Goal: Task Accomplishment & Management: Complete application form

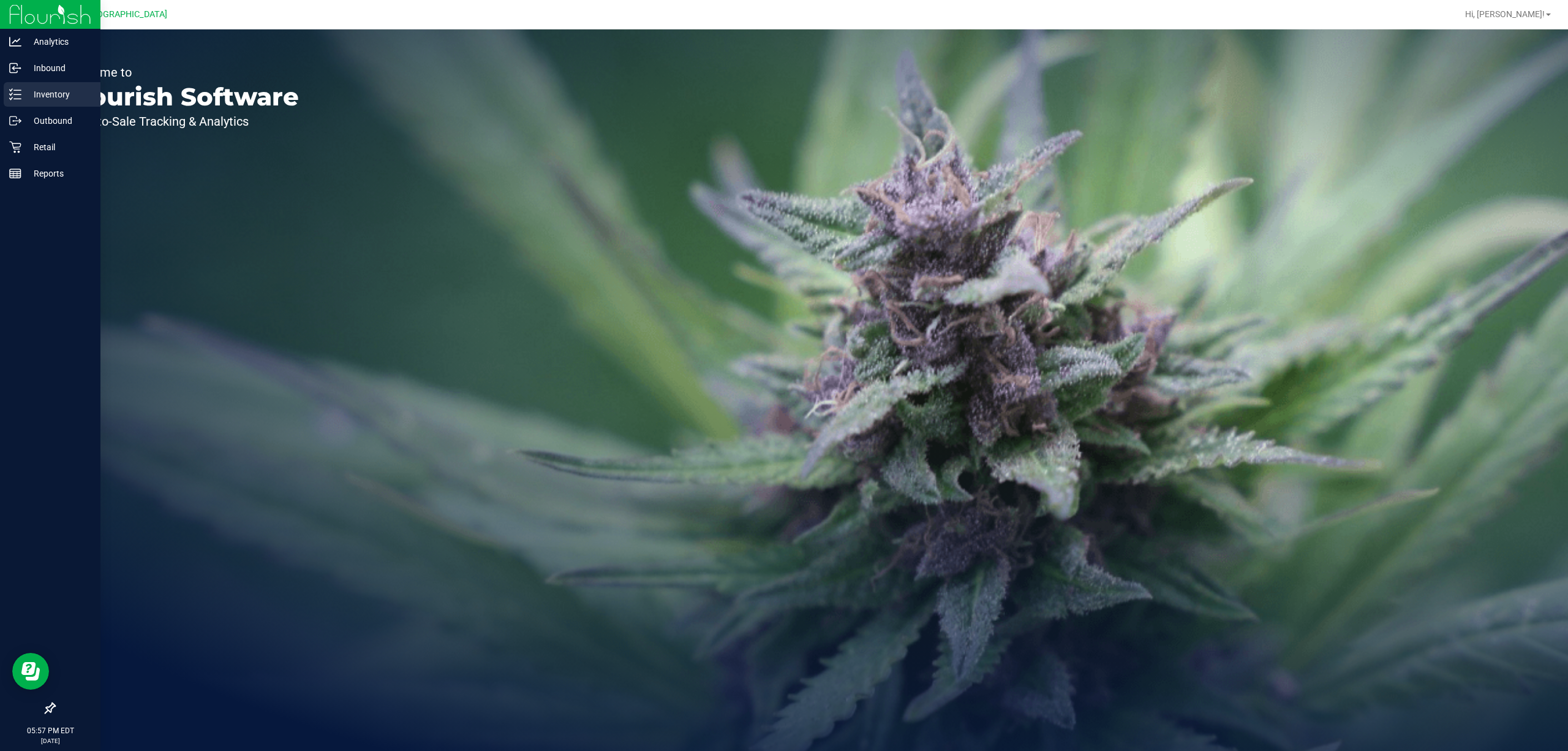
click at [18, 89] on icon at bounding box center [15, 94] width 13 height 13
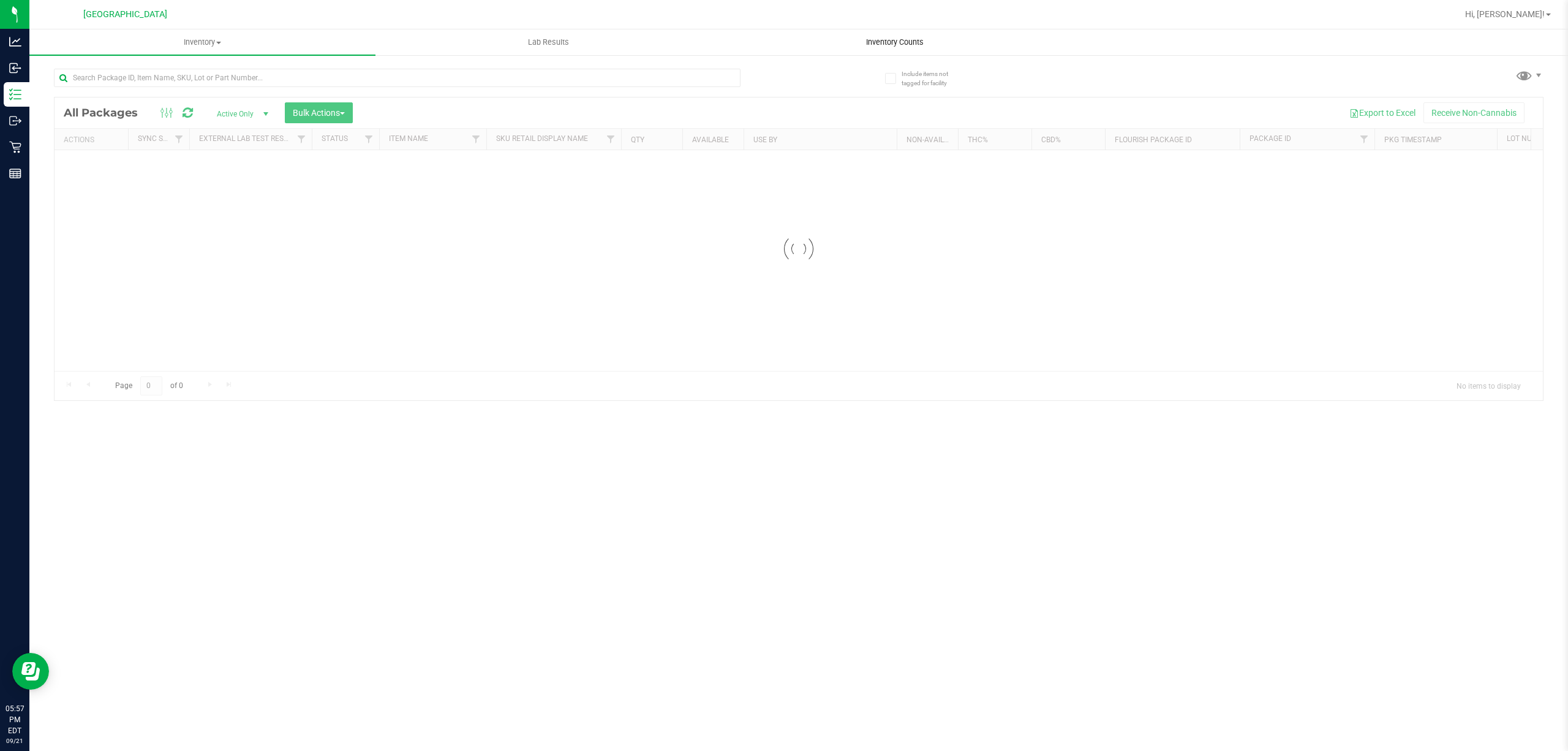
click at [895, 40] on span "Inventory Counts" at bounding box center [895, 42] width 91 height 11
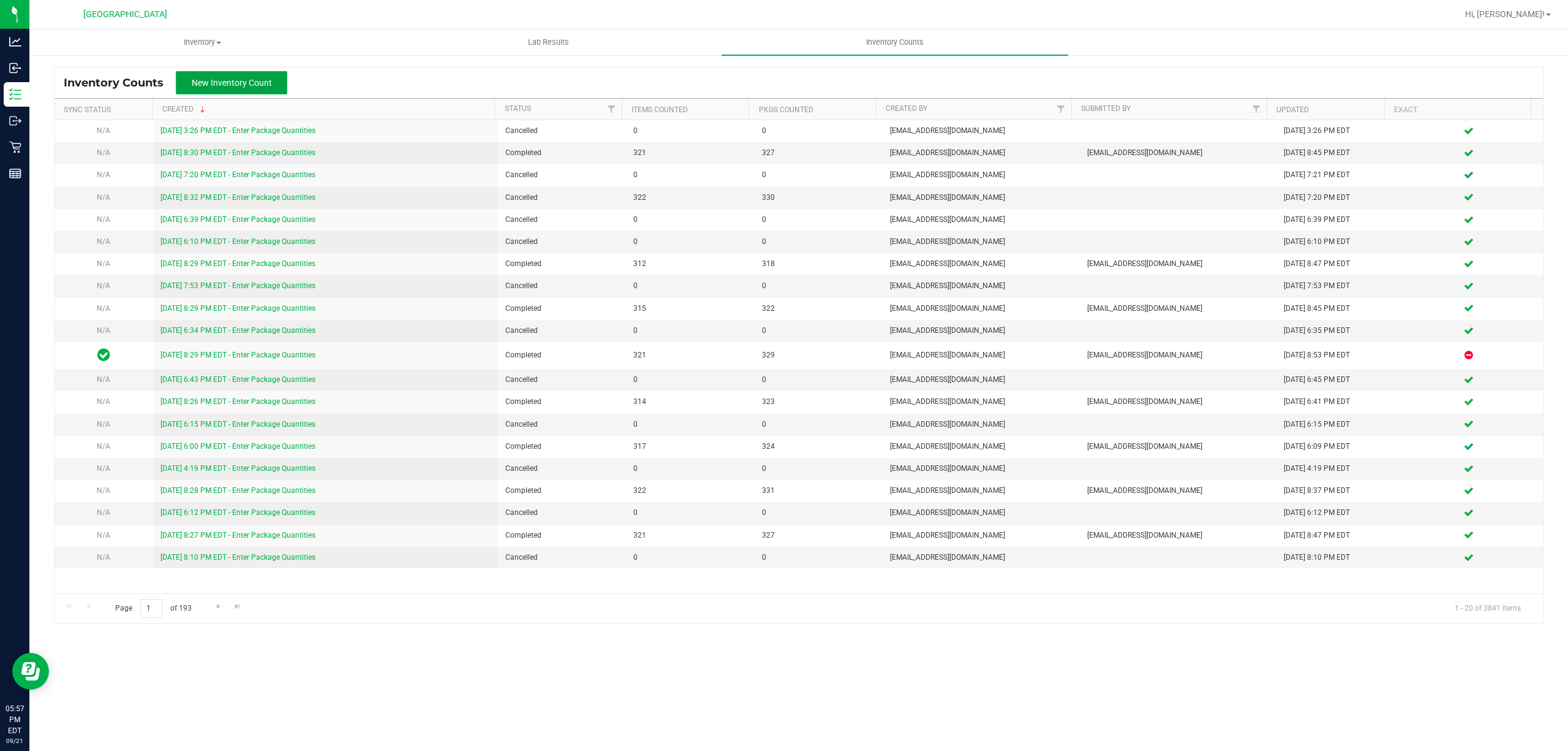
click at [232, 78] on span "New Inventory Count" at bounding box center [232, 82] width 80 height 10
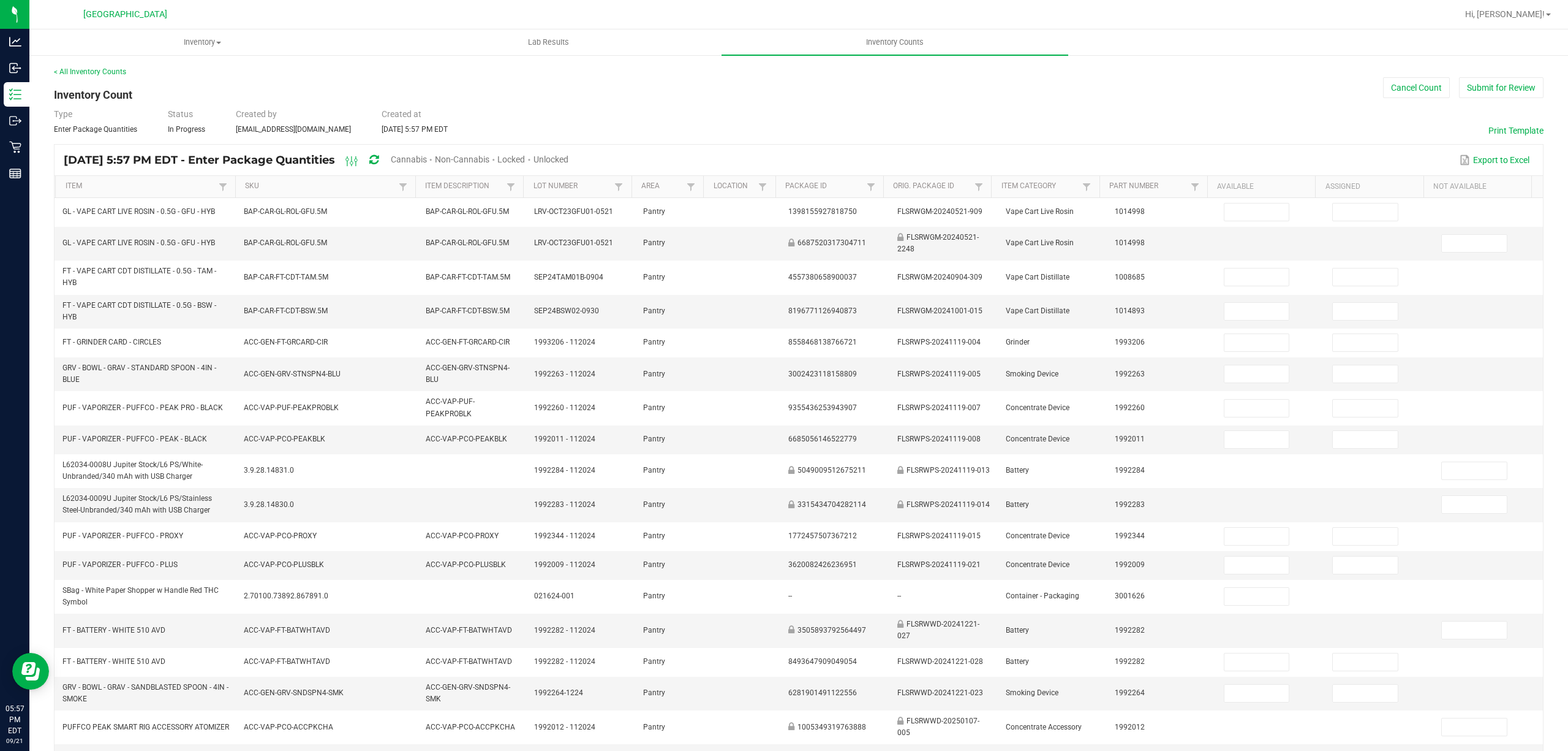
click at [427, 155] on span "Cannabis" at bounding box center [408, 159] width 36 height 10
click at [533, 164] on span at bounding box center [530, 159] width 8 height 10
click at [569, 163] on span "Unlocked" at bounding box center [551, 159] width 35 height 10
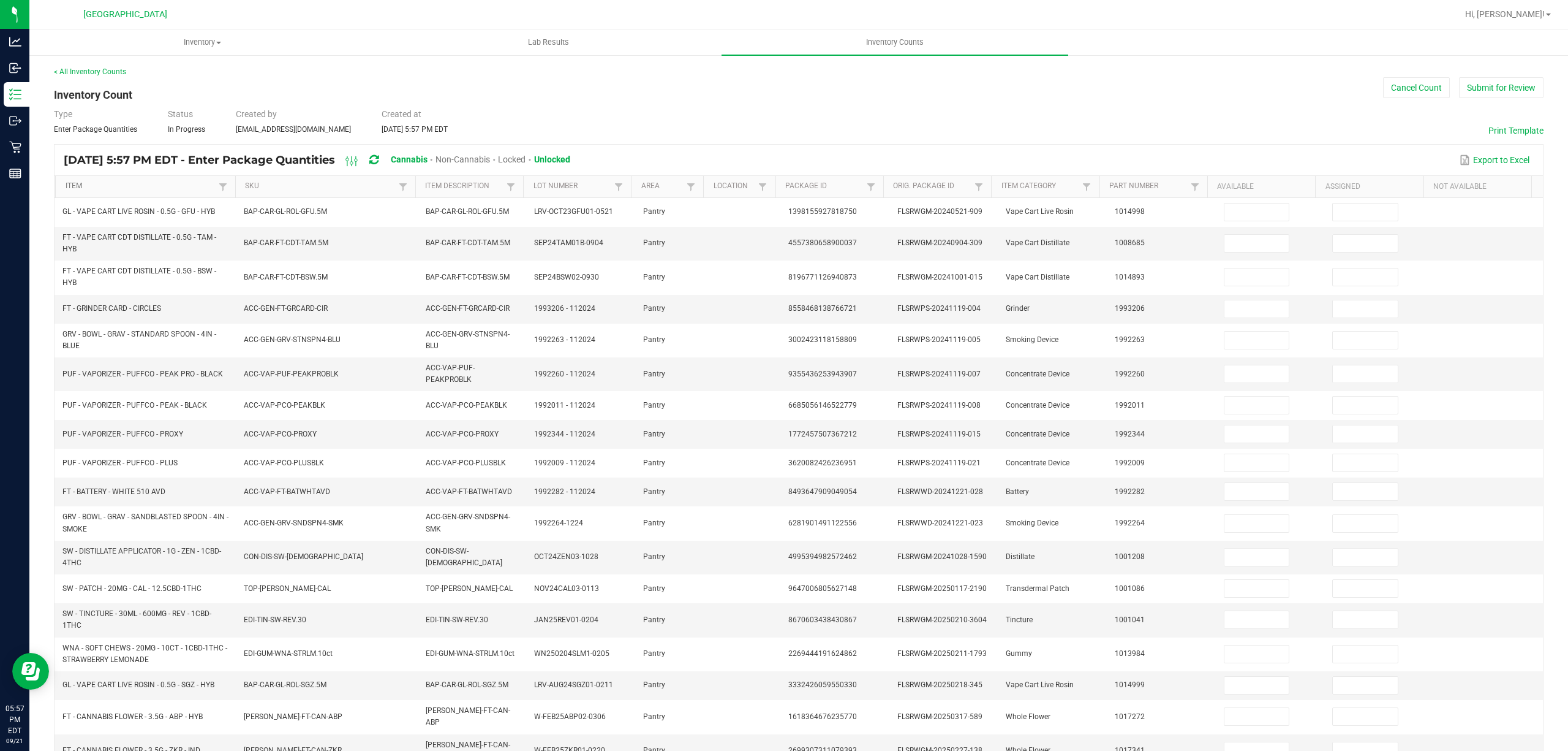
click at [84, 184] on link "Item" at bounding box center [141, 186] width 150 height 10
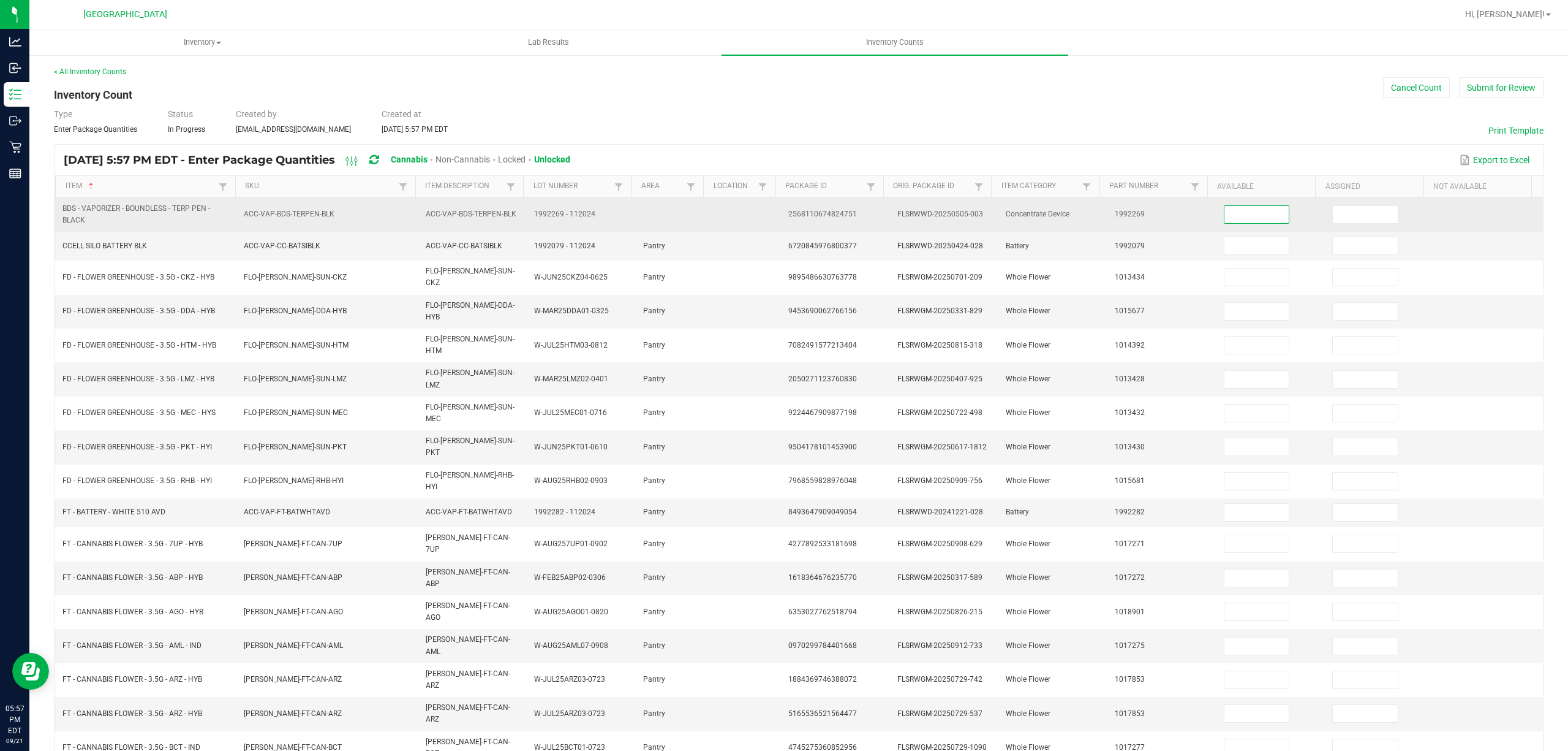
drag, startPoint x: 1229, startPoint y: 209, endPoint x: 1236, endPoint y: 184, distance: 26.0
click at [1230, 207] on input at bounding box center [1257, 214] width 65 height 17
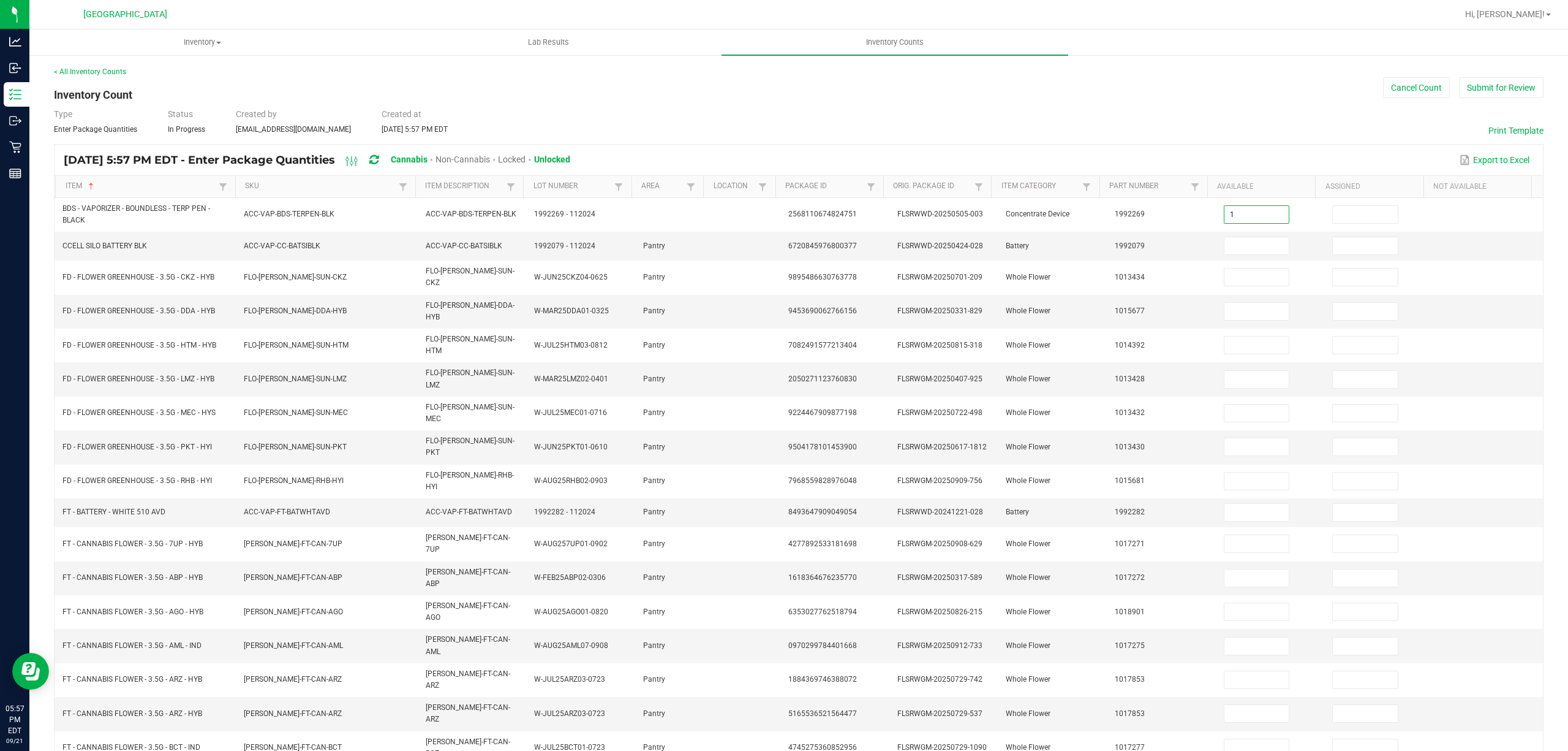
type input "1"
type input "14"
type input "3"
type input "5"
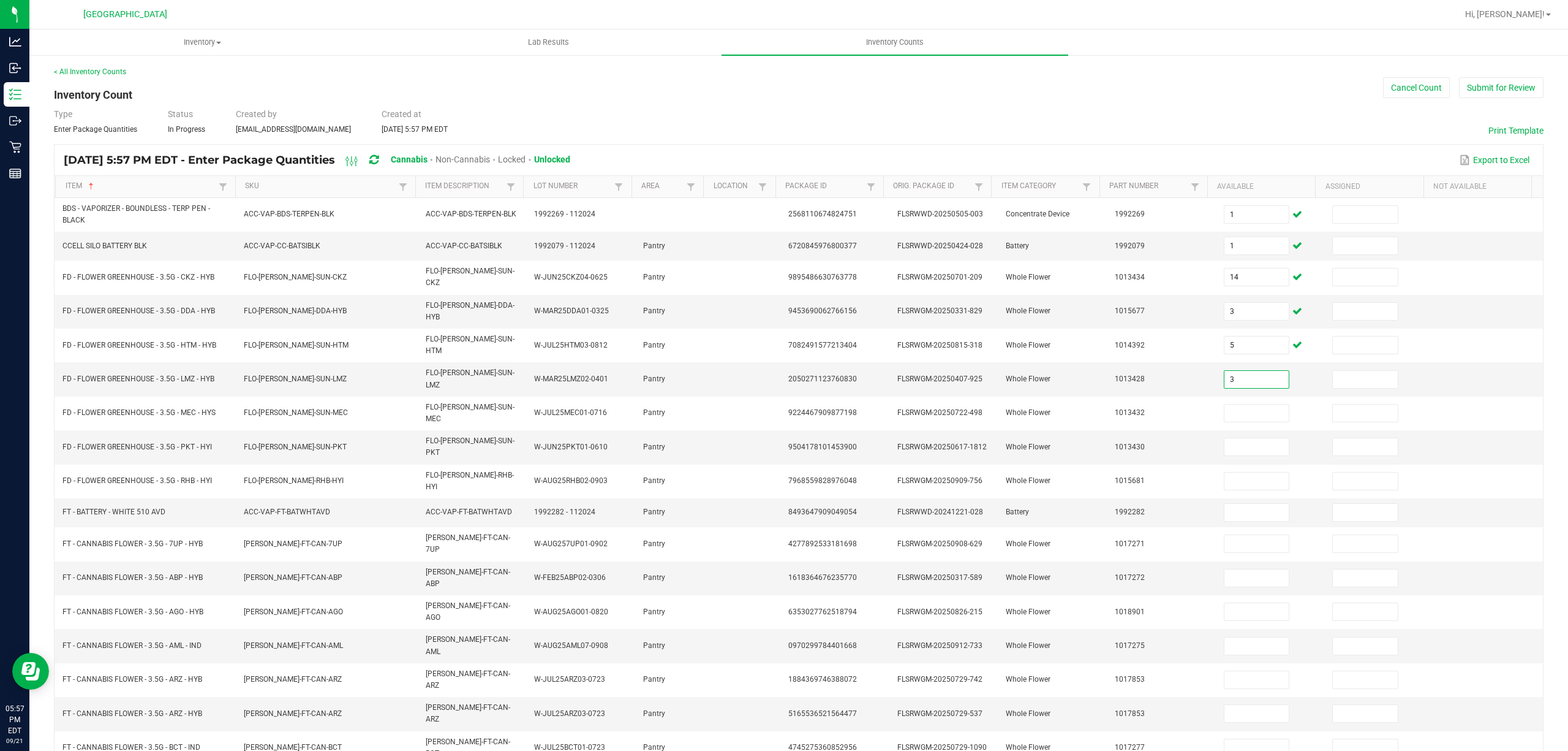
type input "3"
type input "8"
type input "7"
type input "1"
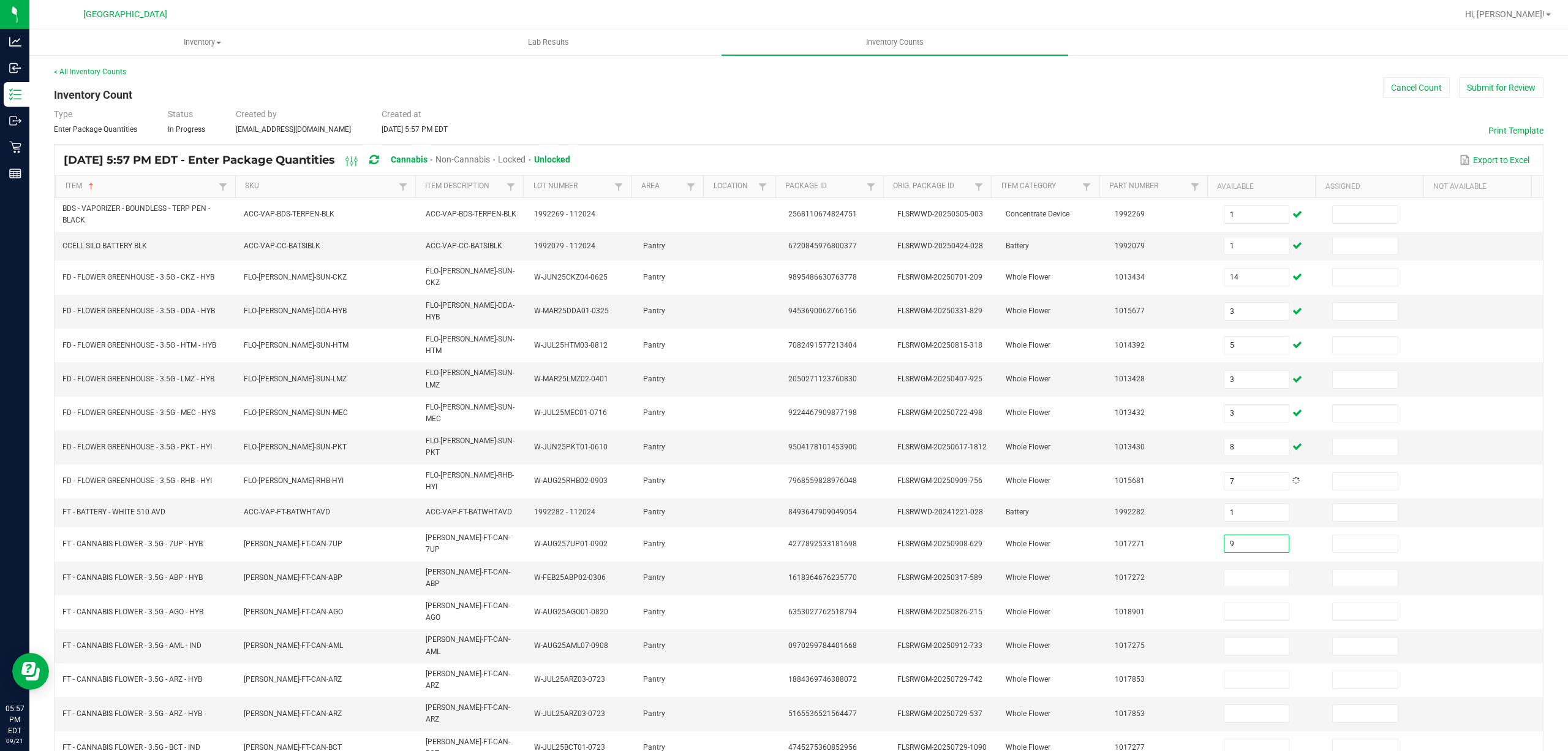
type input "9"
type input "17"
type input "3"
type input "5"
type input "12"
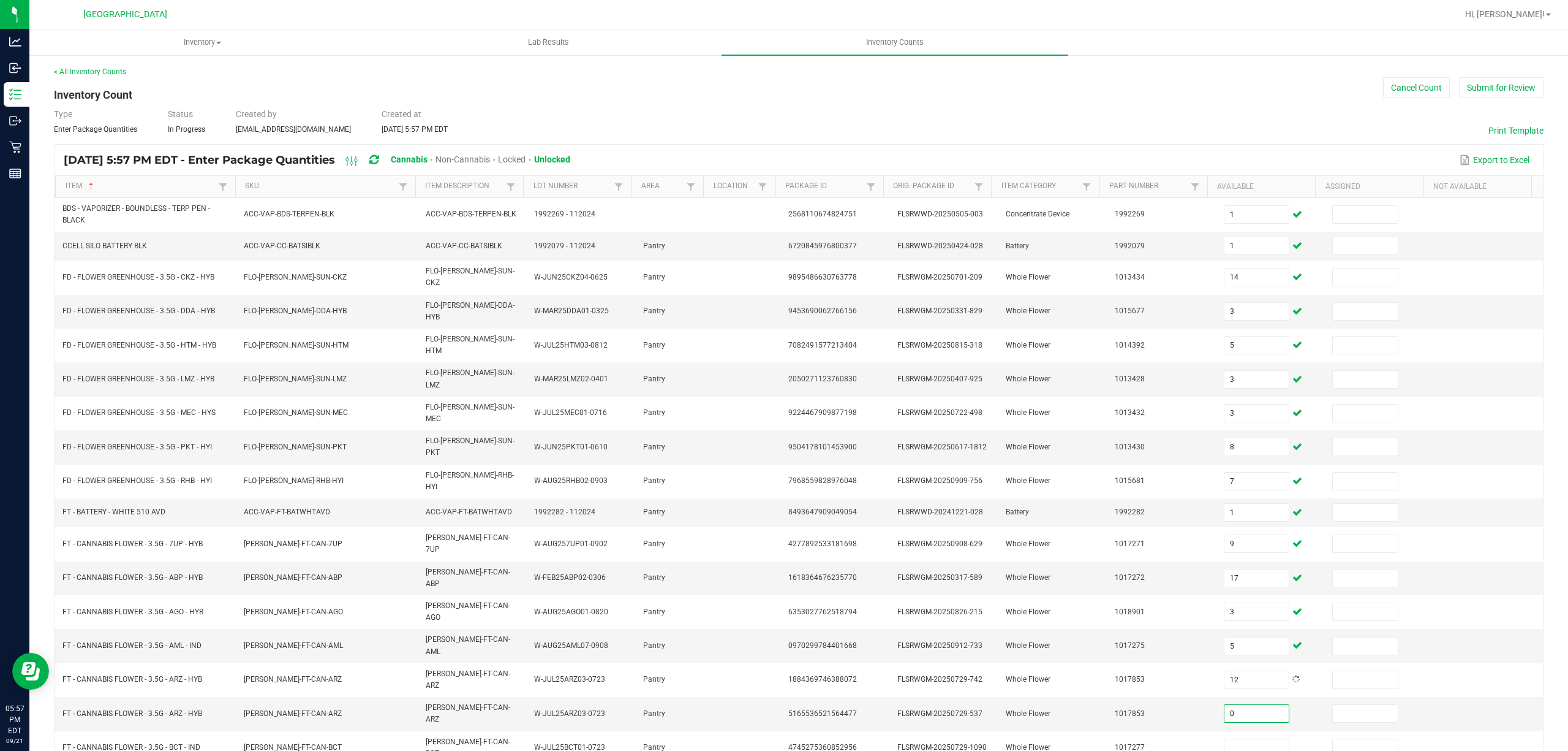
type input "0"
type input "1"
type input "19"
type input "2"
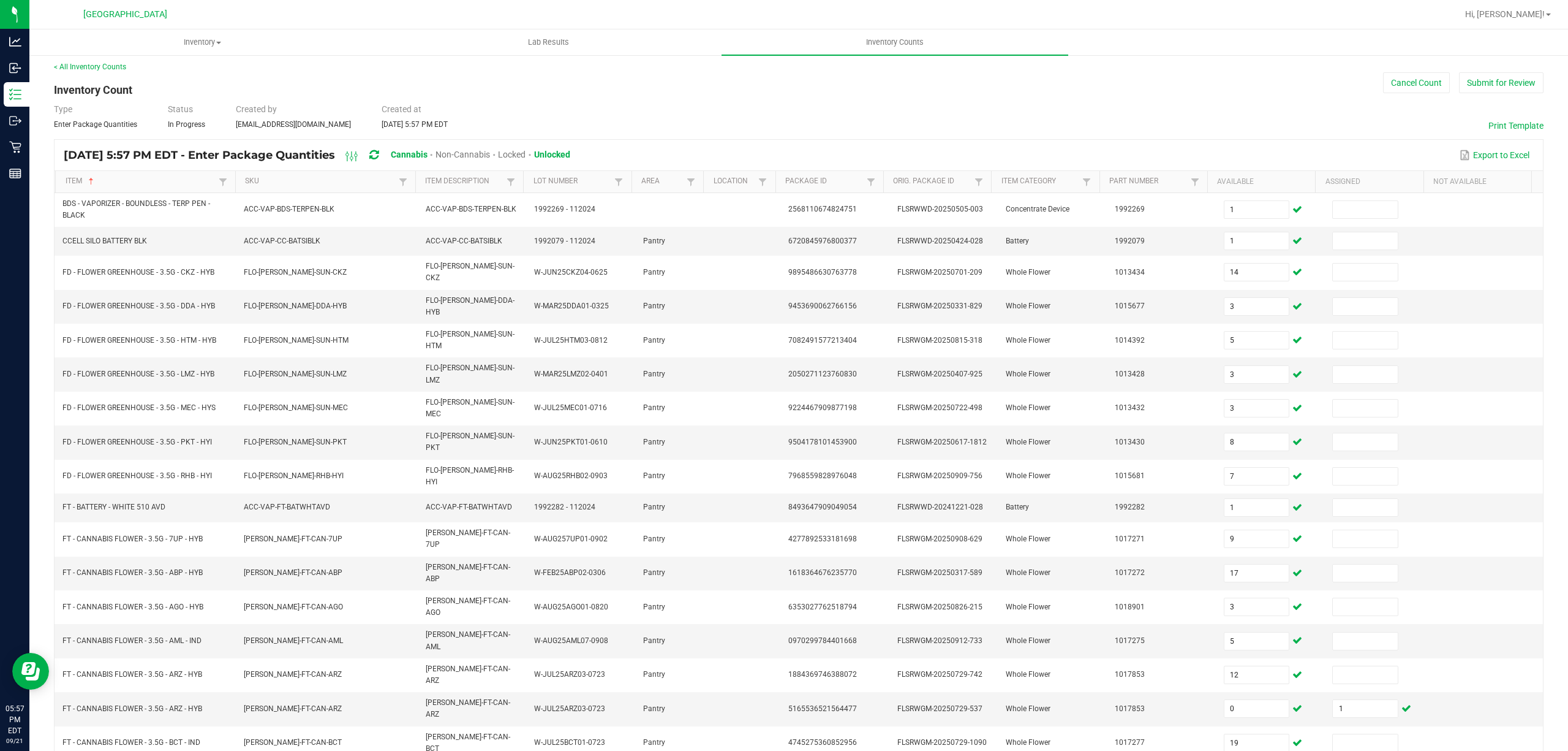
type input "18"
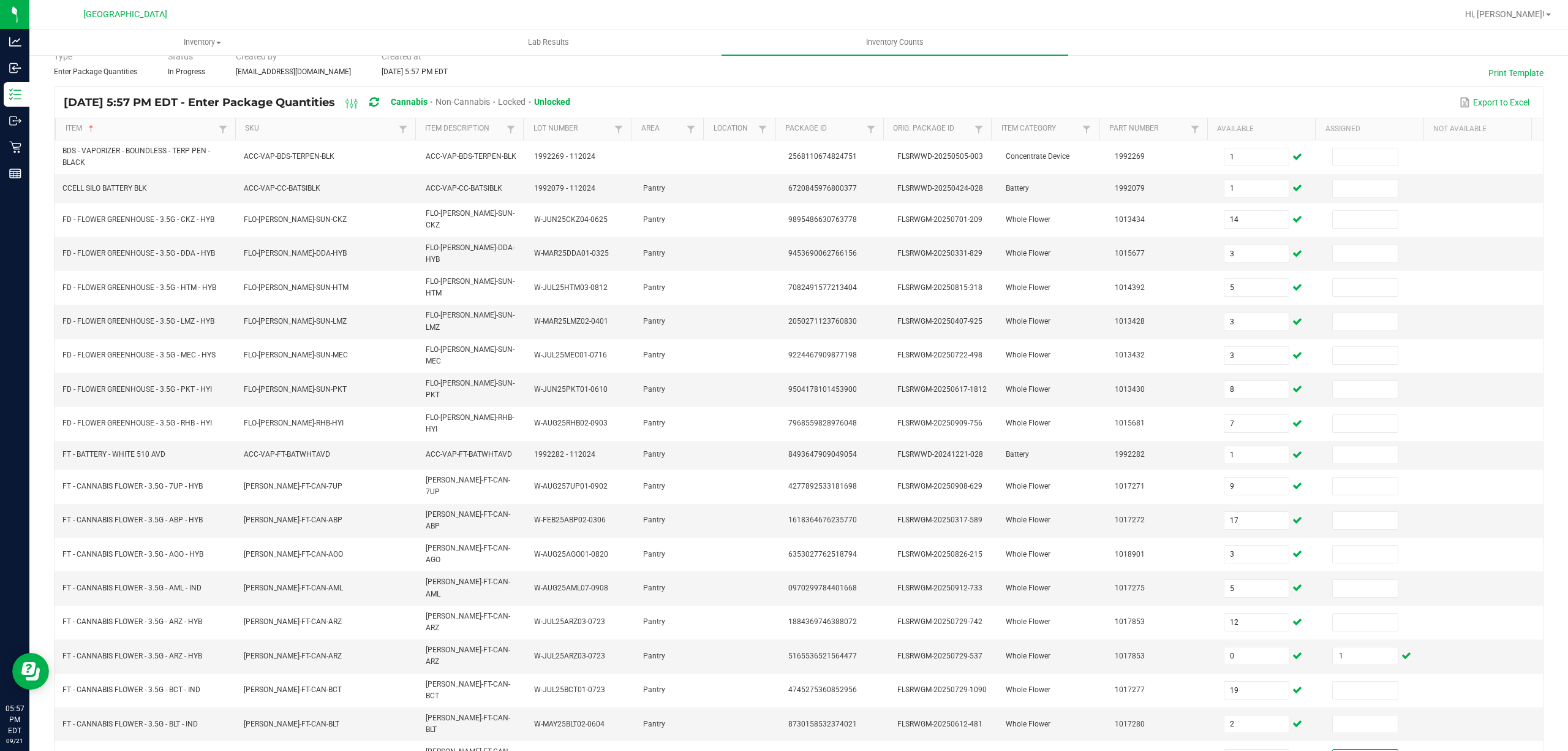
scroll to position [84, 0]
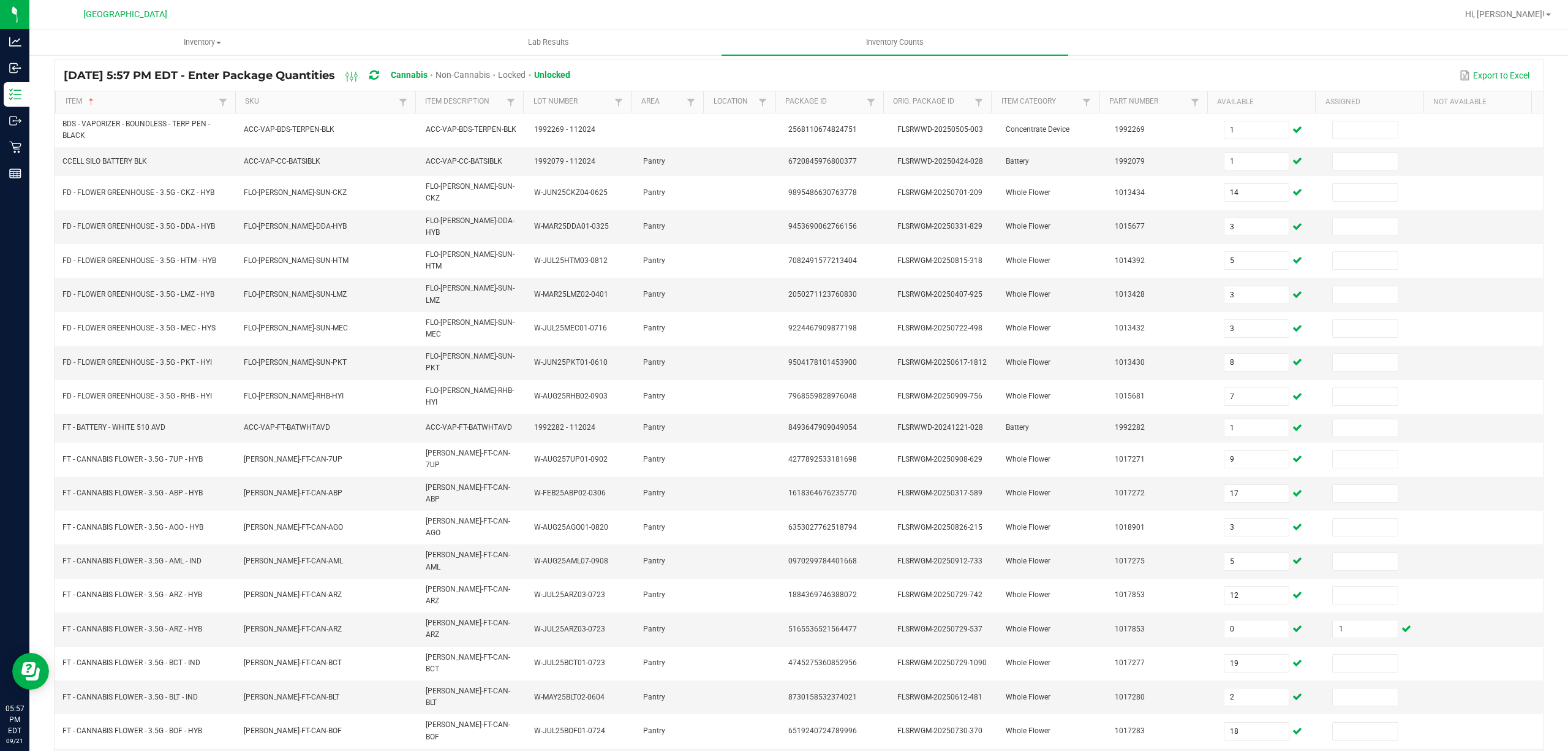
type input "10"
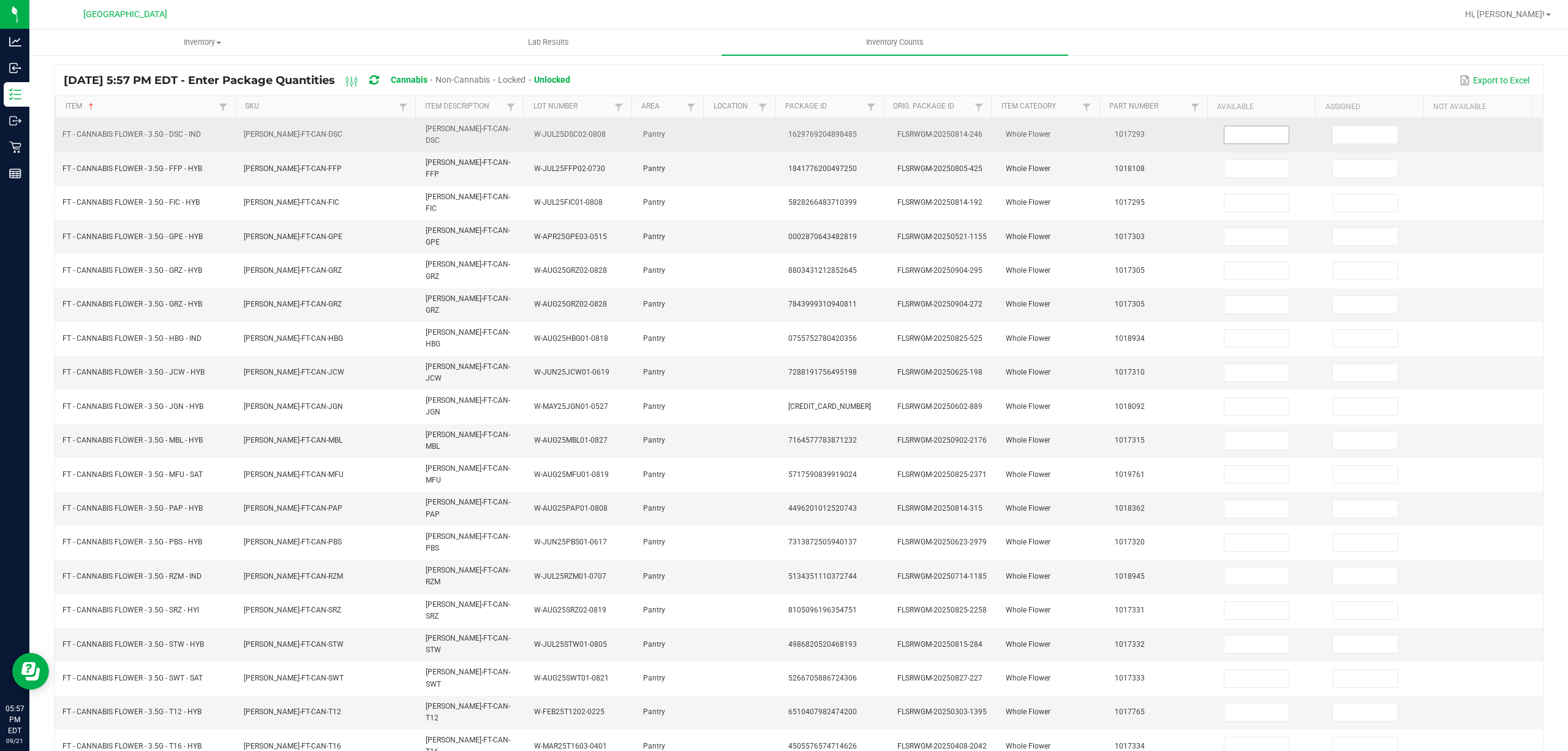
click at [1225, 135] on input at bounding box center [1257, 135] width 65 height 17
type input "2"
type input "16"
type input "4"
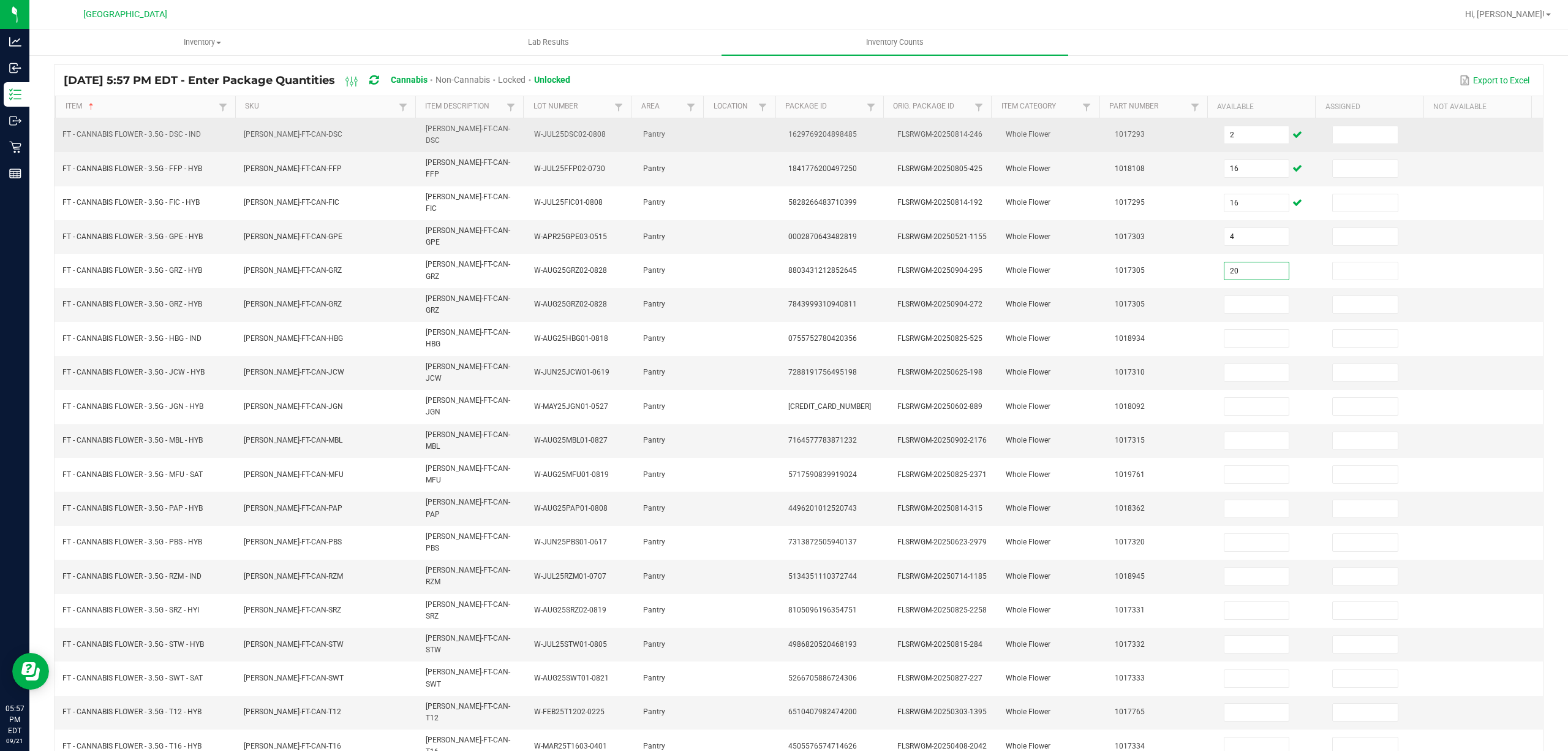
type input "20"
type input "4"
type input "9"
type input "11"
type input "4"
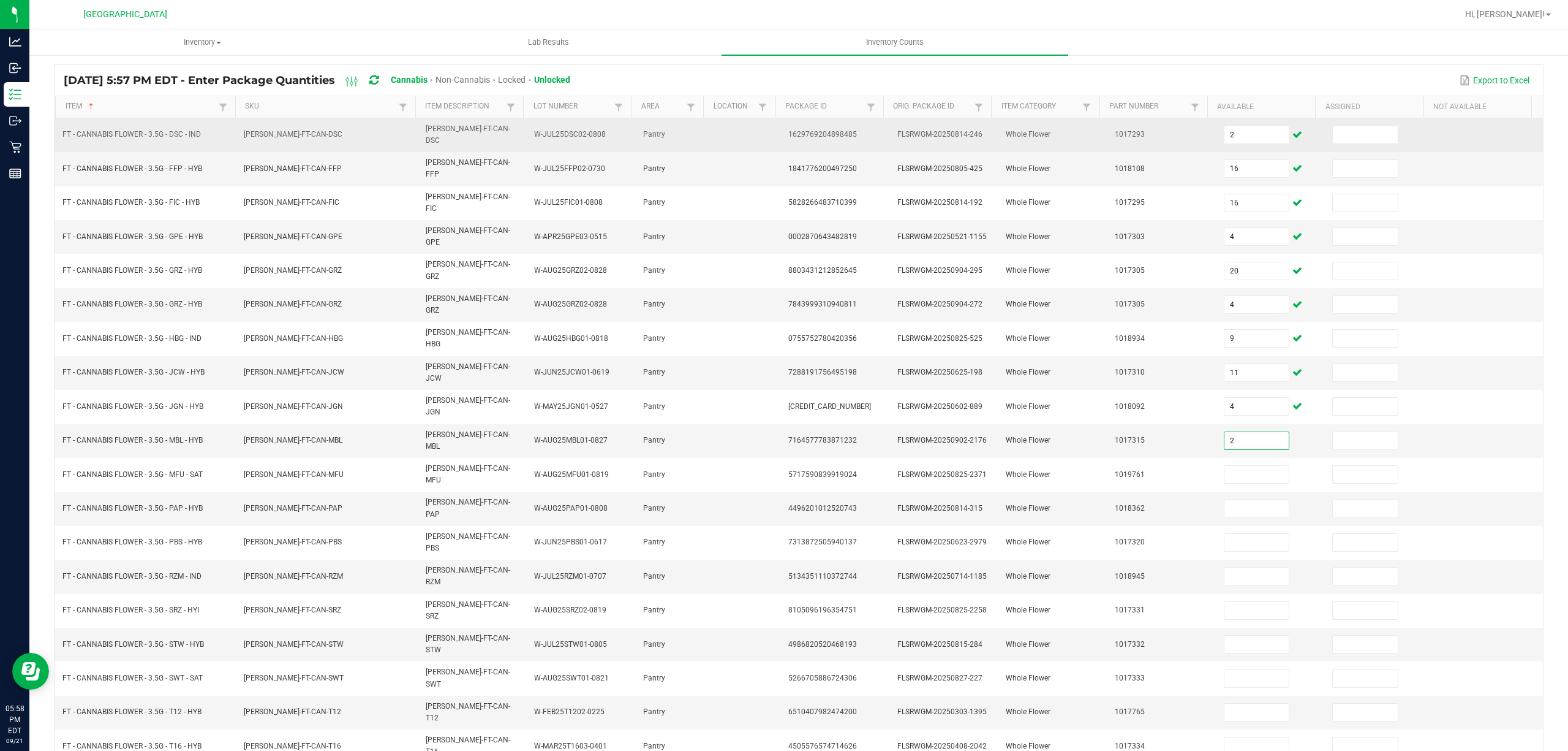
type input "2"
type input "12"
type input "4"
type input "10"
type input "1"
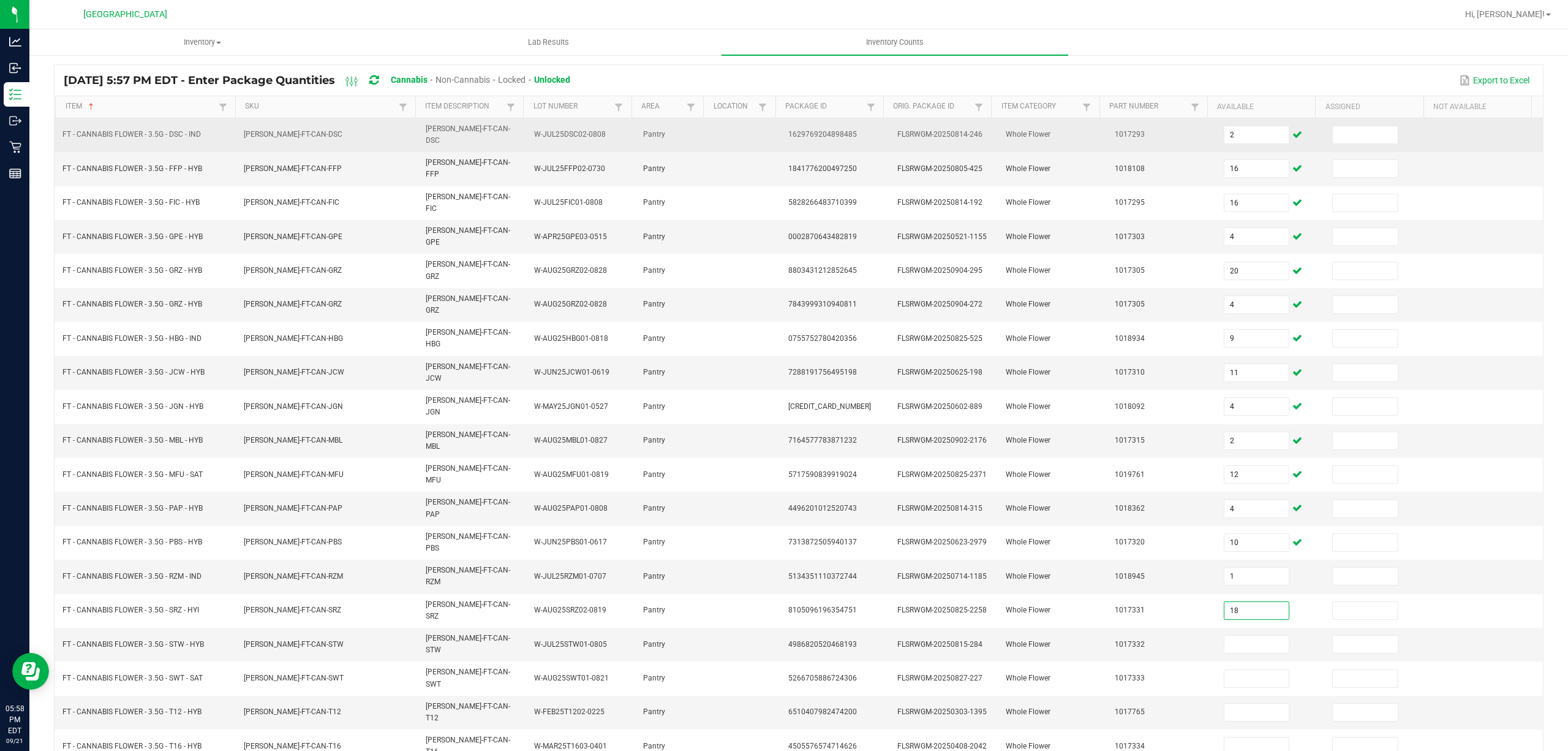
type input "18"
type input "16"
type input "5"
type input "25"
type input "1"
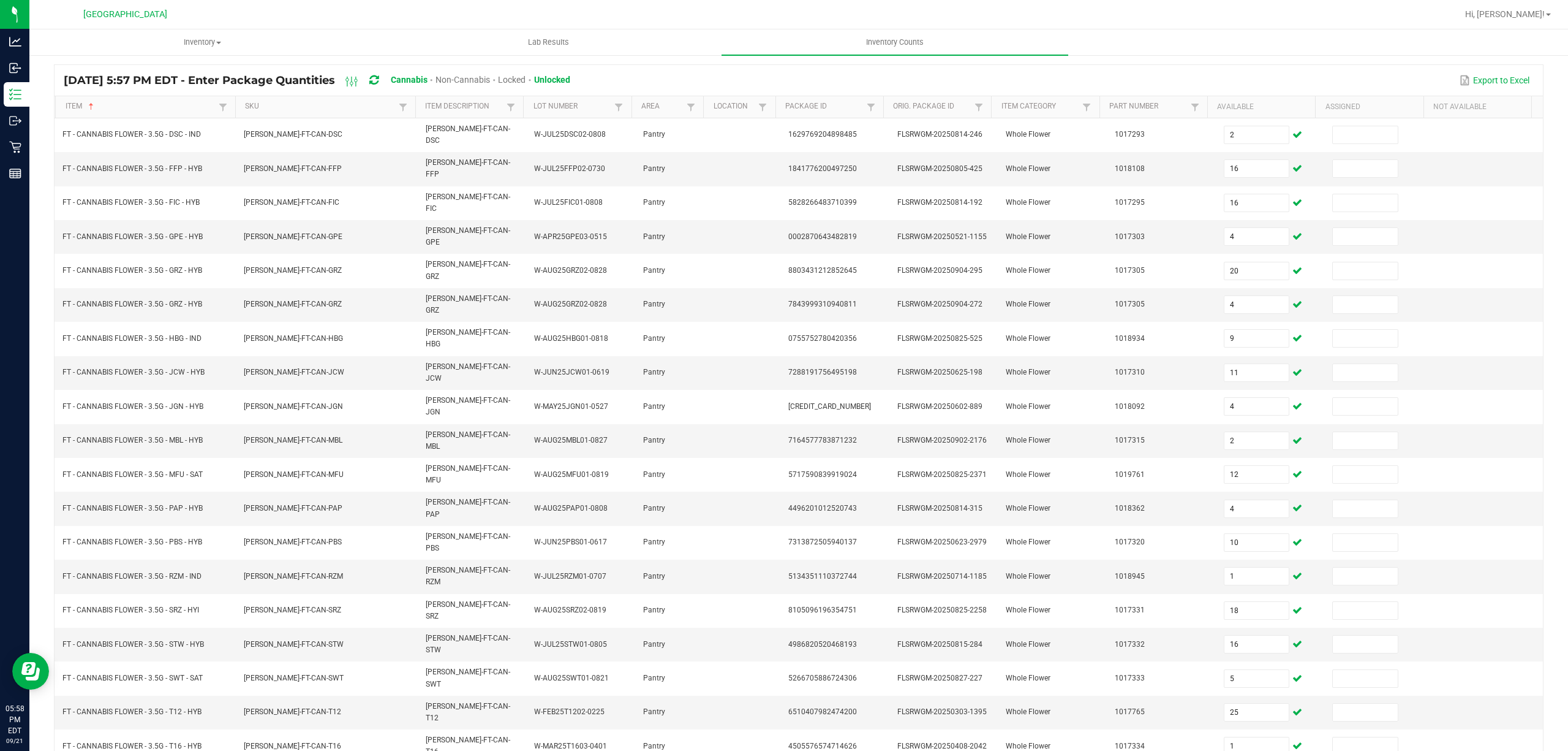
type input "13"
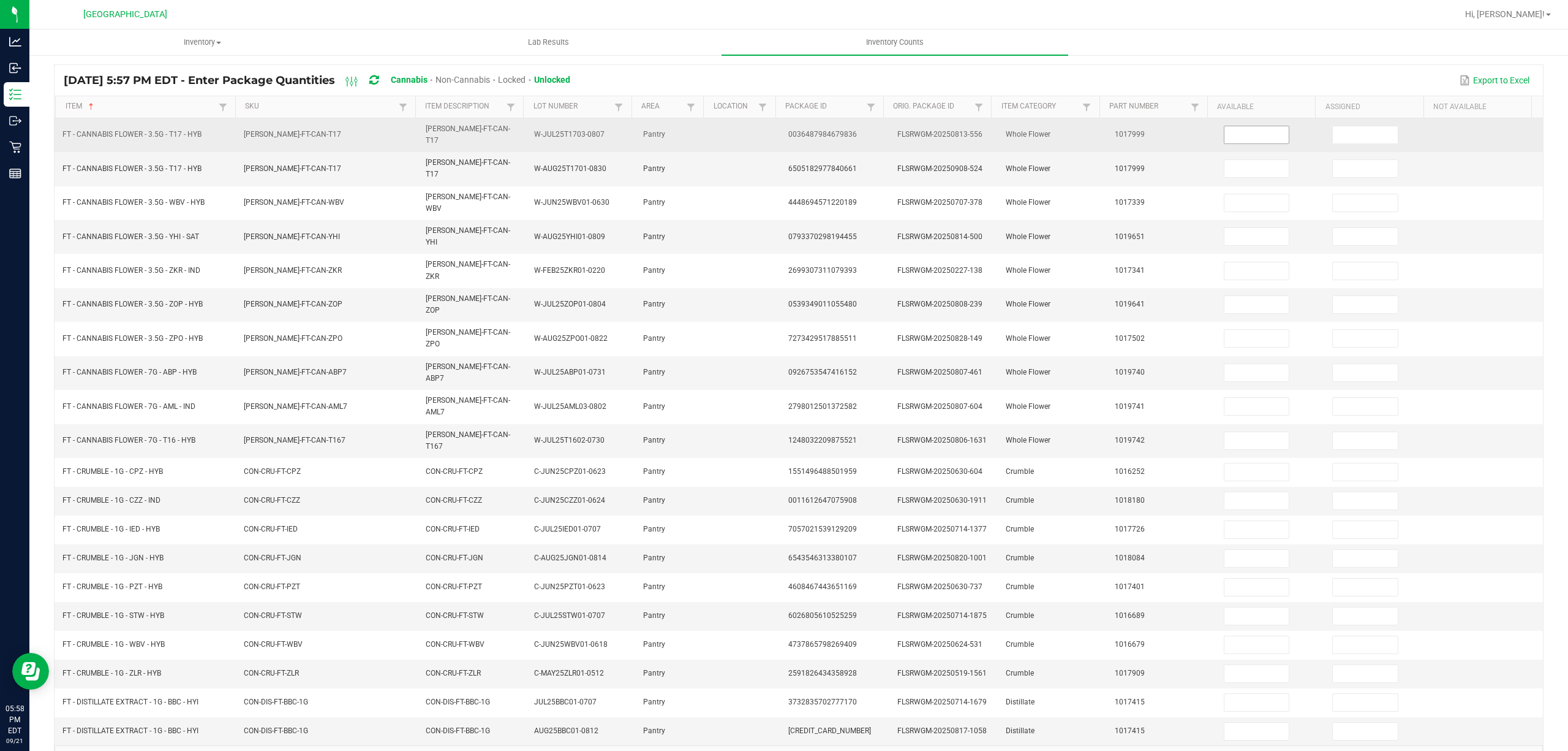
click at [1225, 128] on input at bounding box center [1257, 135] width 65 height 17
type input "0"
type input "1"
type input "0"
type input "1"
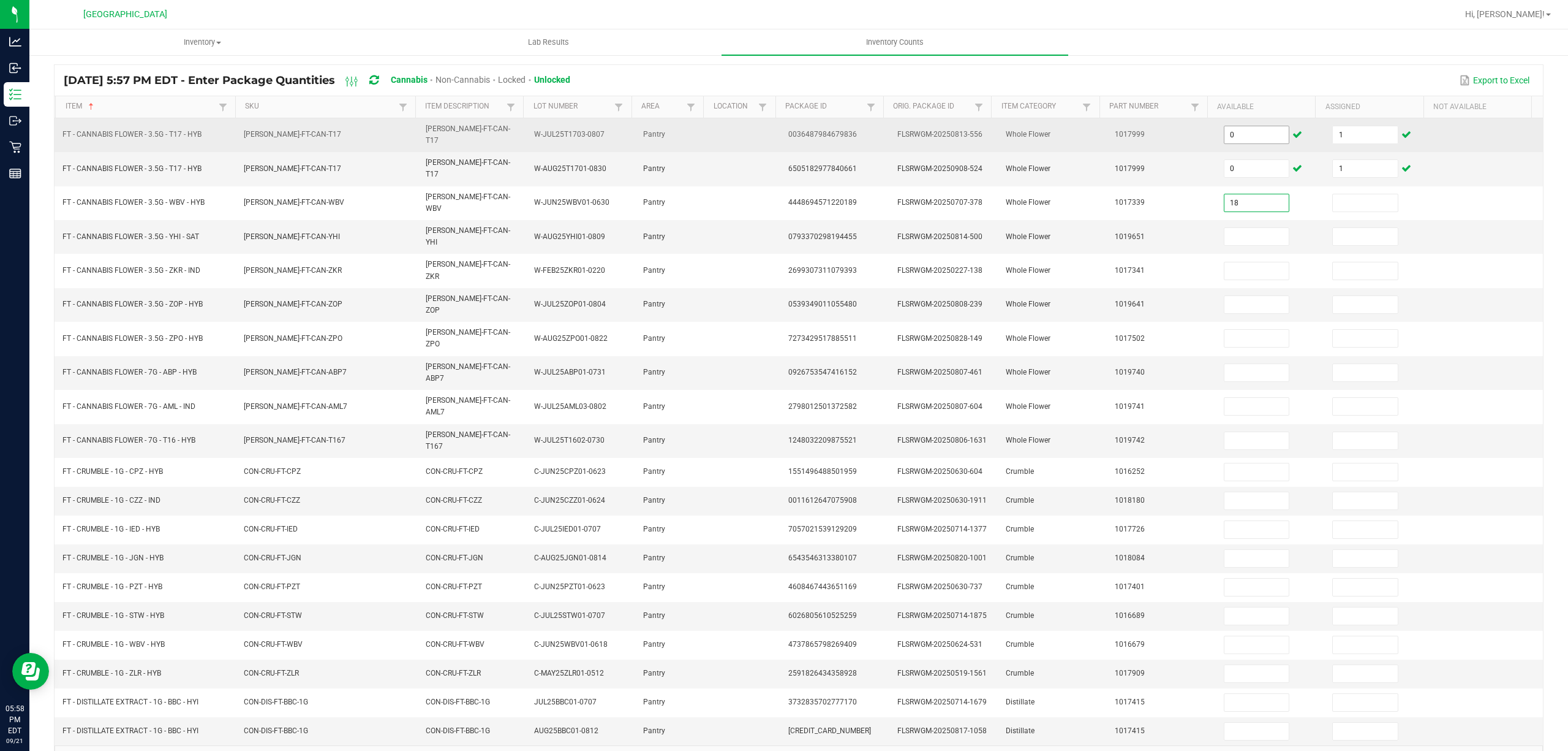
type input "18"
type input "3"
type input "6"
type input "4"
type input "17"
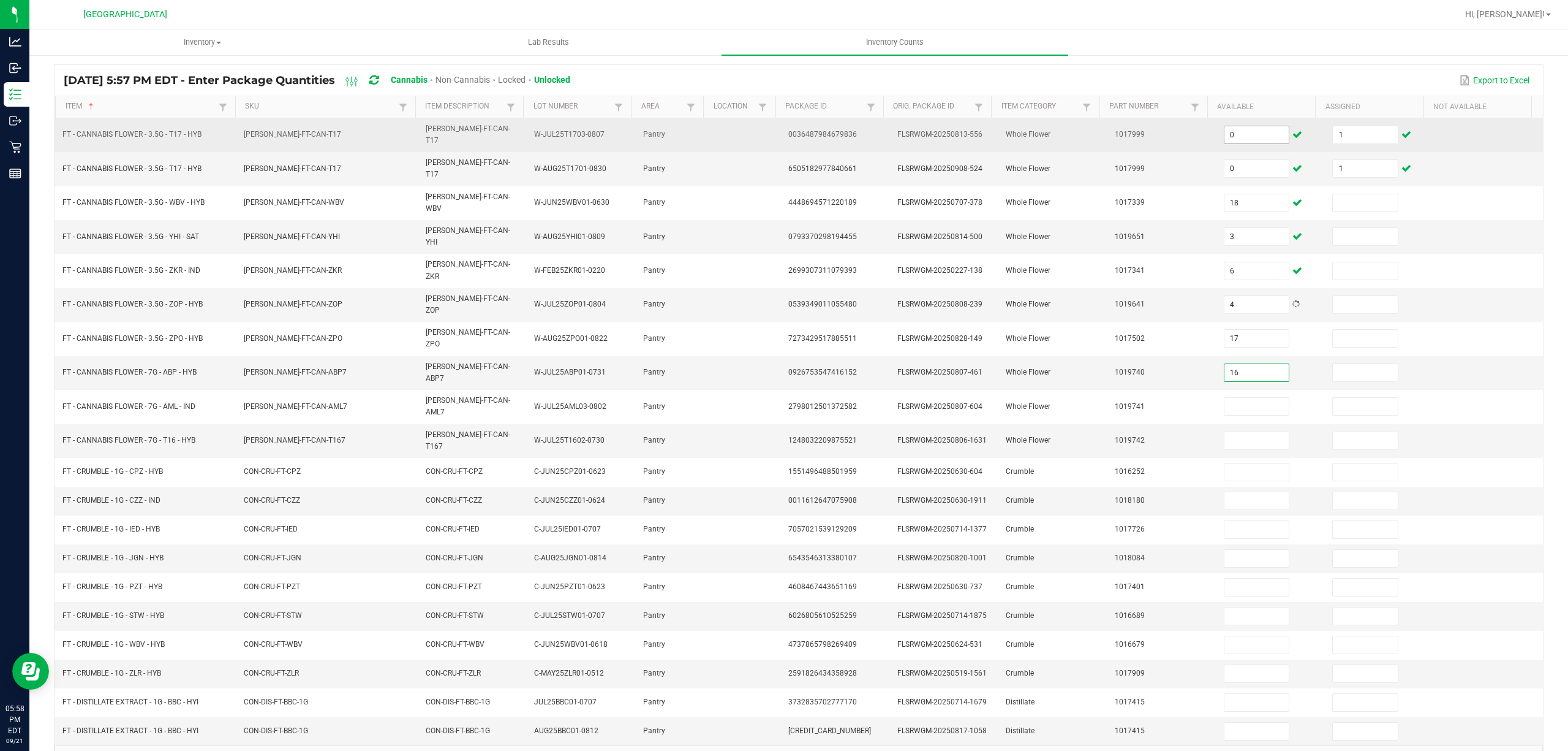
type input "16"
type input "19"
type input "8"
type input "6"
type input "1"
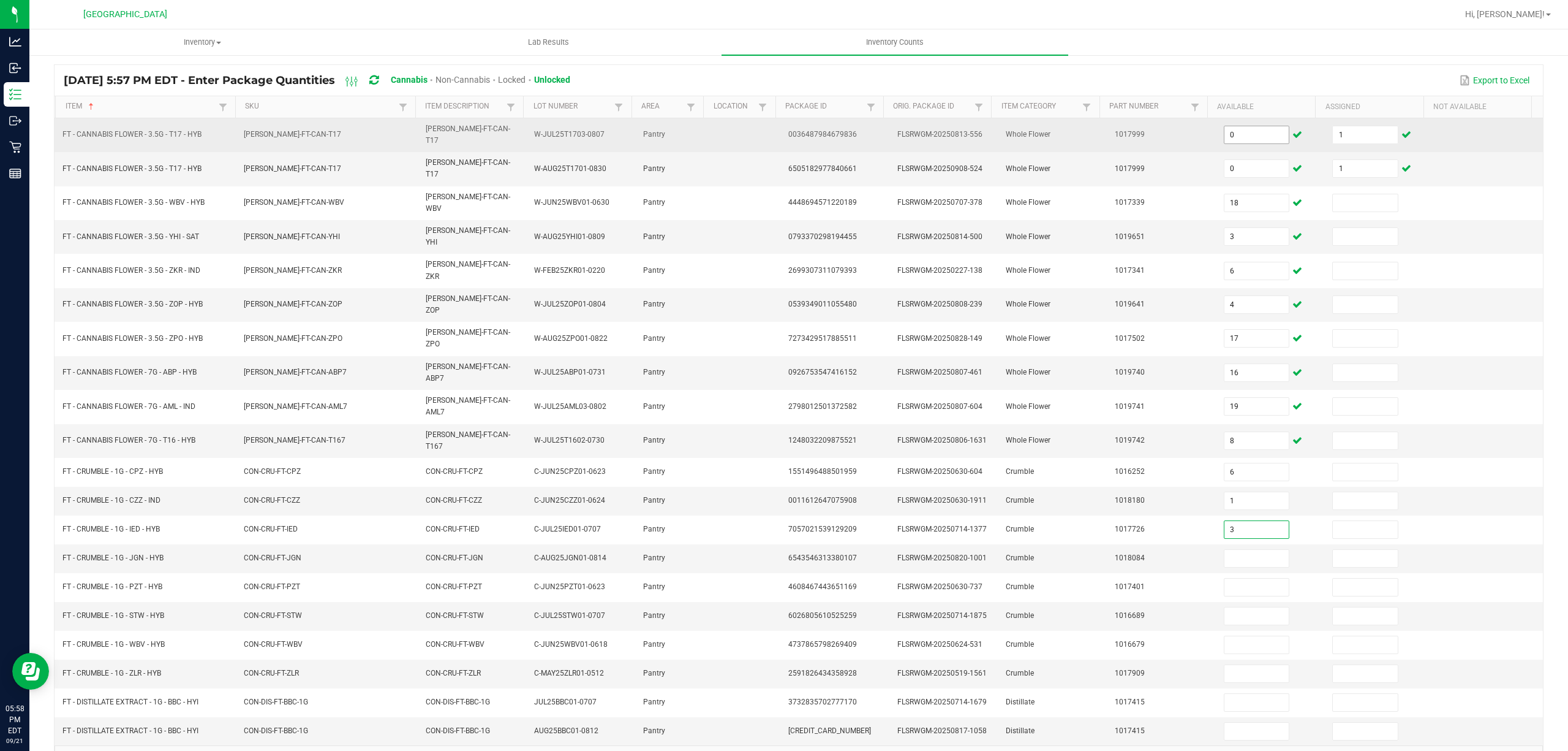
type input "3"
type input "2"
type input "3"
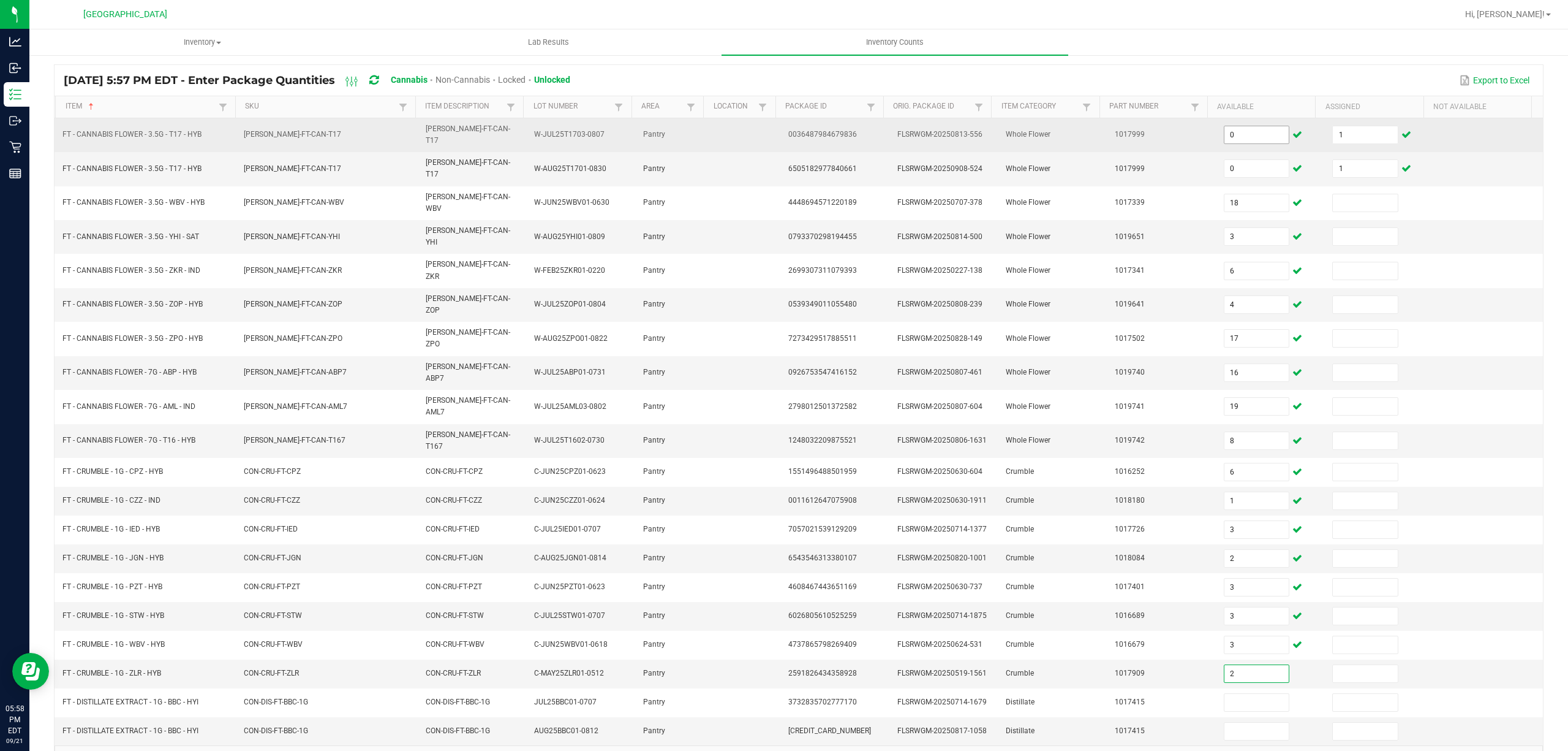
type input "2"
type input "1"
type input "0"
type input "3"
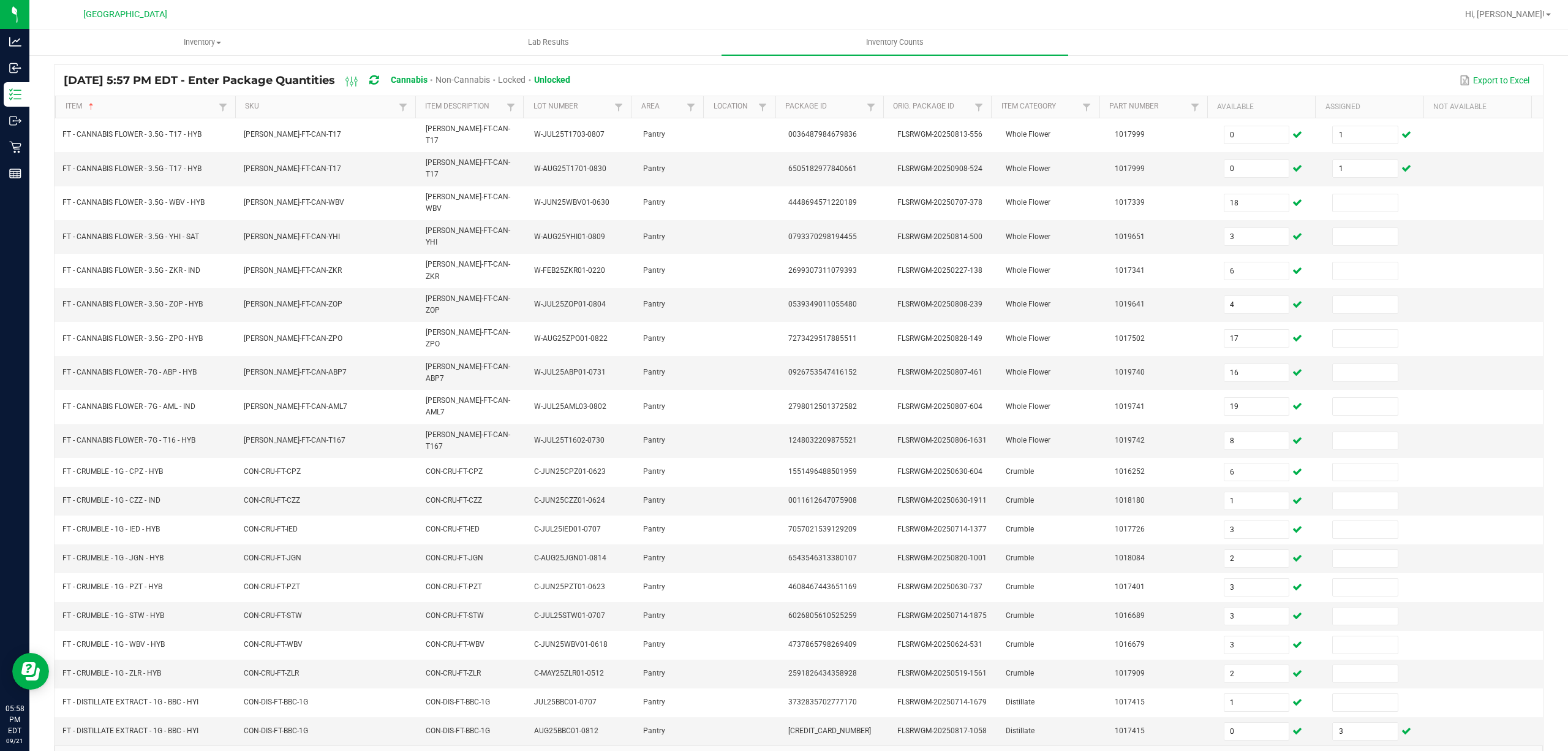
click at [160, 750] on link "4" at bounding box center [160, 761] width 18 height 18
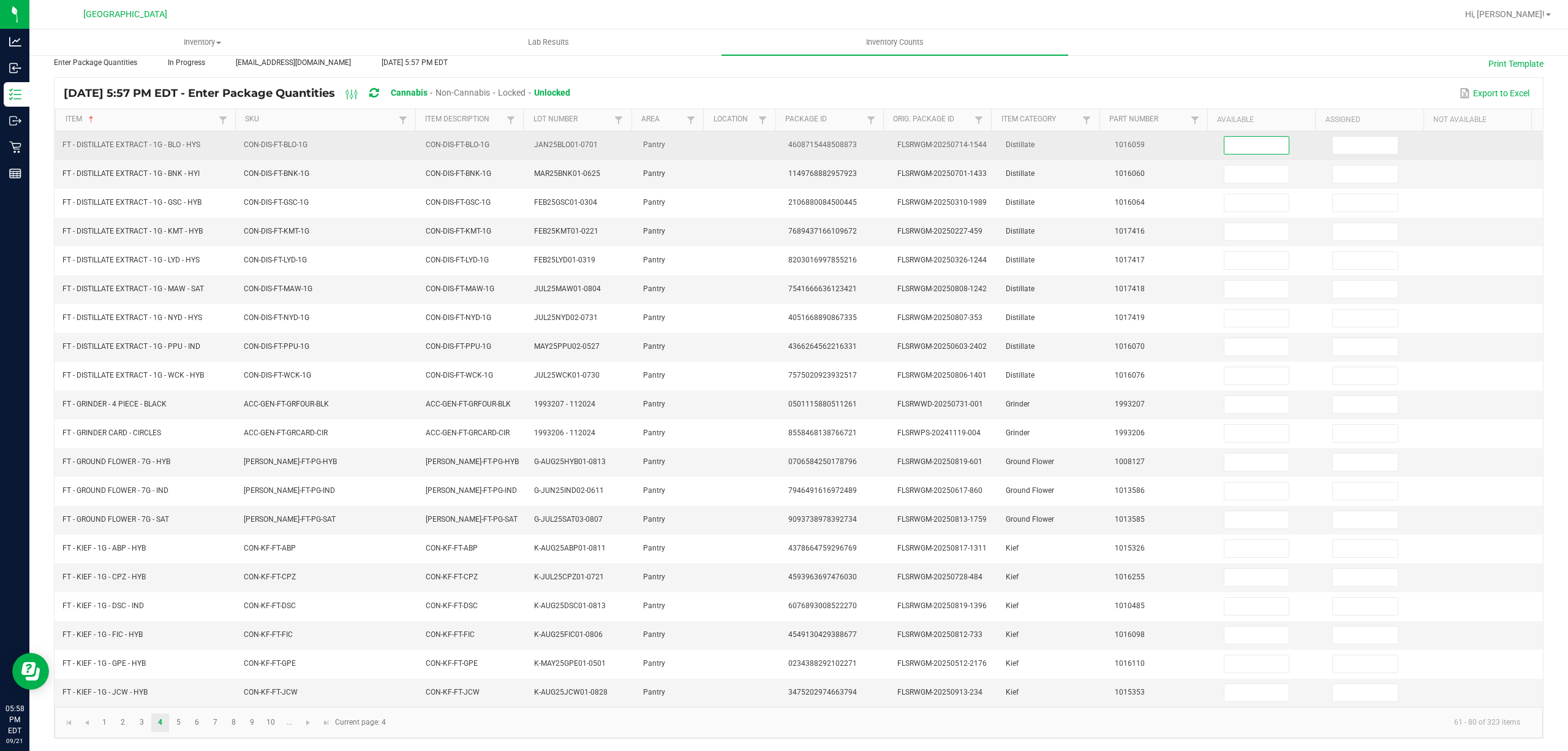
click at [1225, 137] on input at bounding box center [1257, 145] width 65 height 17
type input "5"
type input "3"
type input "9"
type input "4"
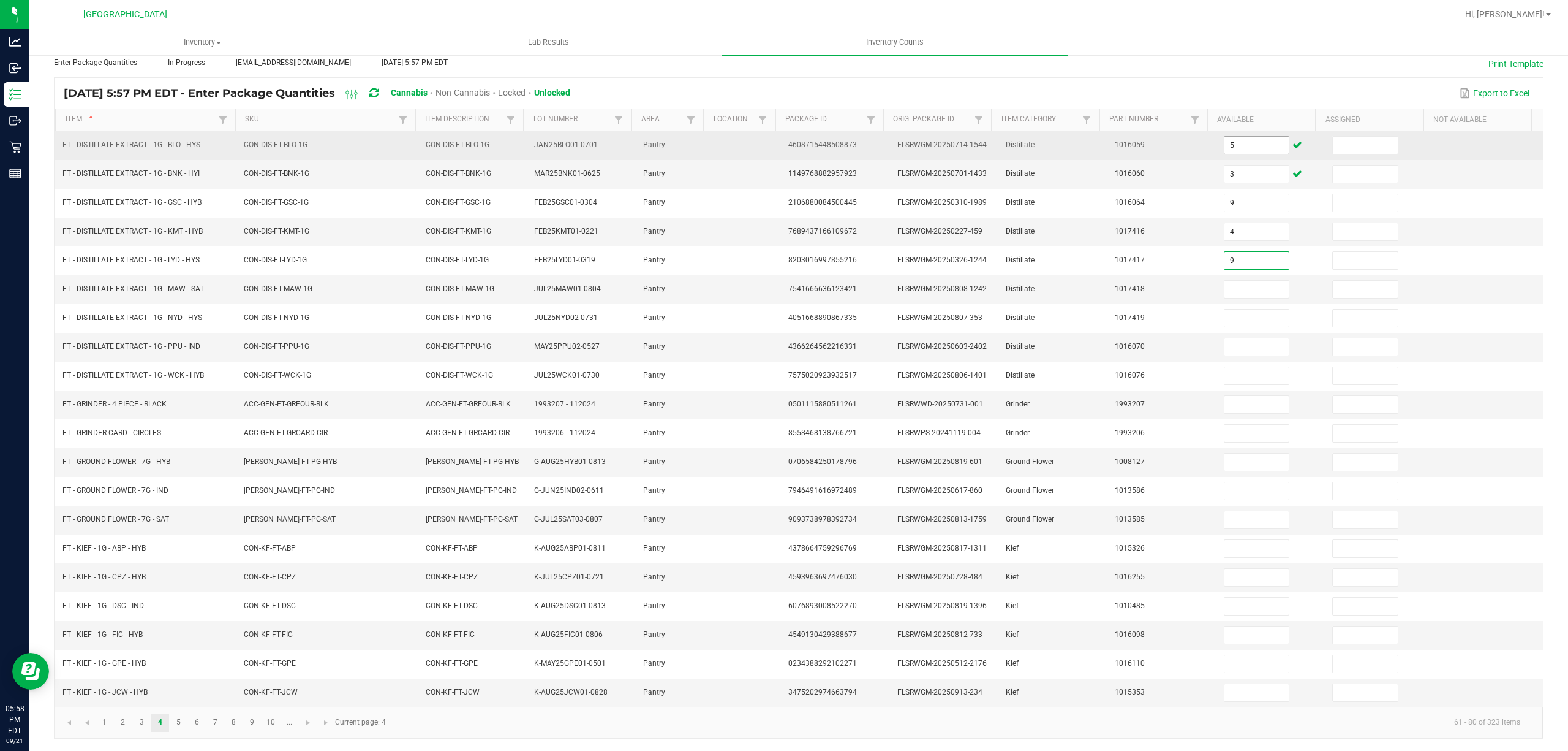
type input "9"
type input "4"
type input "5"
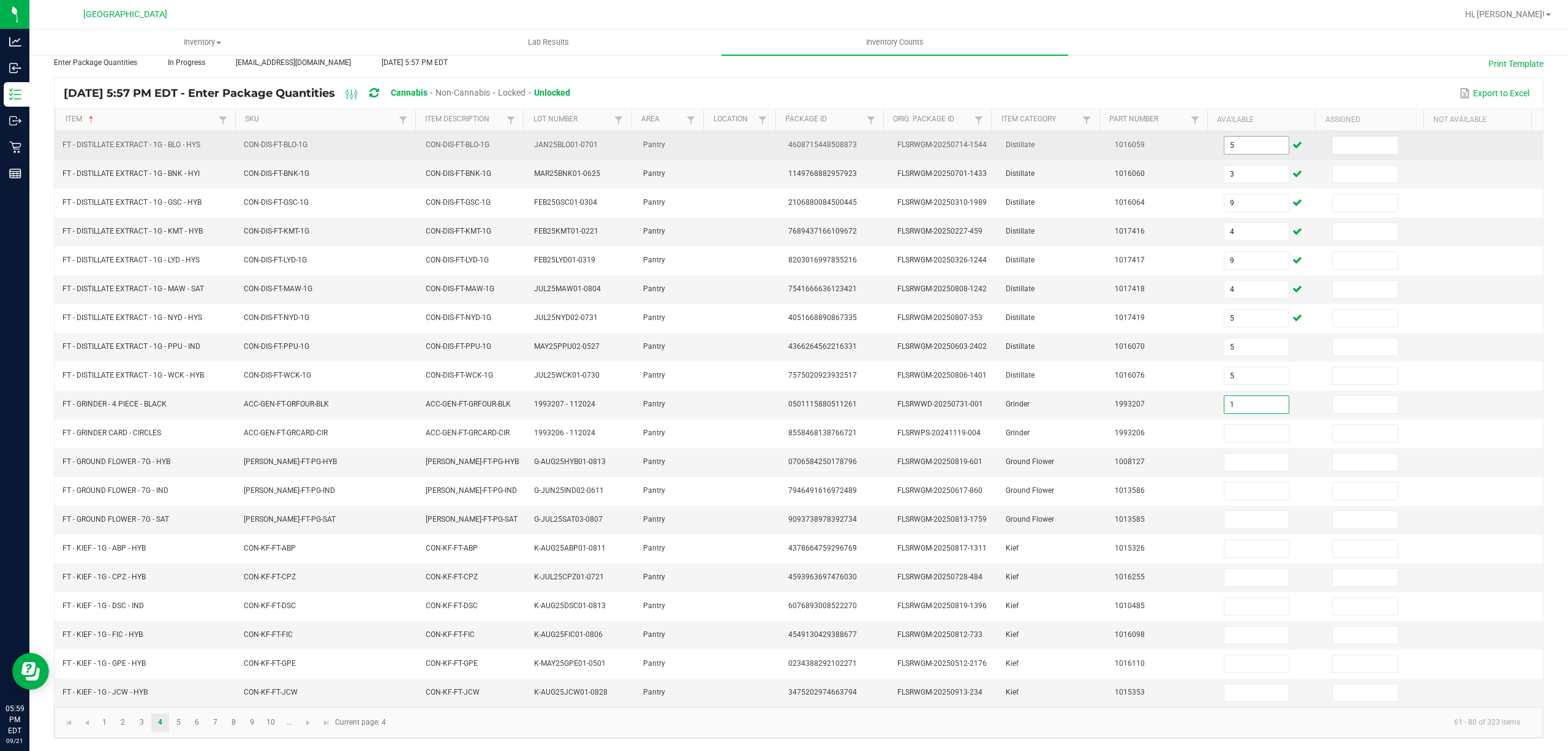
type input "1"
type input "20"
type input "14"
type input "4"
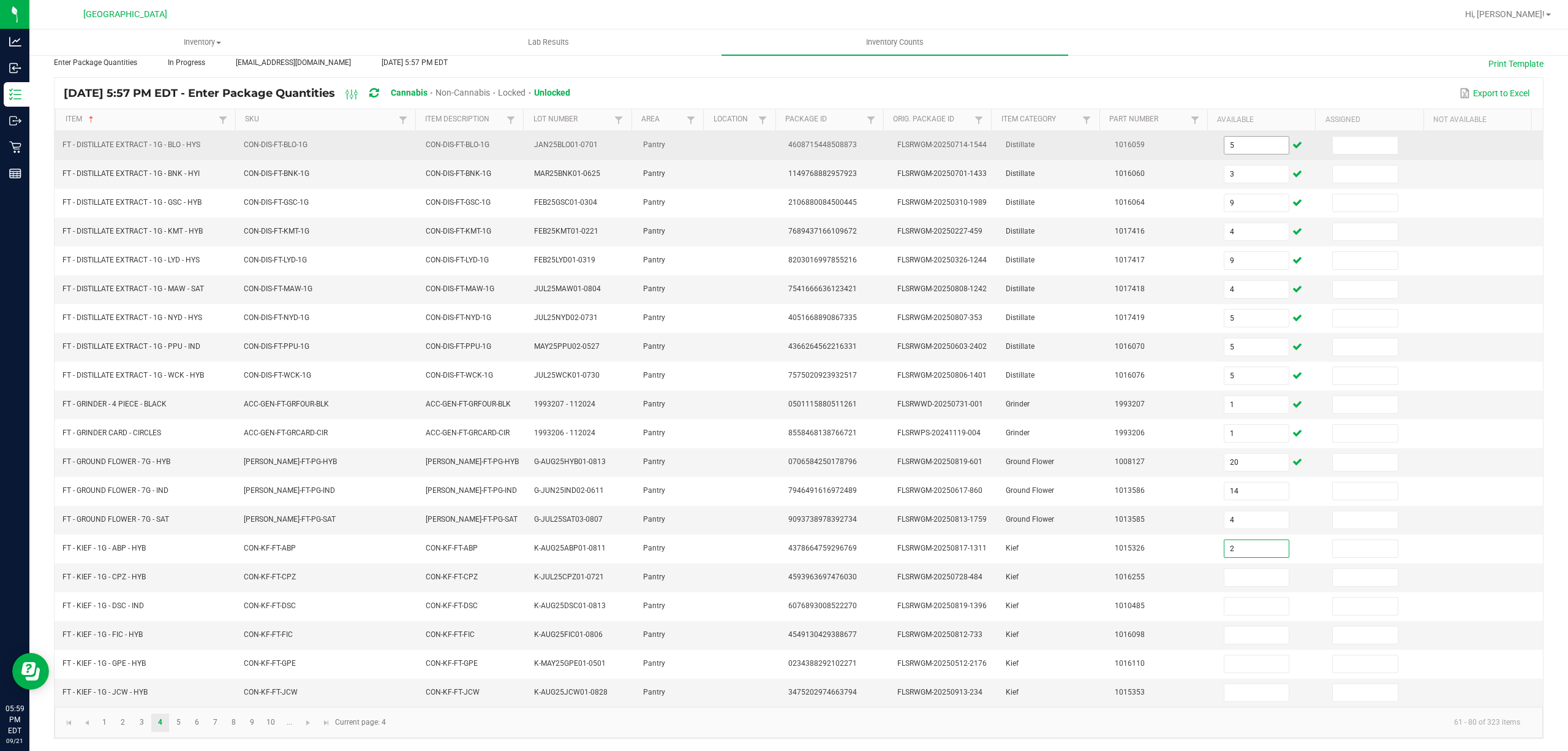
type input "2"
type input "5"
type input "4"
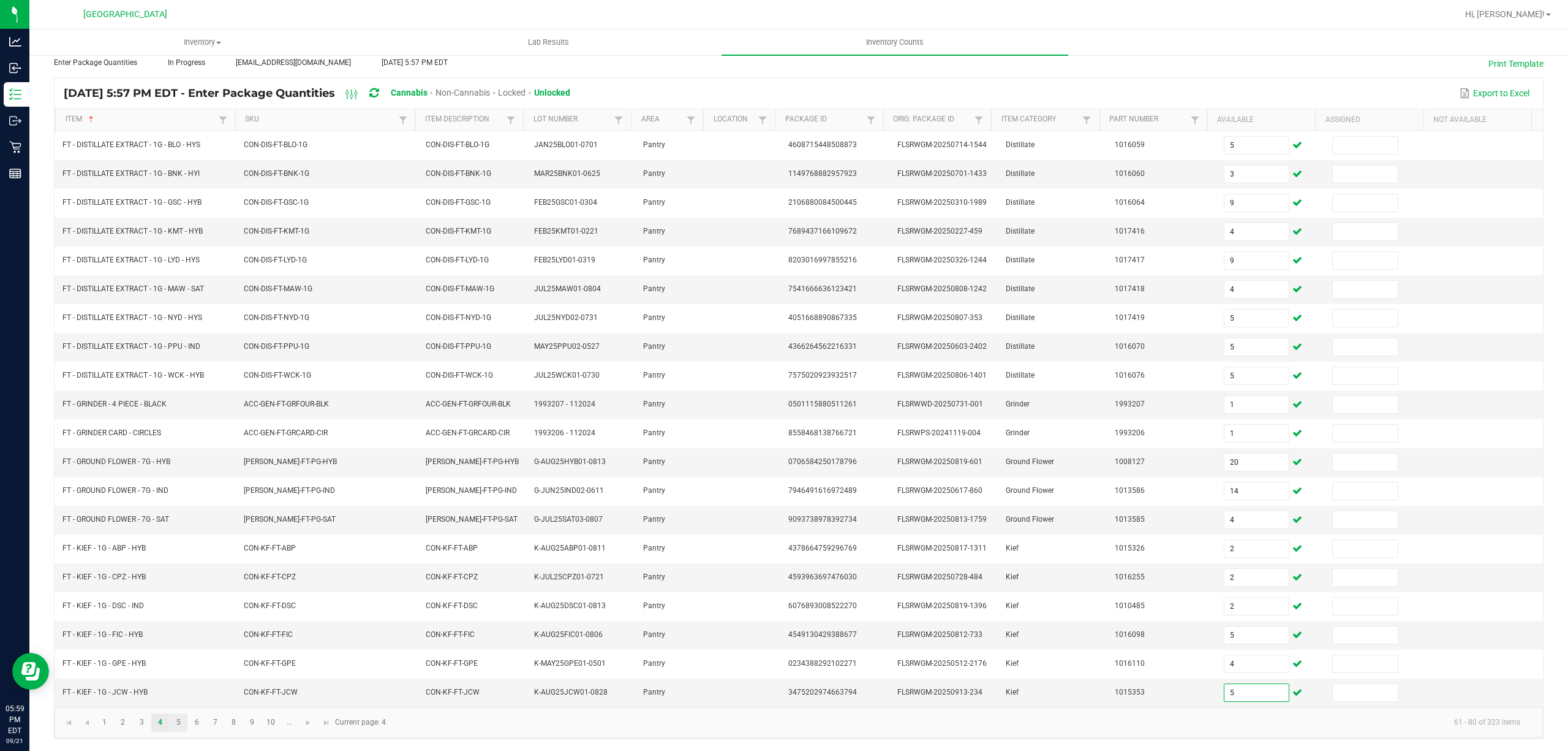
type input "5"
click at [183, 718] on link "5" at bounding box center [178, 722] width 18 height 18
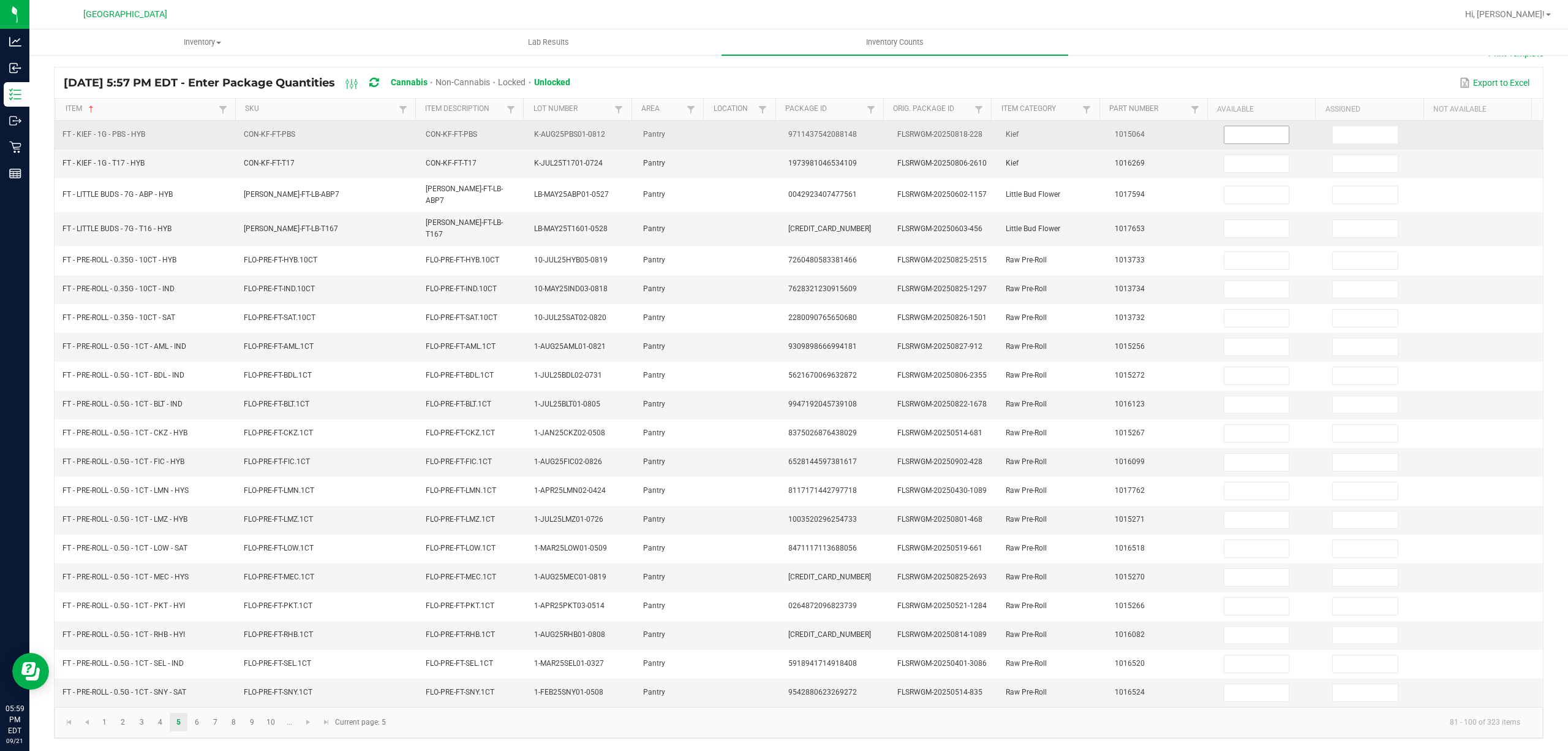
click at [1254, 136] on input at bounding box center [1257, 135] width 65 height 17
type input "8"
type input "3"
type input "6"
type input "7"
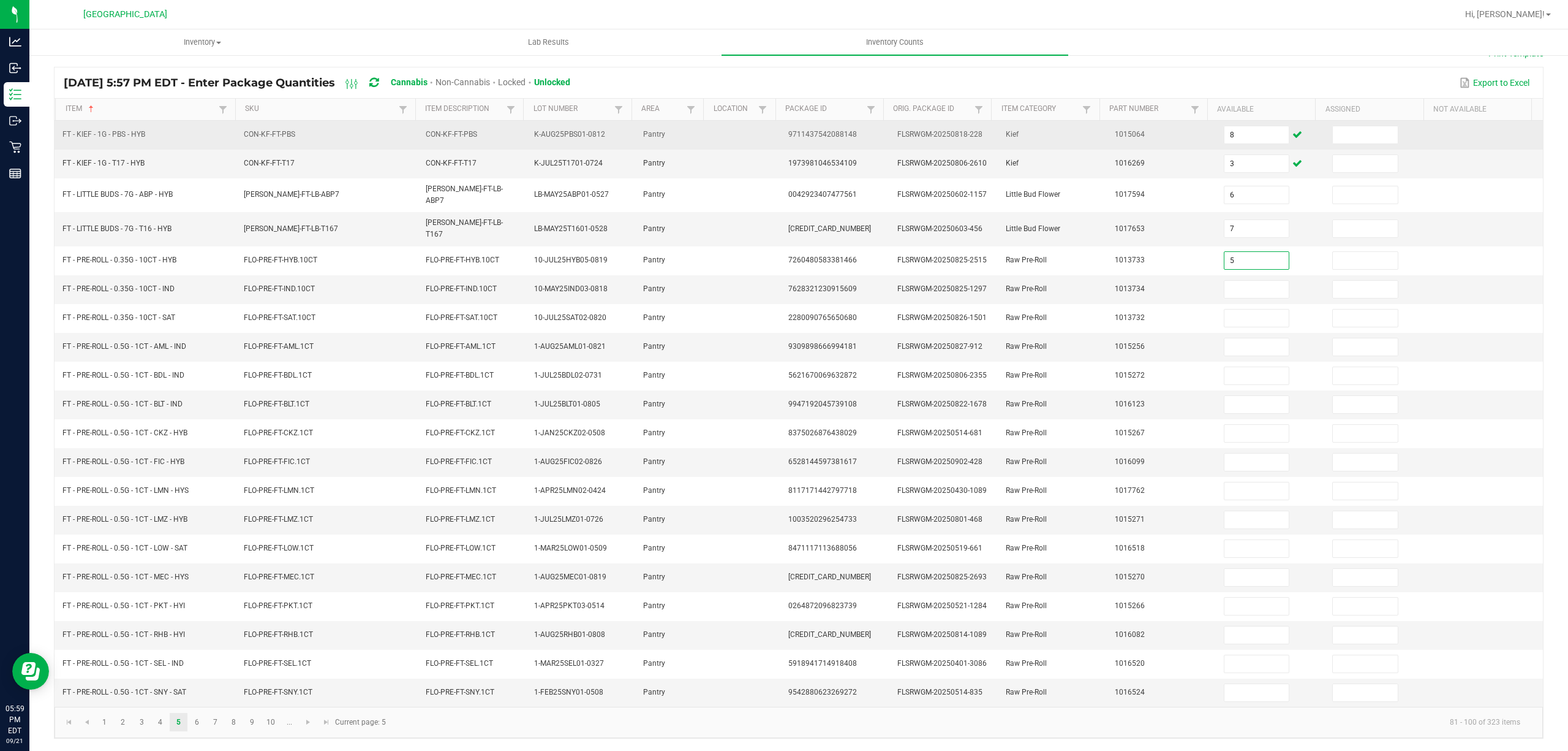
type input "5"
type input "4"
type input "12"
type input "15"
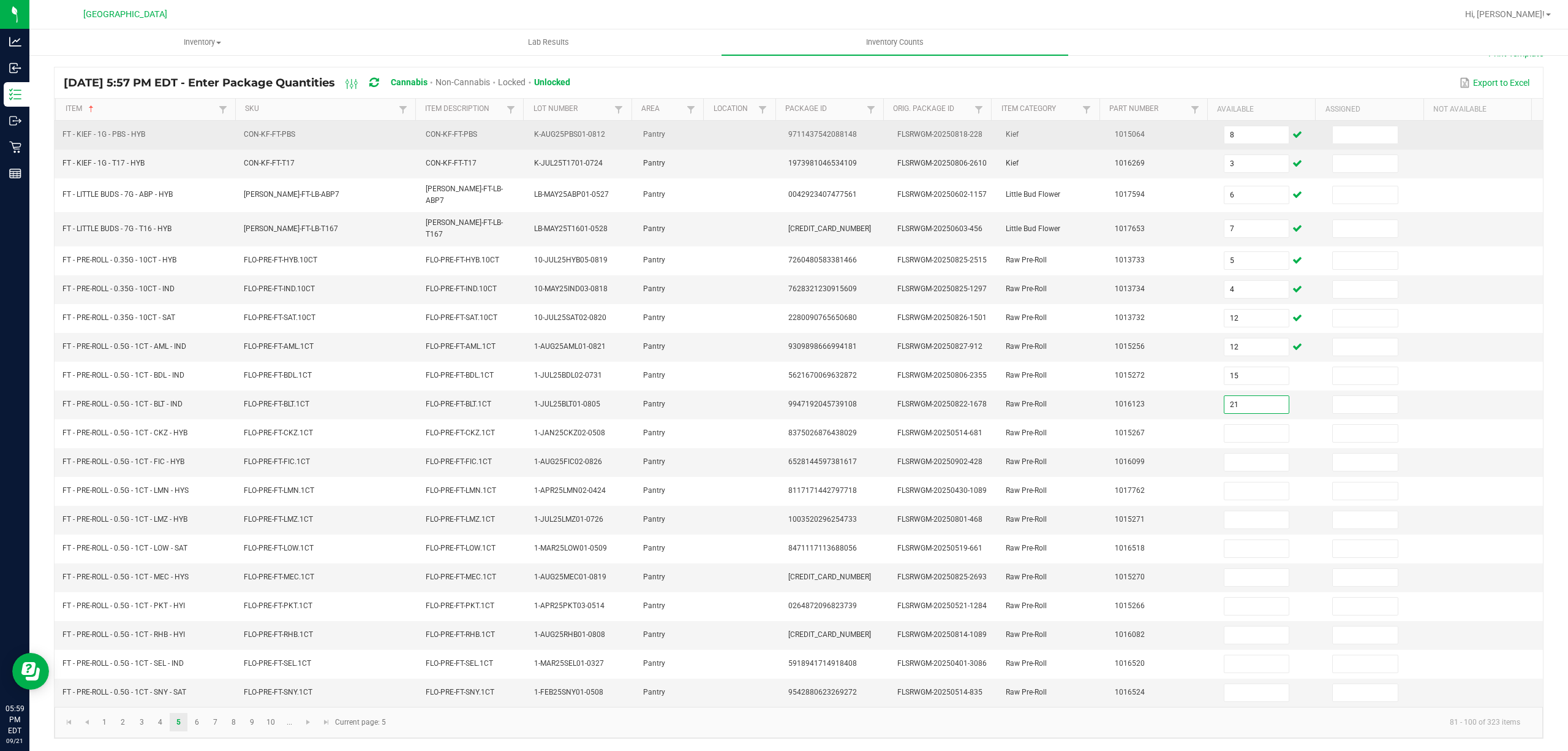
type input "21"
type input "5"
type input "11"
type input "9"
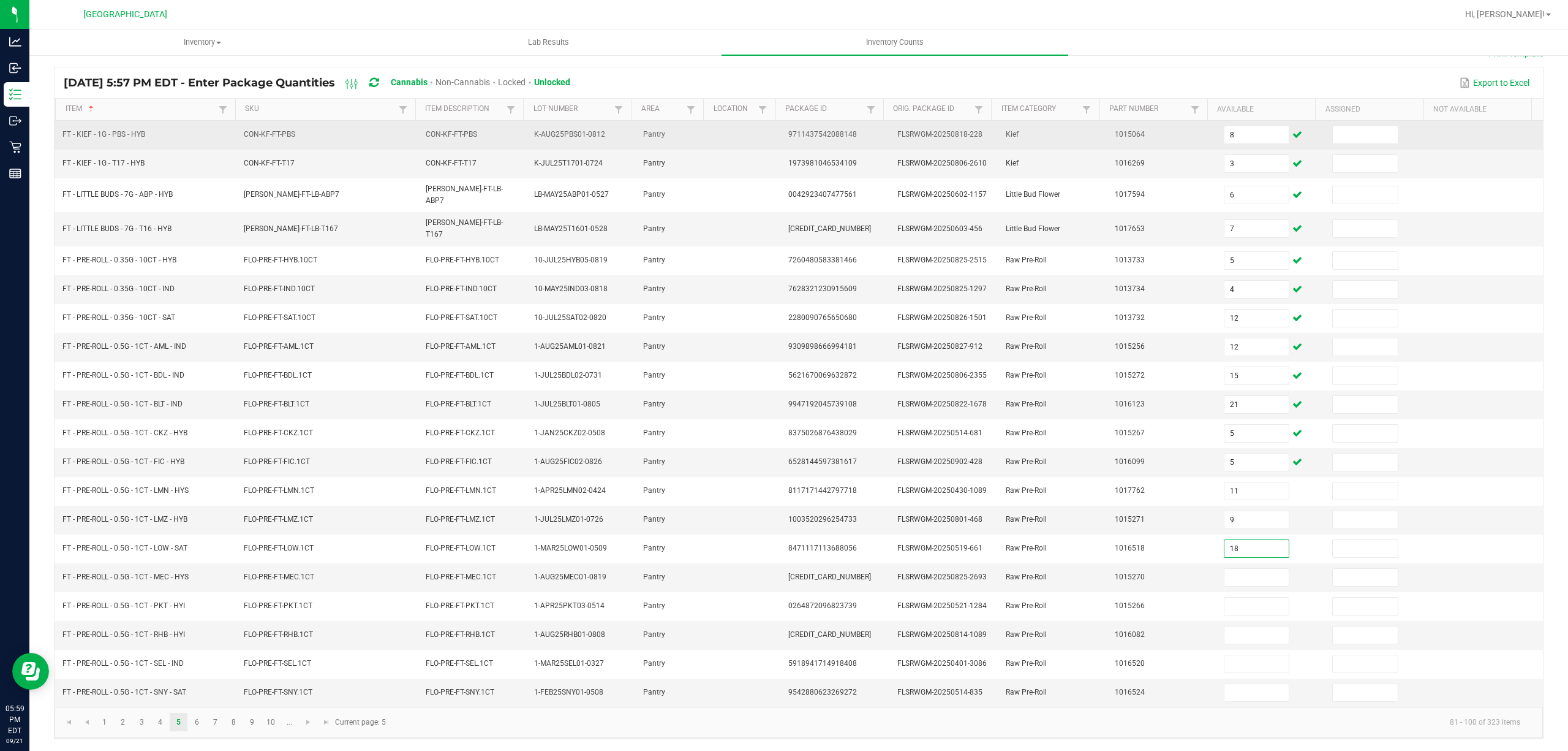
type input "18"
type input "20"
type input "24"
type input "9"
type input "3"
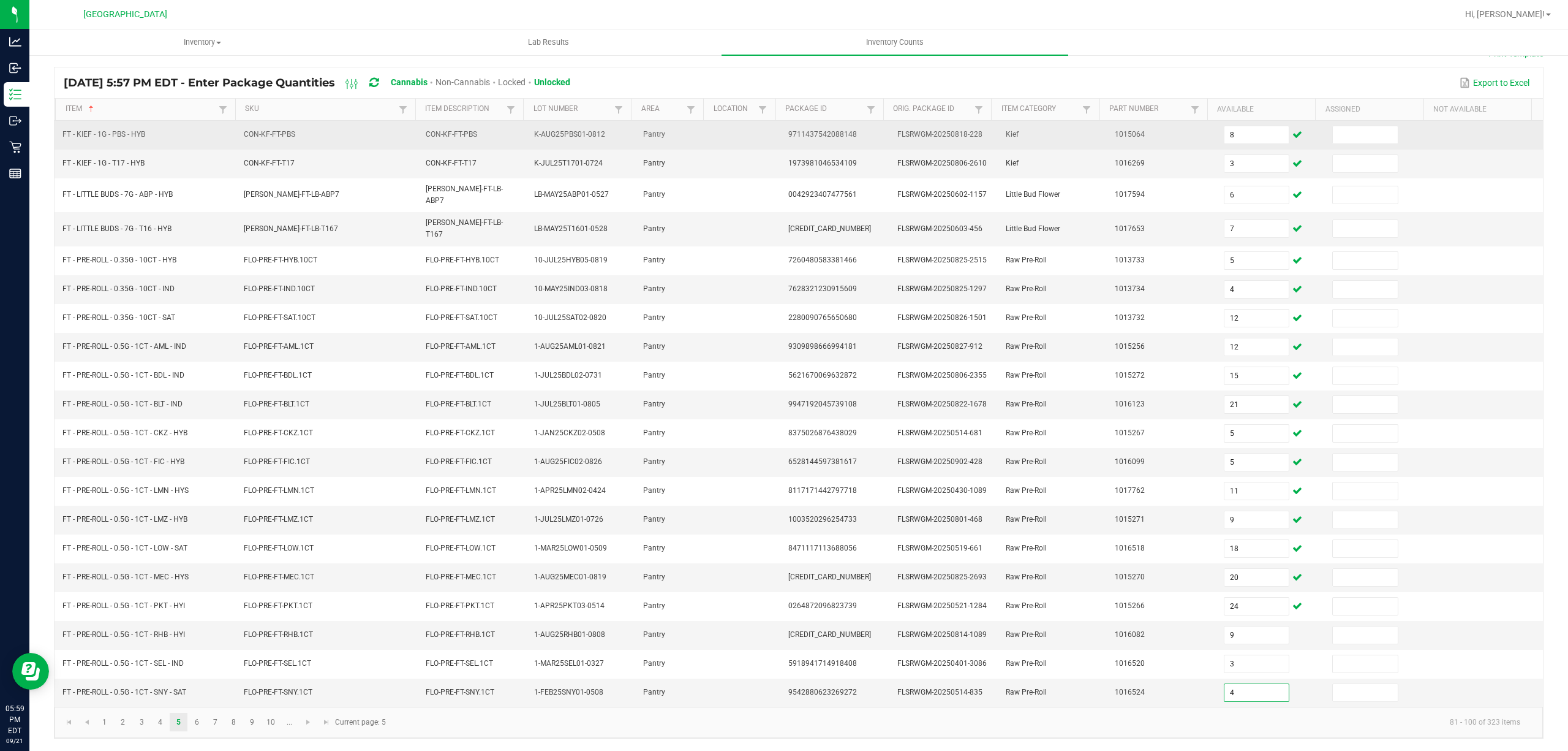
type input "4"
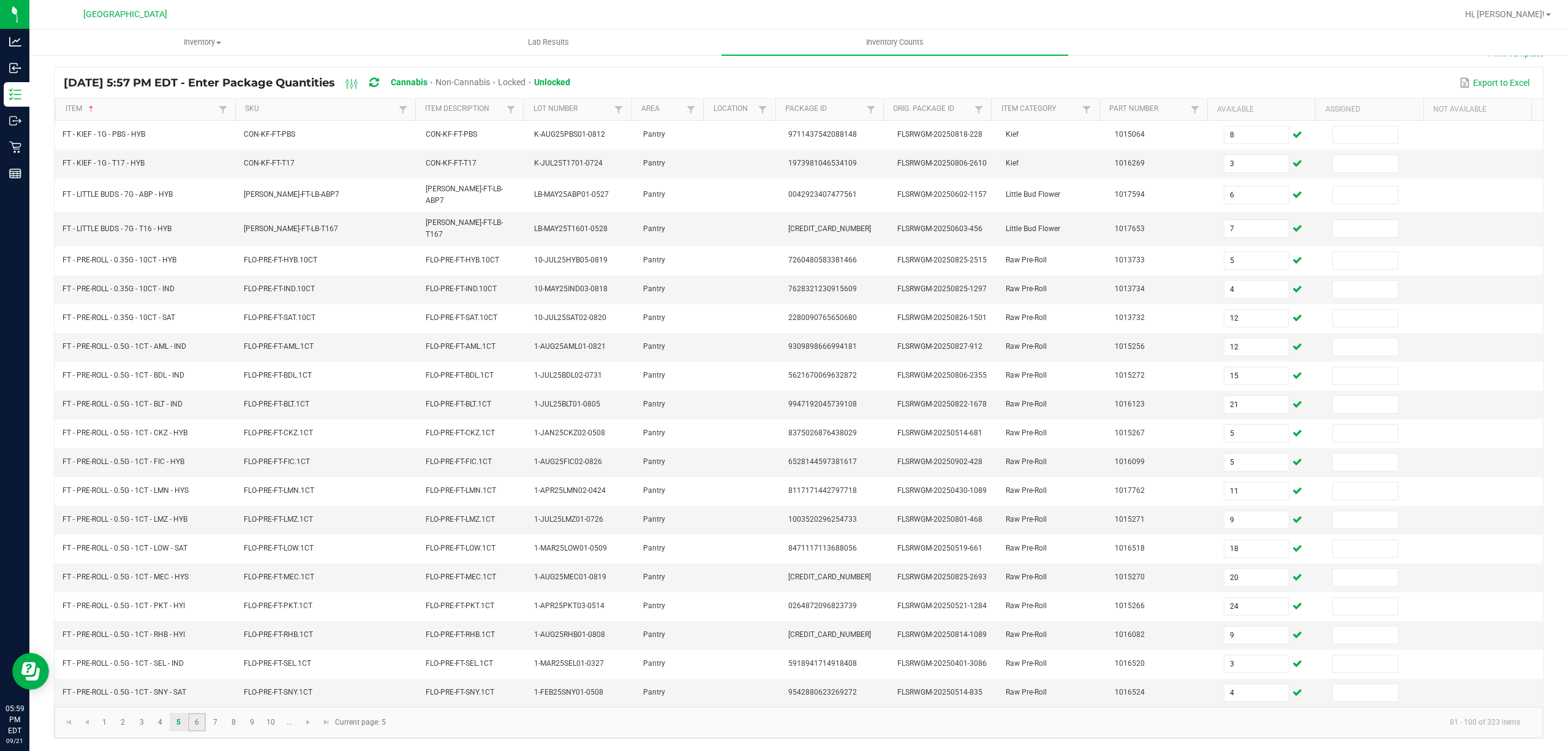
click at [201, 719] on link "6" at bounding box center [197, 721] width 18 height 18
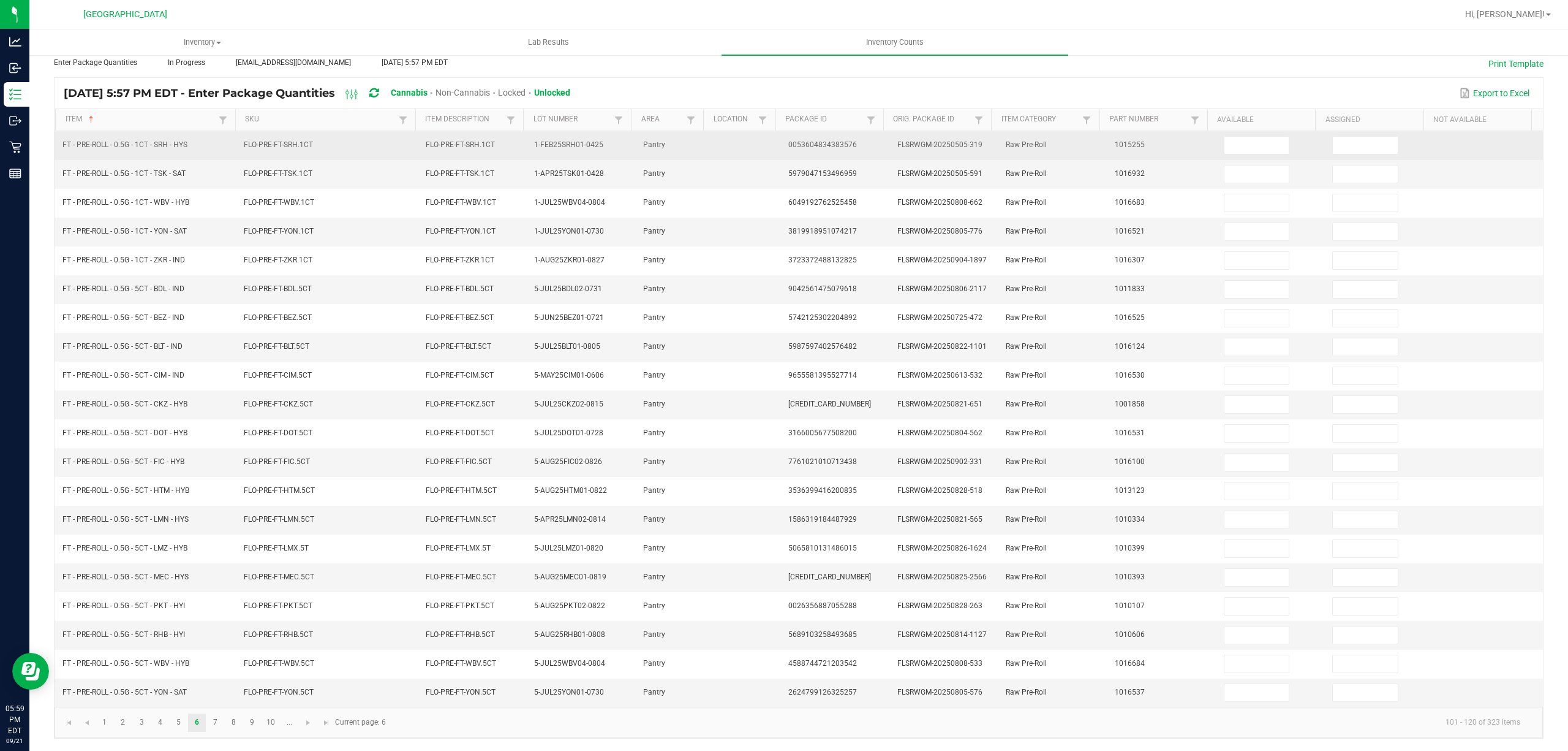
click at [1219, 131] on td at bounding box center [1271, 145] width 109 height 29
click at [1225, 137] on input at bounding box center [1257, 145] width 65 height 17
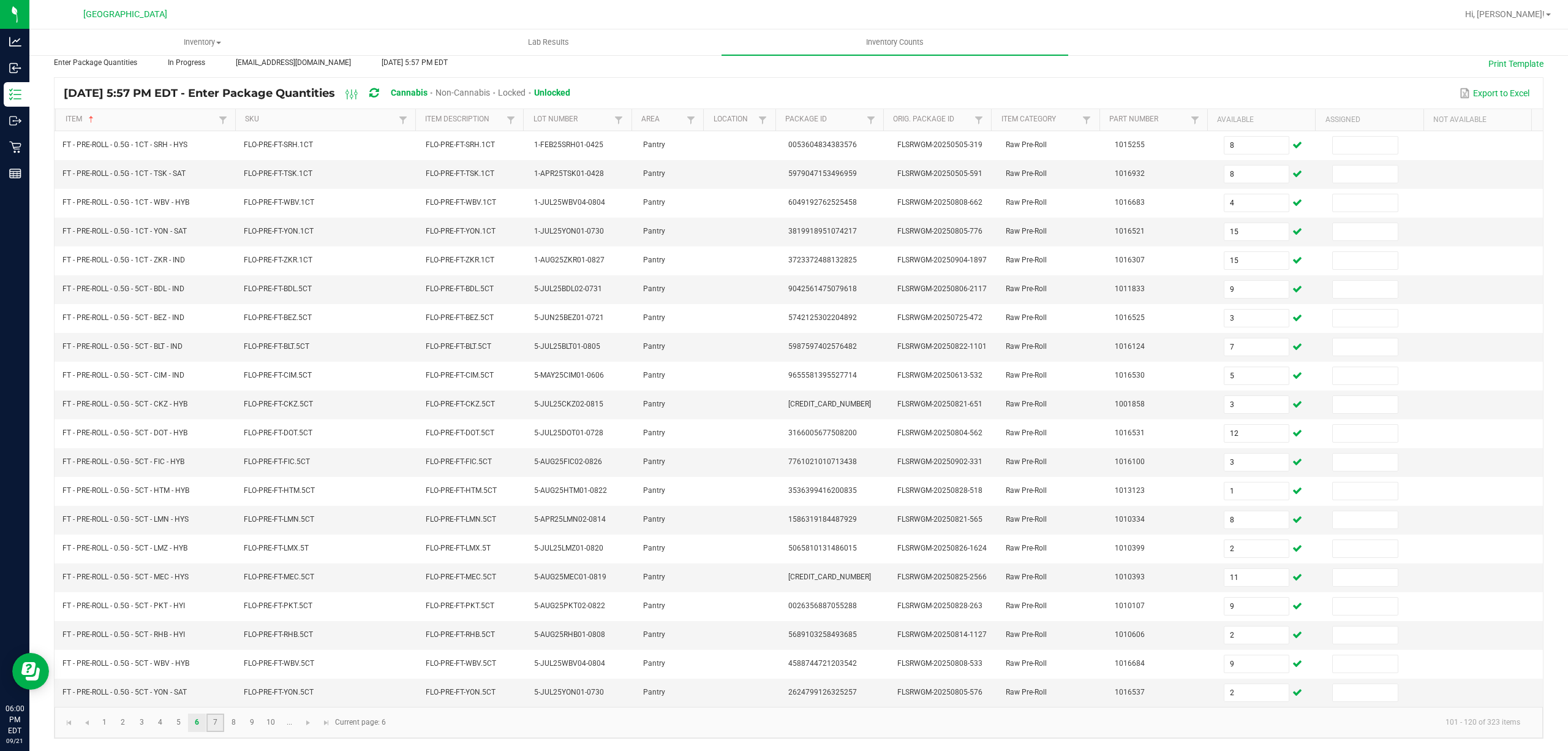
click at [216, 730] on link "7" at bounding box center [215, 722] width 18 height 18
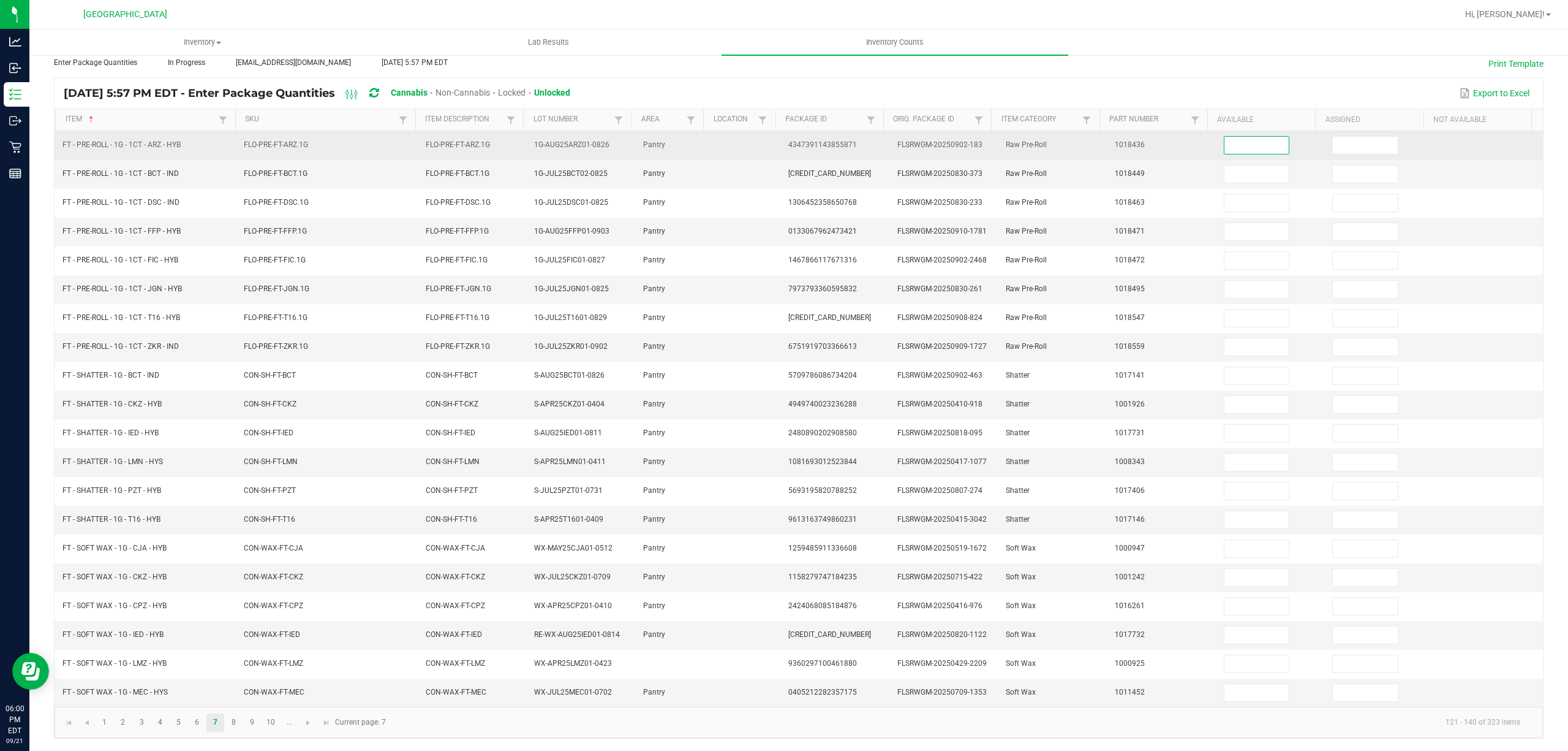
click at [1225, 137] on input at bounding box center [1257, 145] width 65 height 17
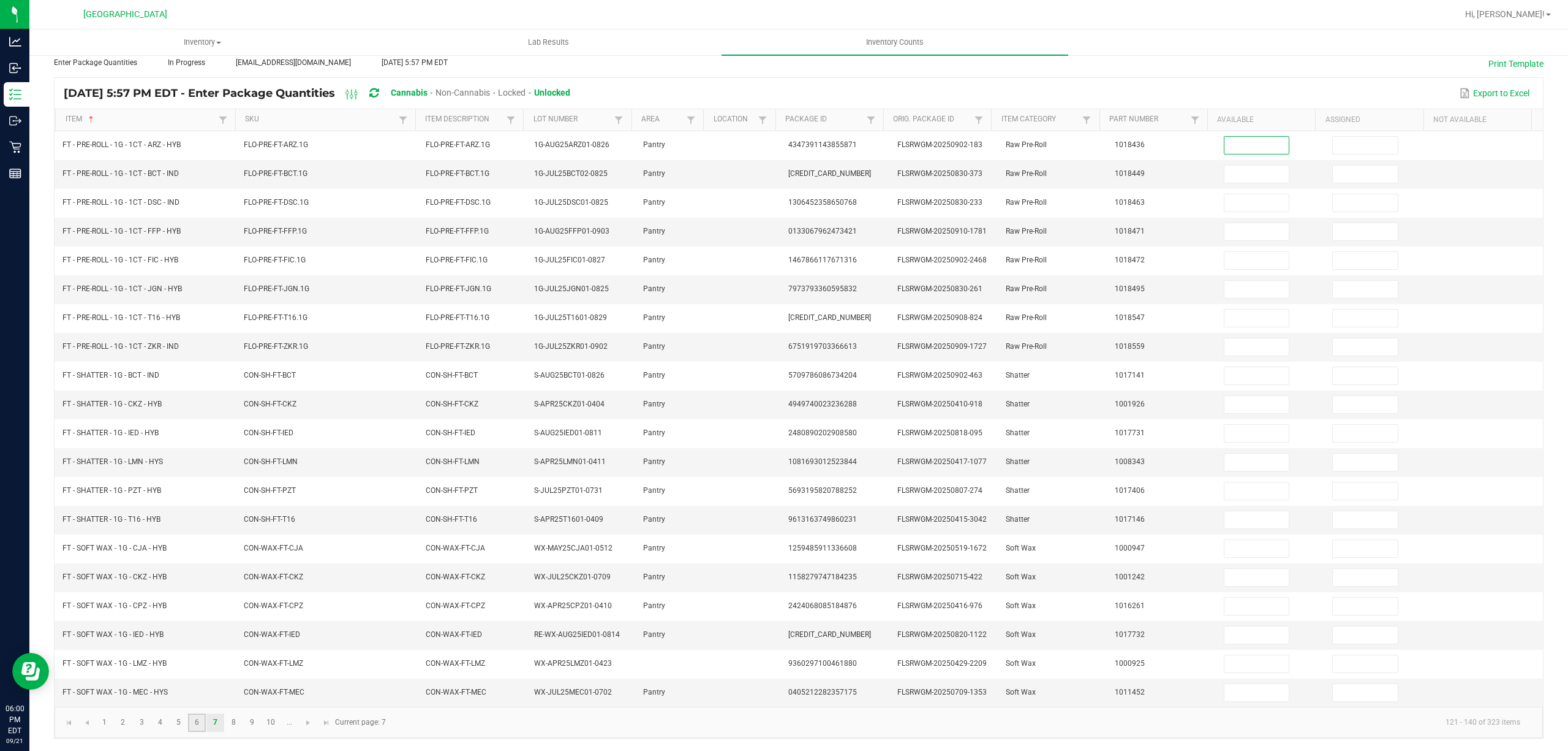
click at [201, 721] on link "6" at bounding box center [197, 722] width 18 height 18
click at [216, 724] on link "7" at bounding box center [215, 722] width 18 height 18
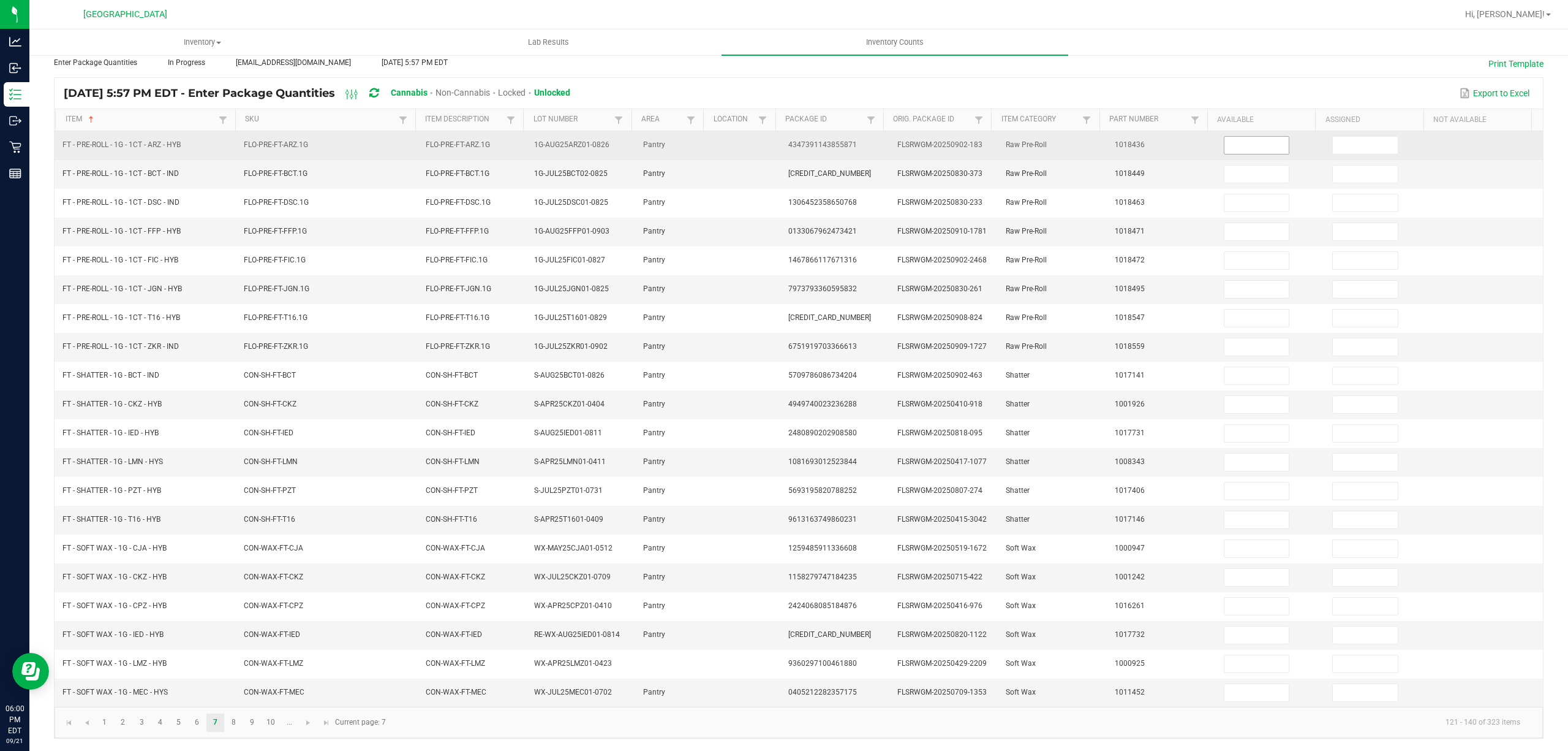
click at [1225, 137] on input at bounding box center [1257, 145] width 65 height 17
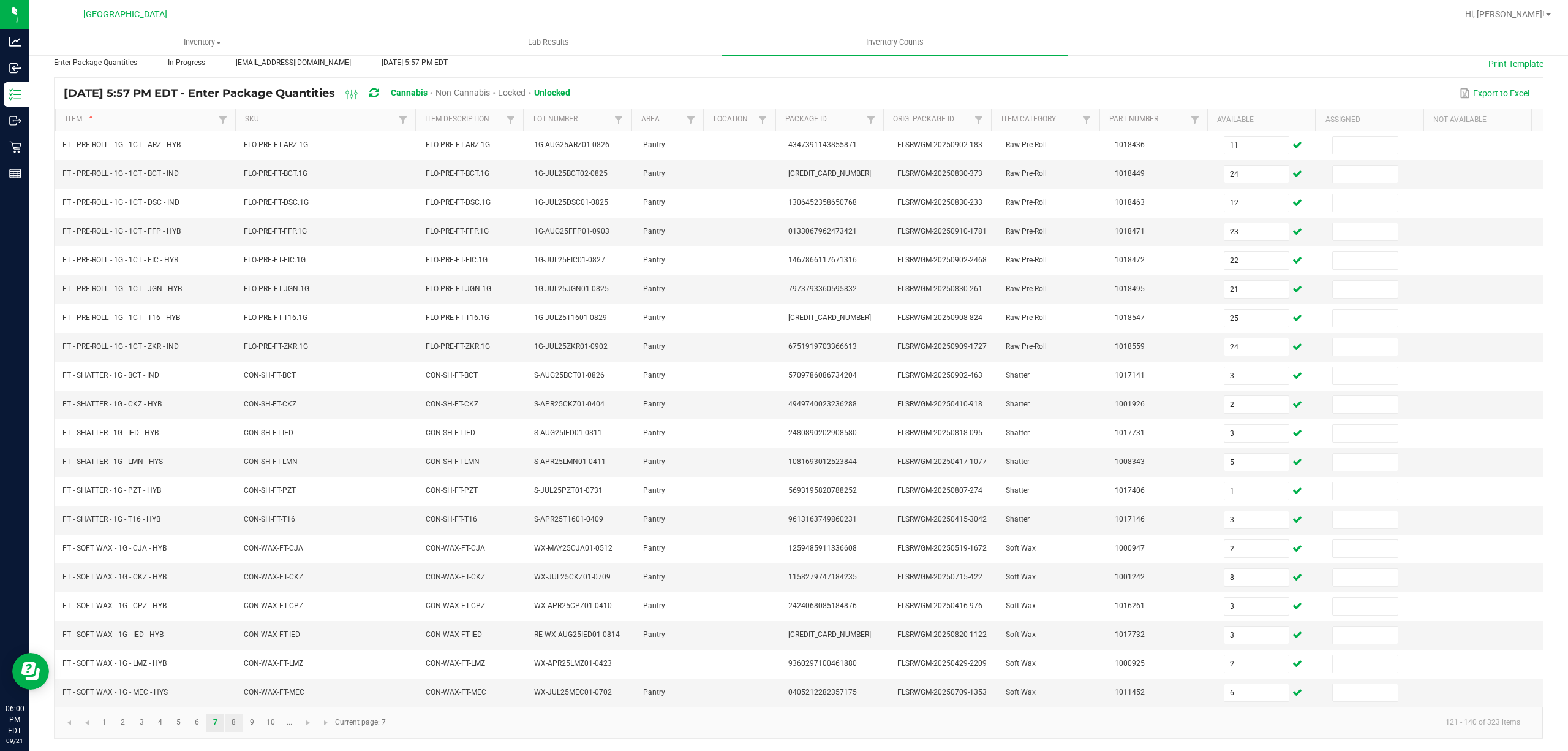
click at [237, 728] on link "8" at bounding box center [234, 722] width 18 height 18
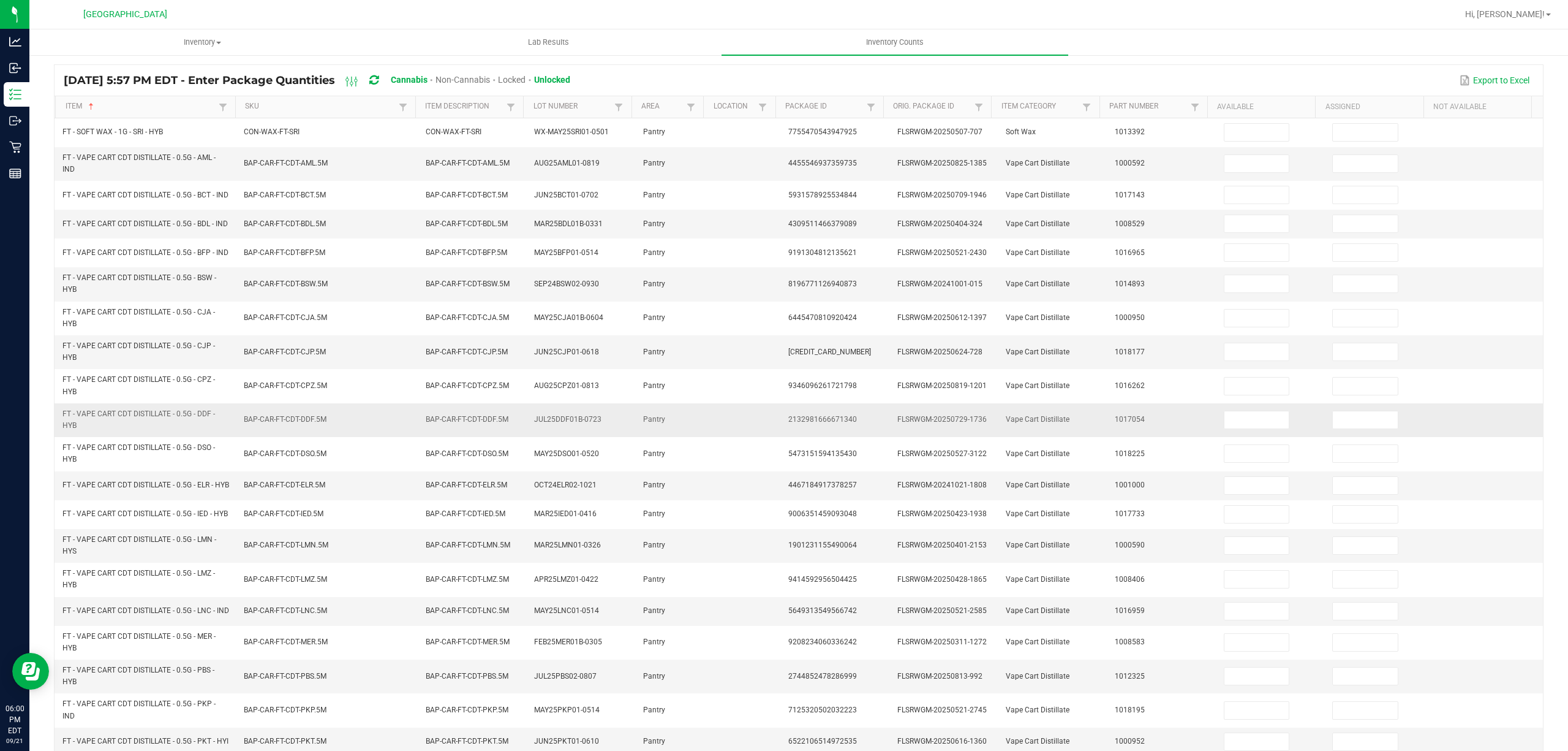
scroll to position [0, 0]
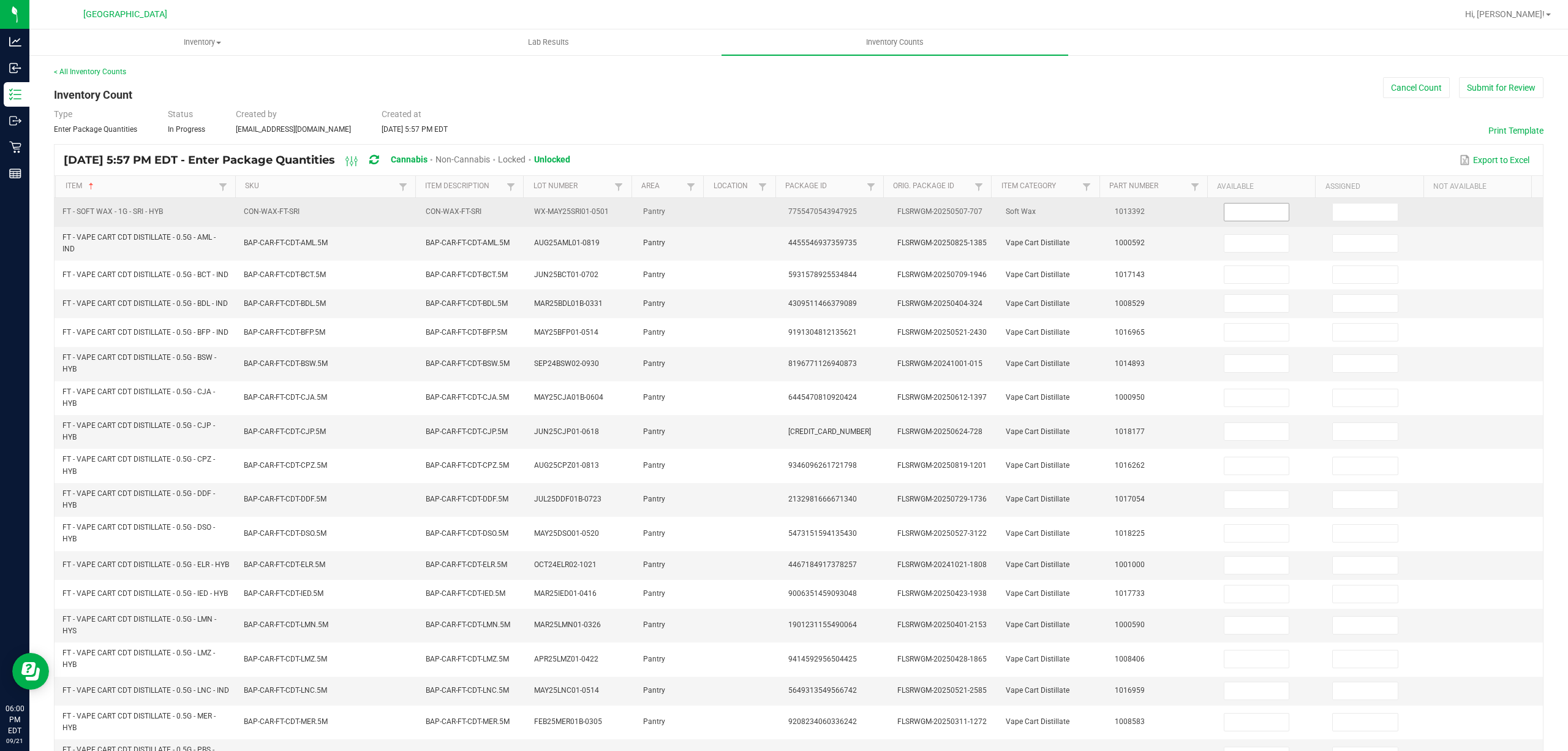
click at [1225, 209] on input at bounding box center [1257, 212] width 65 height 17
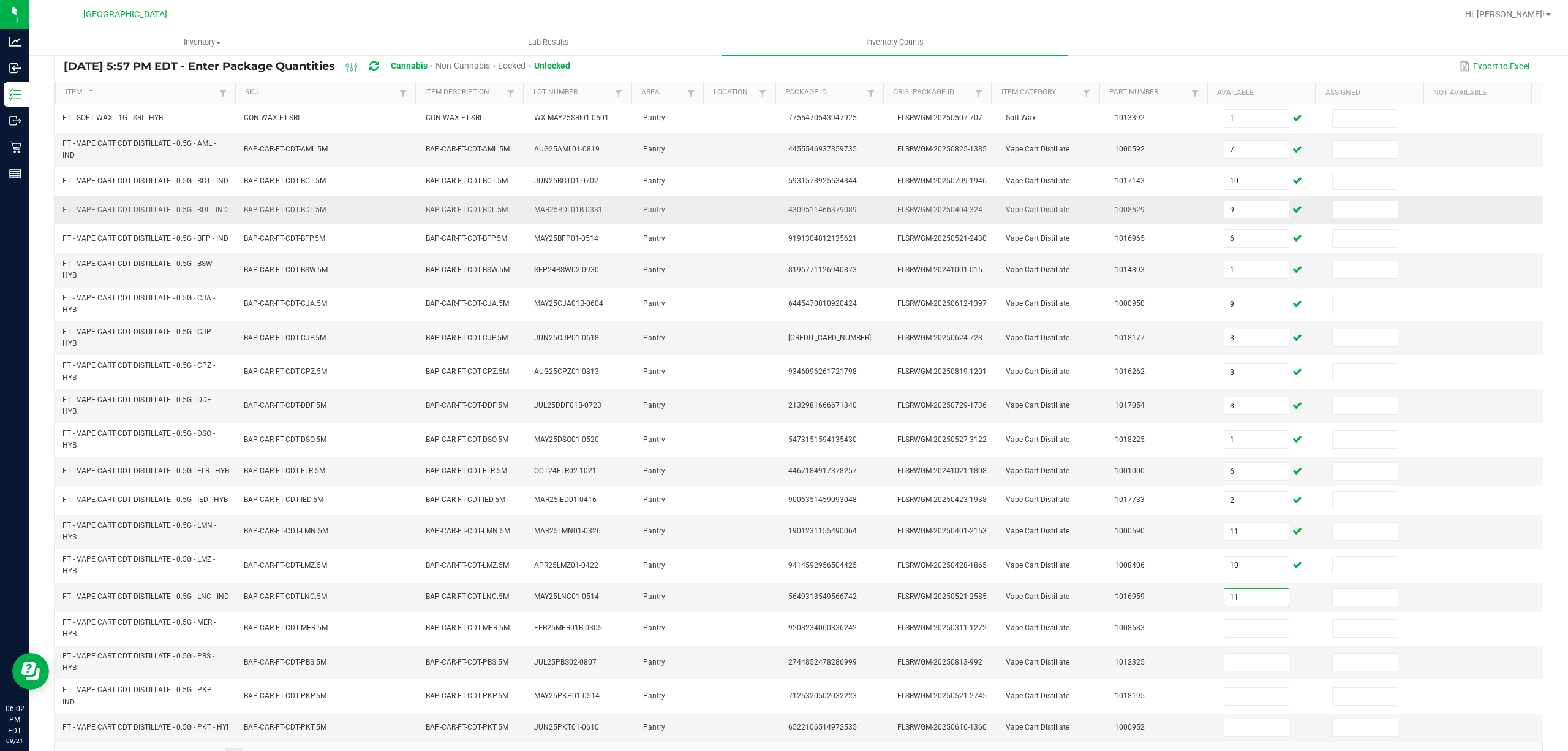
scroll to position [170, 0]
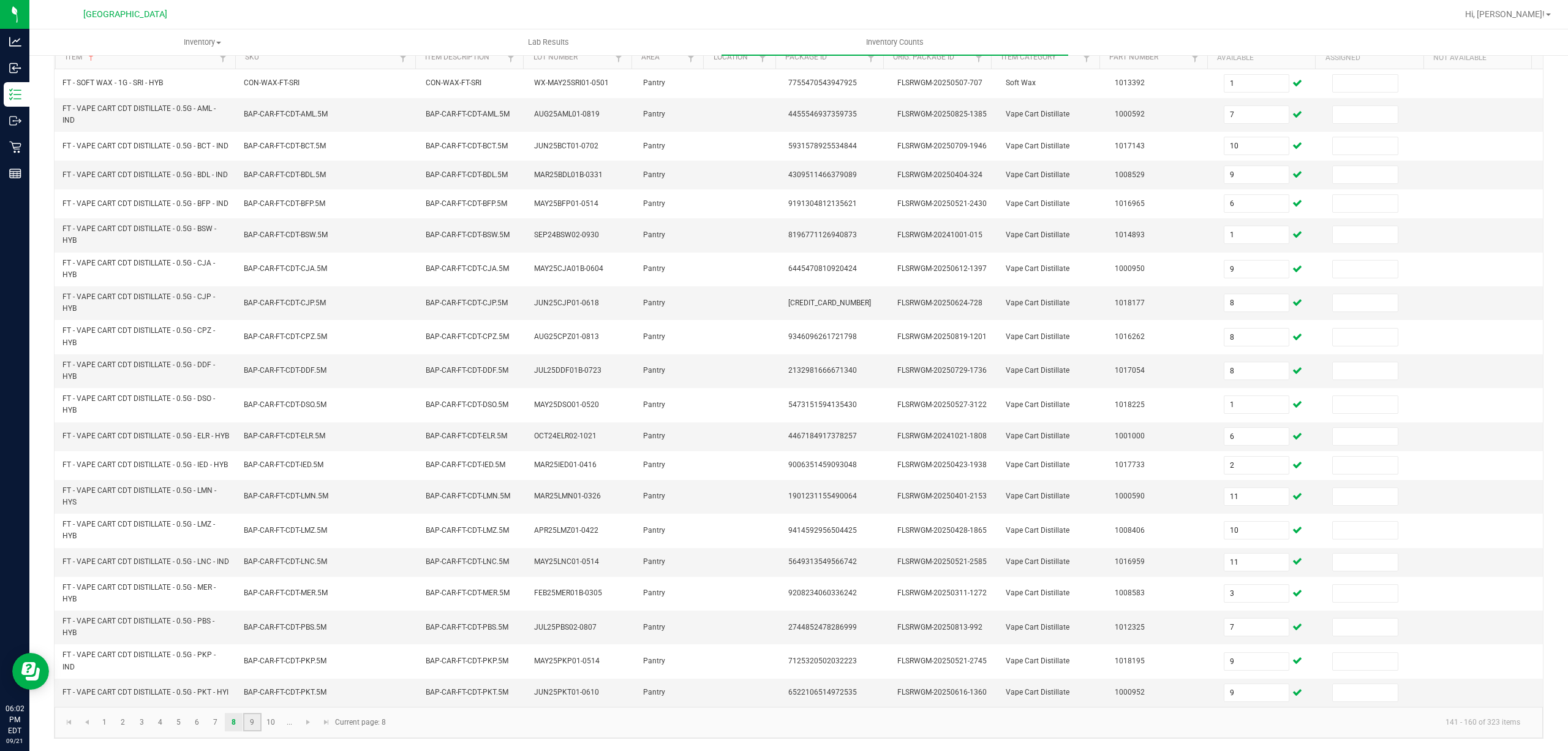
click at [251, 718] on link "9" at bounding box center [252, 721] width 18 height 18
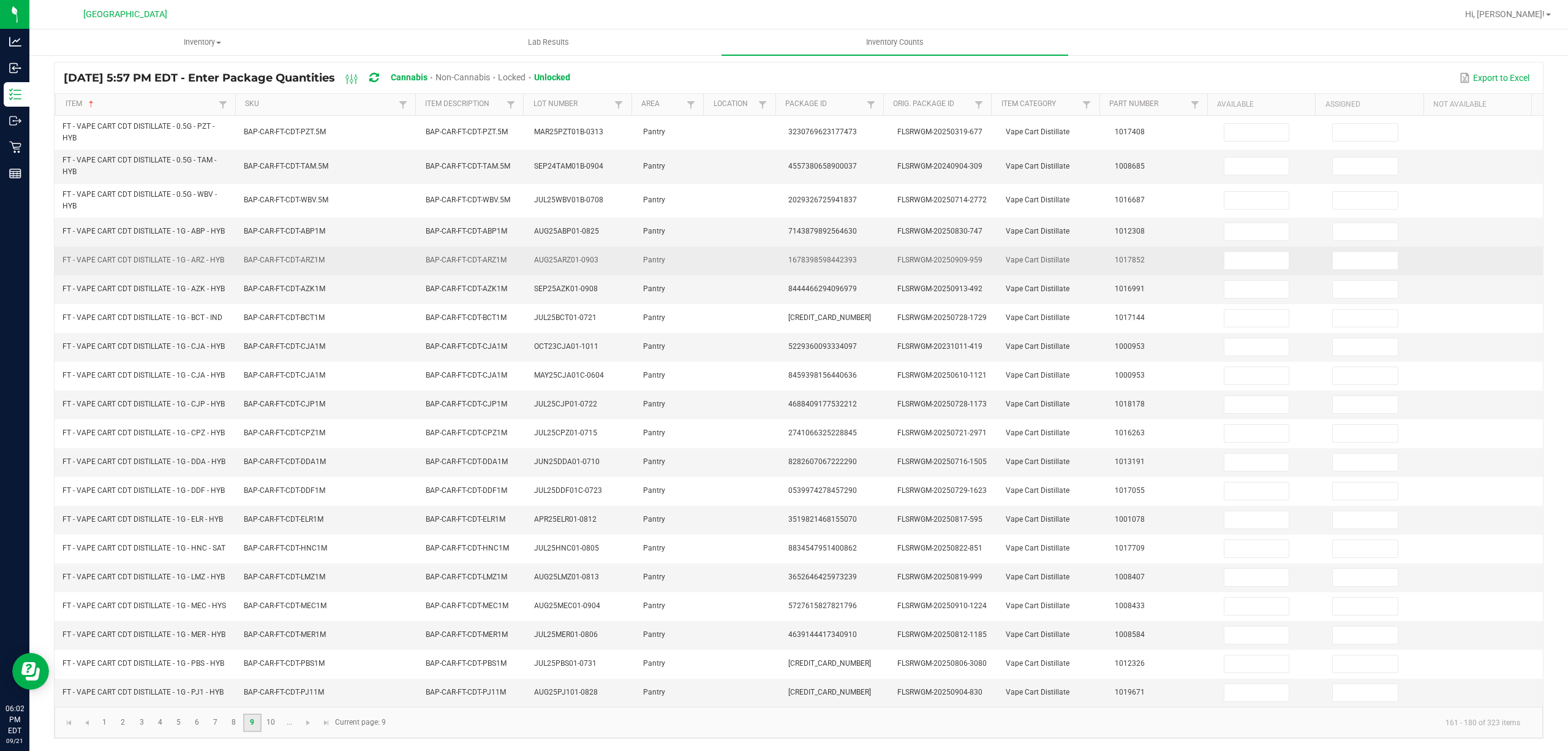
scroll to position [95, 0]
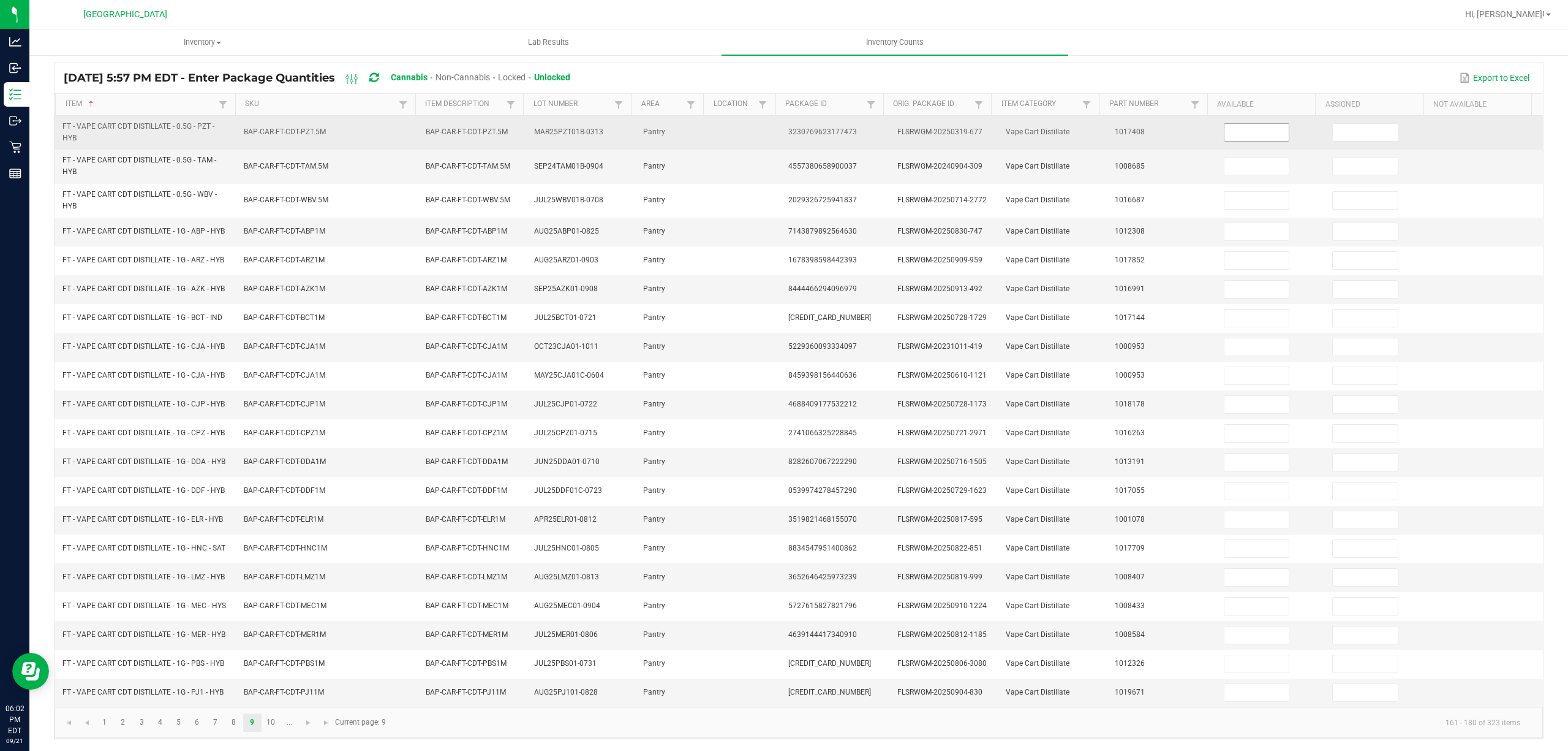
click at [1253, 124] on input at bounding box center [1257, 132] width 65 height 17
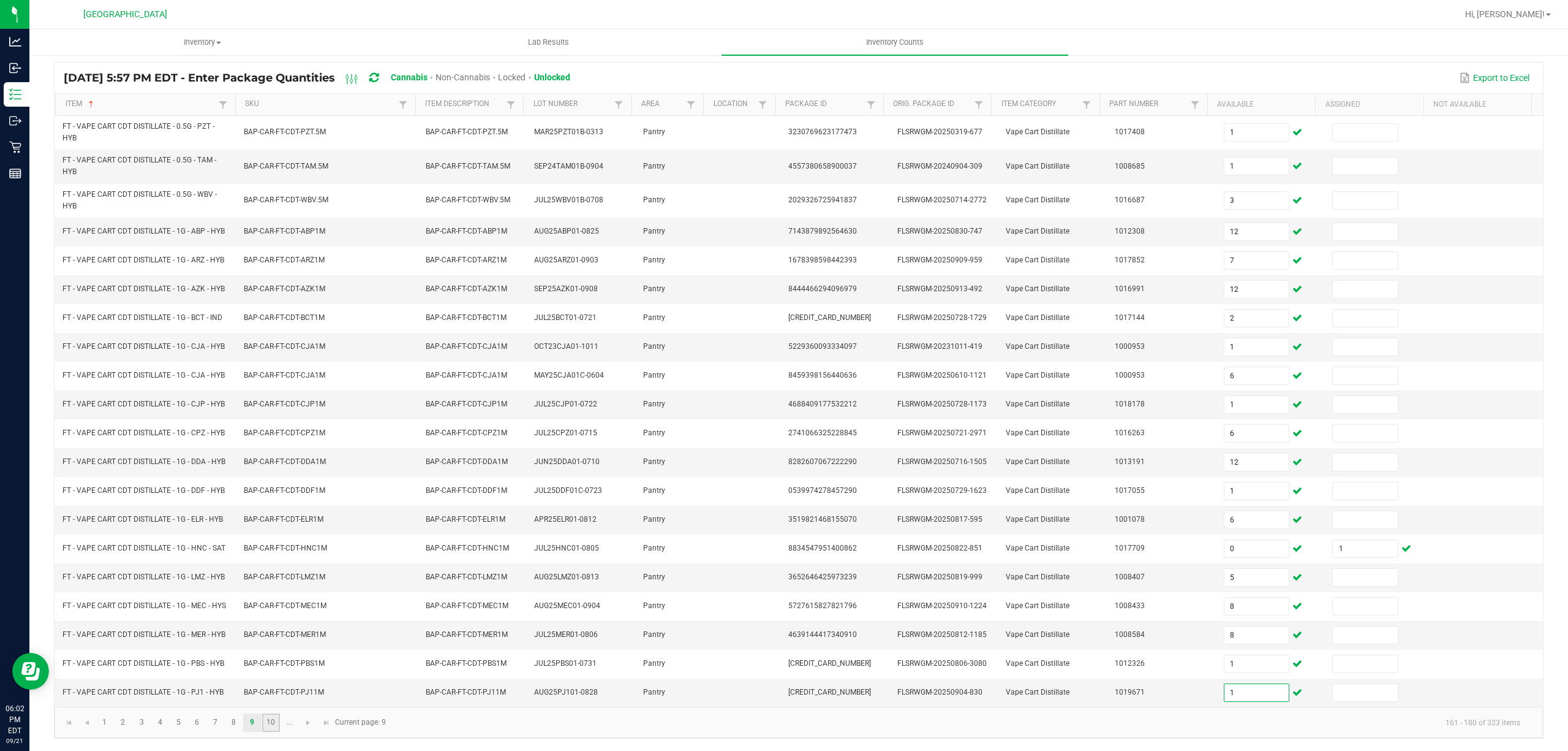
click at [272, 718] on link "10" at bounding box center [271, 722] width 18 height 18
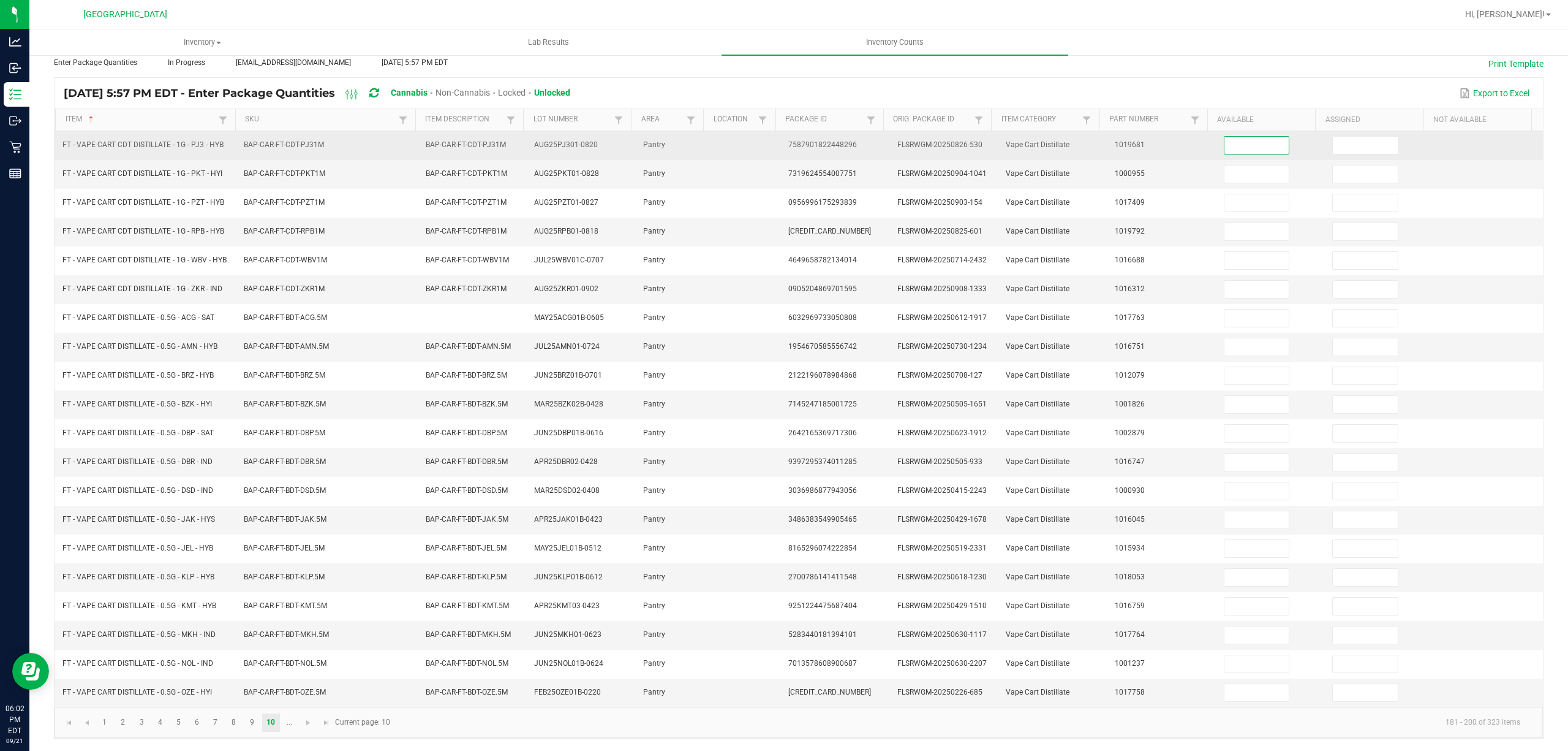
click at [1233, 137] on input at bounding box center [1257, 145] width 65 height 17
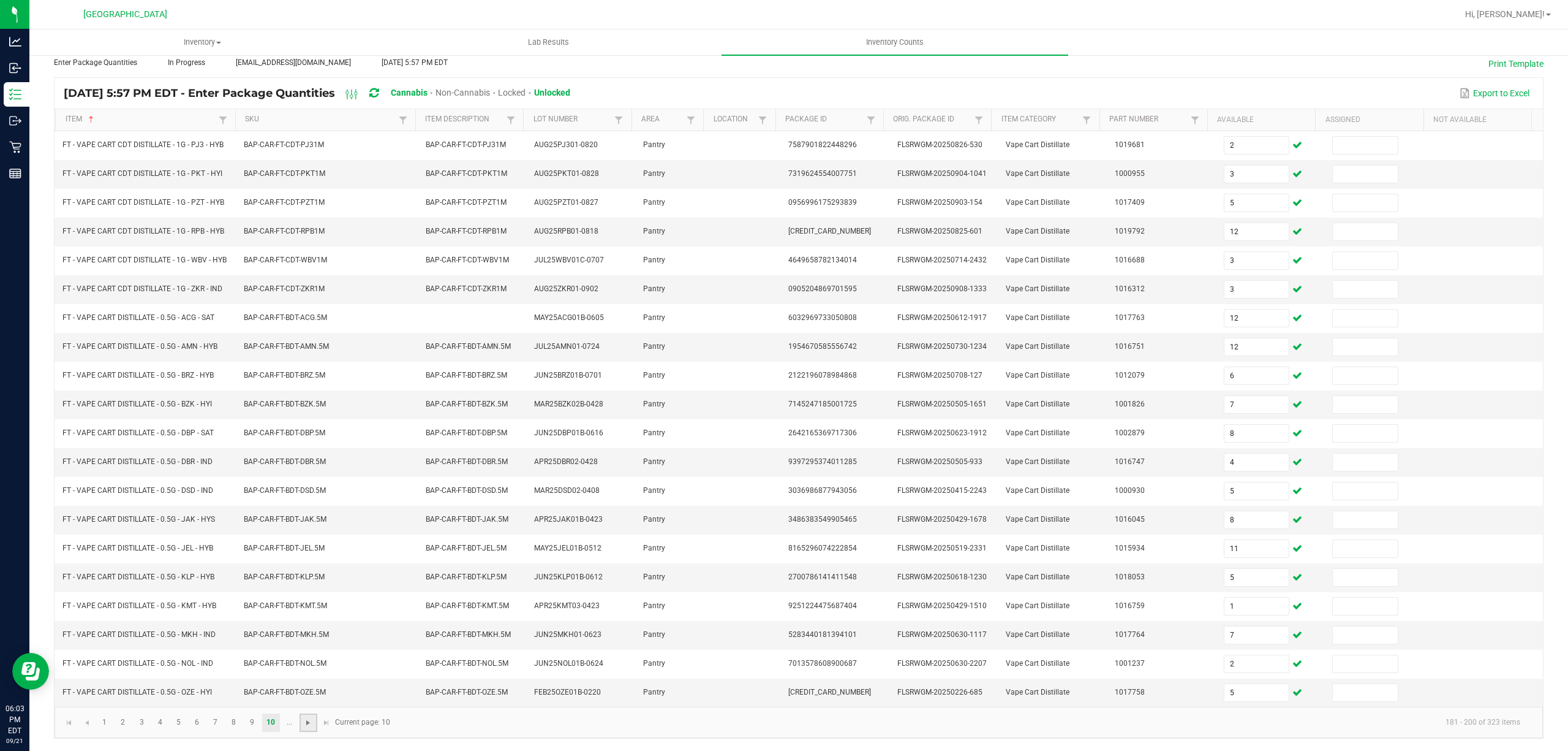
click at [306, 721] on span "Go to the next page" at bounding box center [308, 722] width 10 height 10
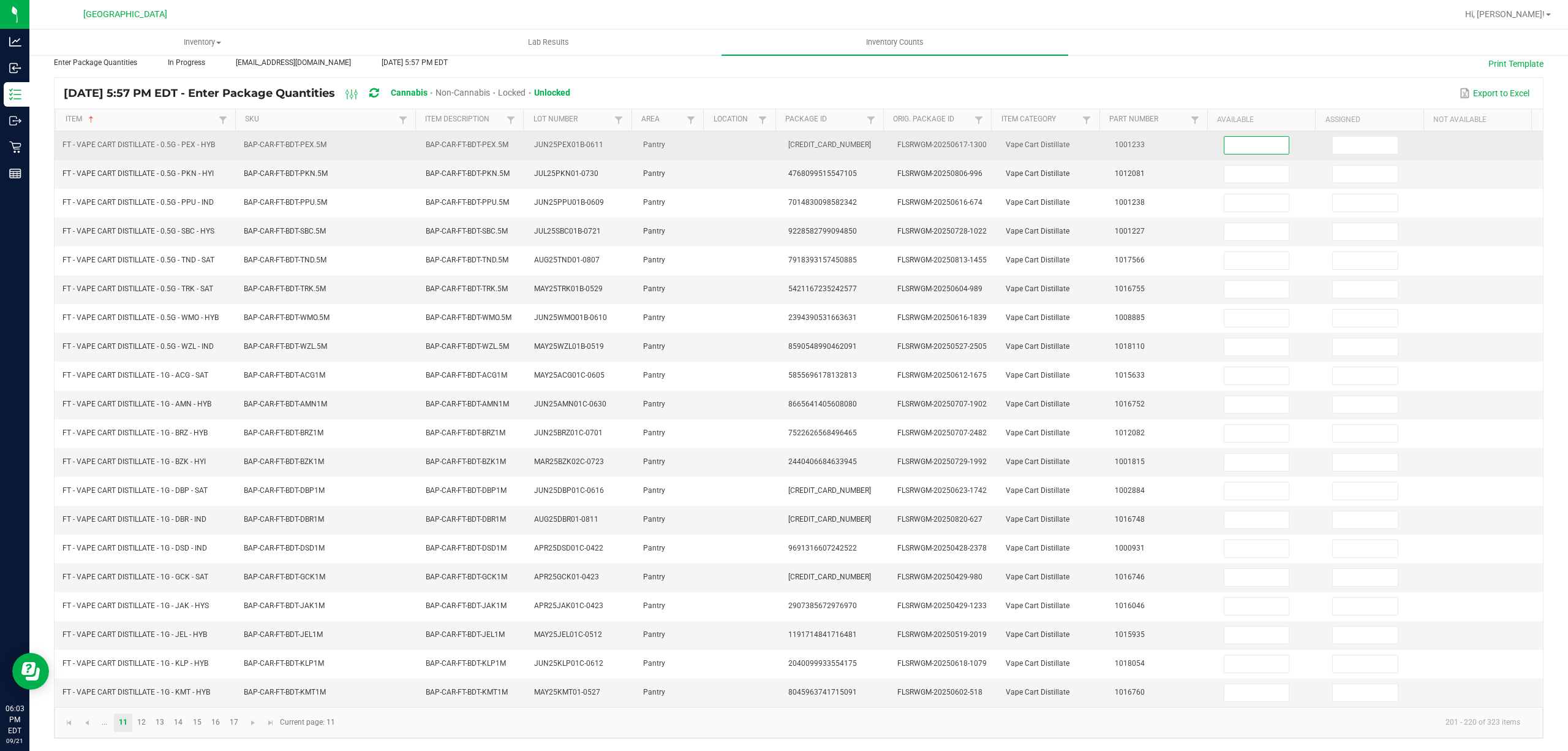
click at [1234, 137] on input at bounding box center [1257, 145] width 65 height 17
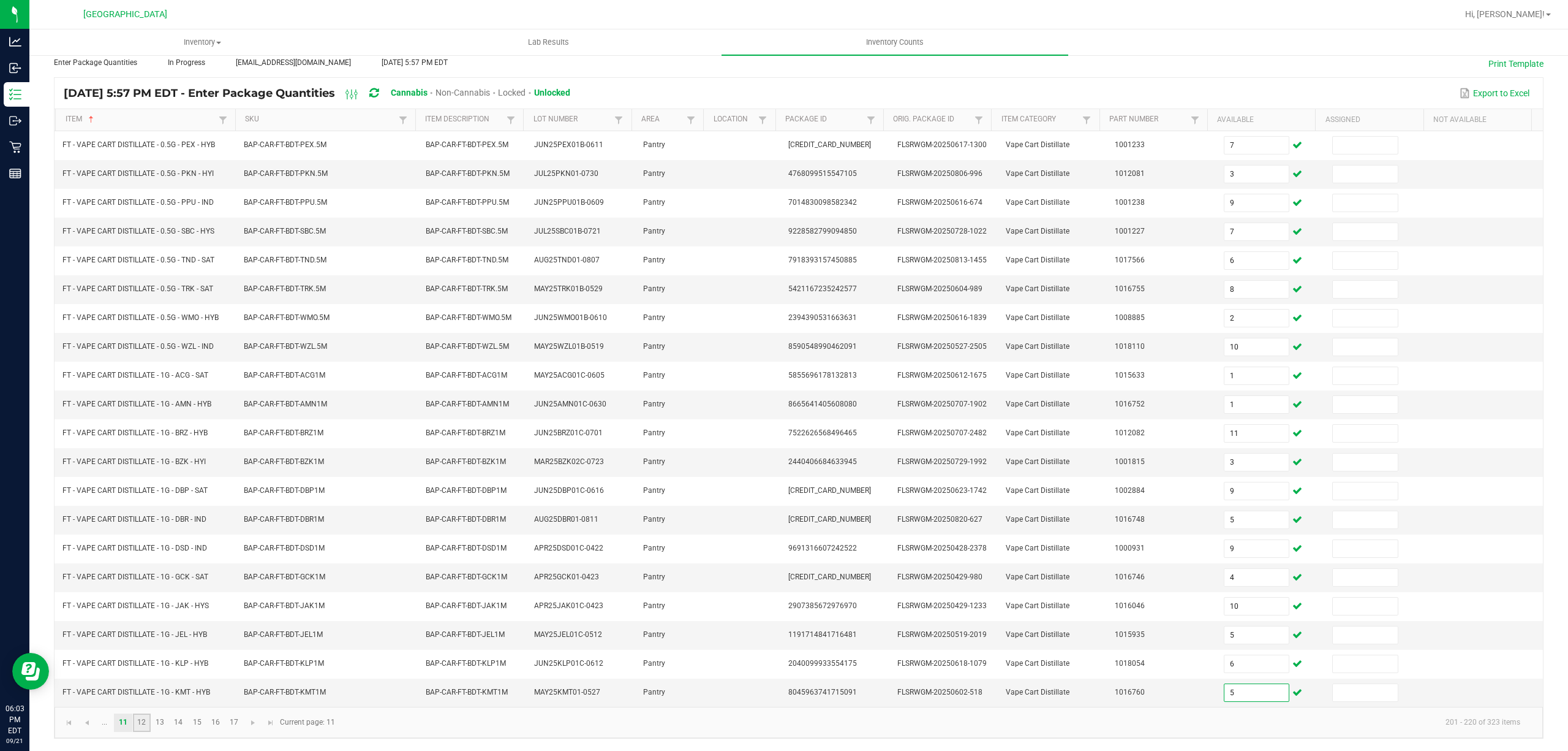
click at [136, 727] on link "12" at bounding box center [142, 722] width 18 height 18
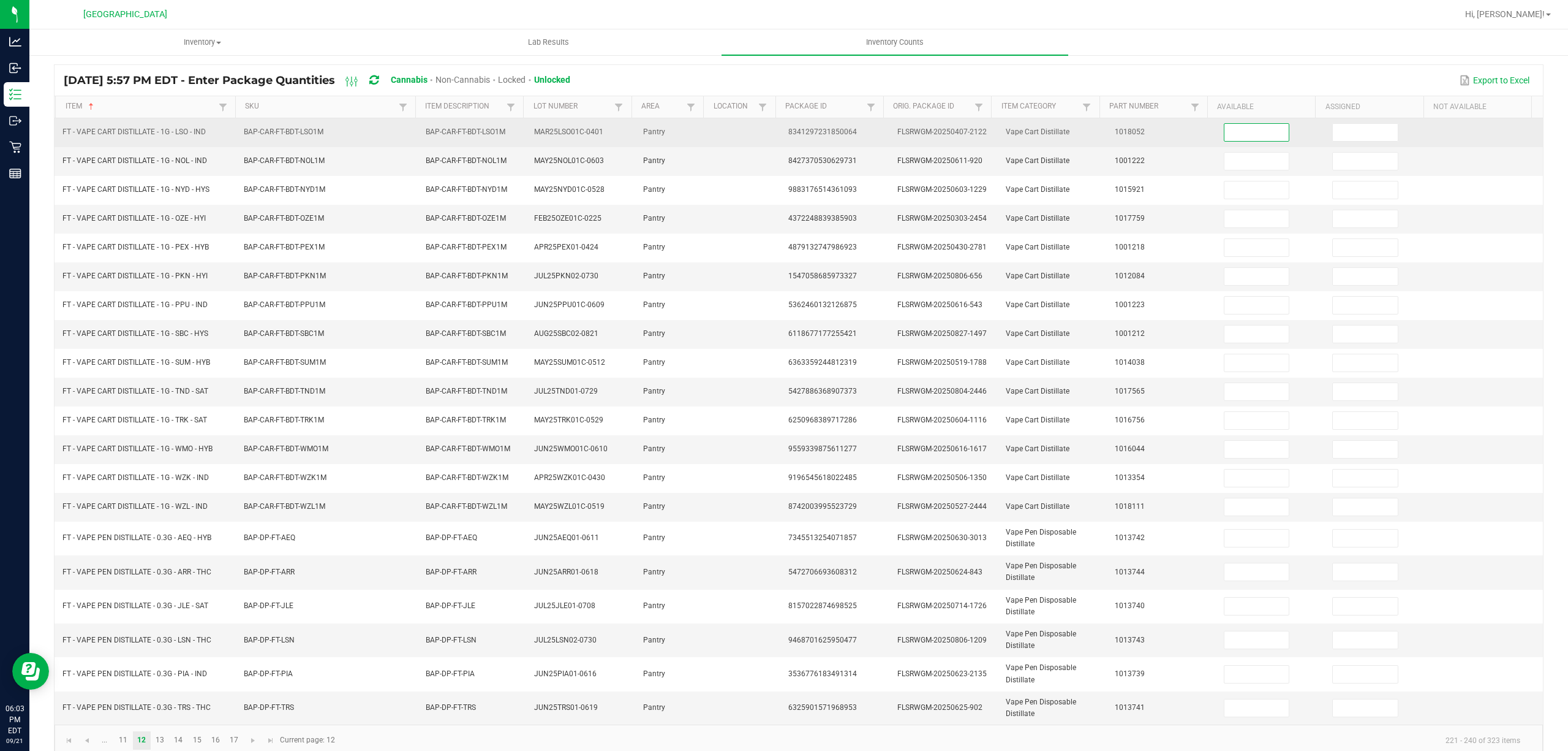
click at [1245, 135] on input at bounding box center [1257, 132] width 65 height 17
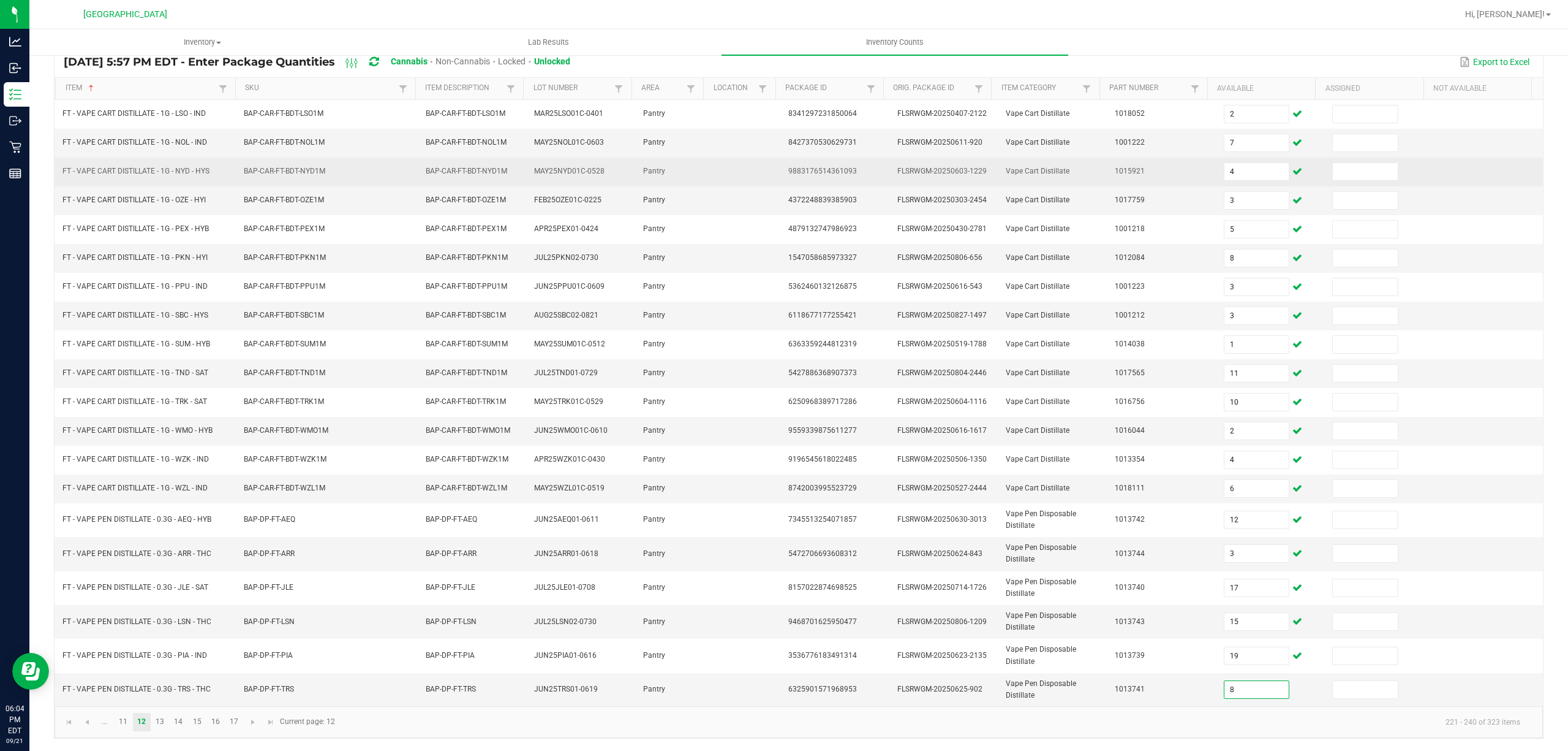
scroll to position [109, 0]
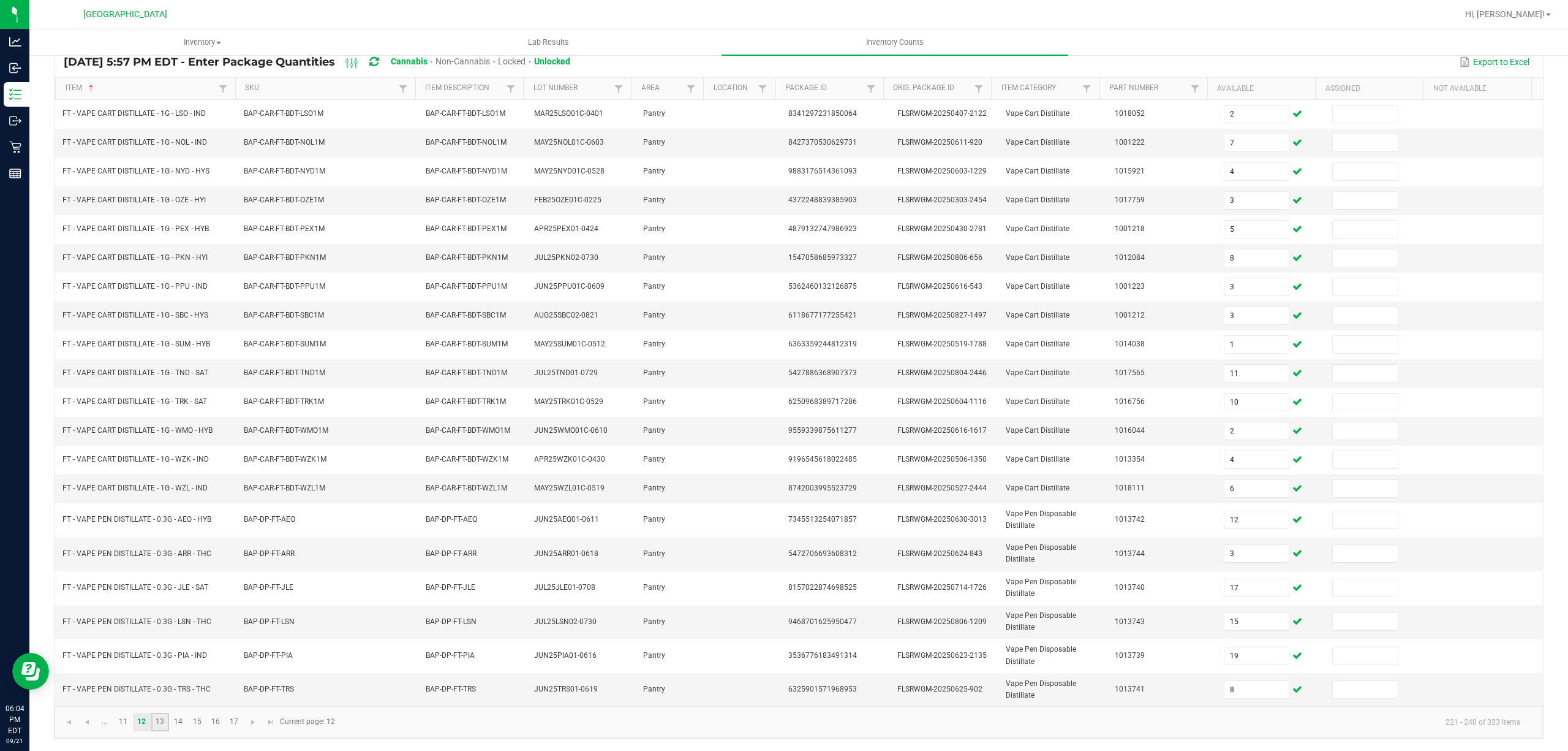
click at [159, 721] on link "13" at bounding box center [160, 721] width 18 height 18
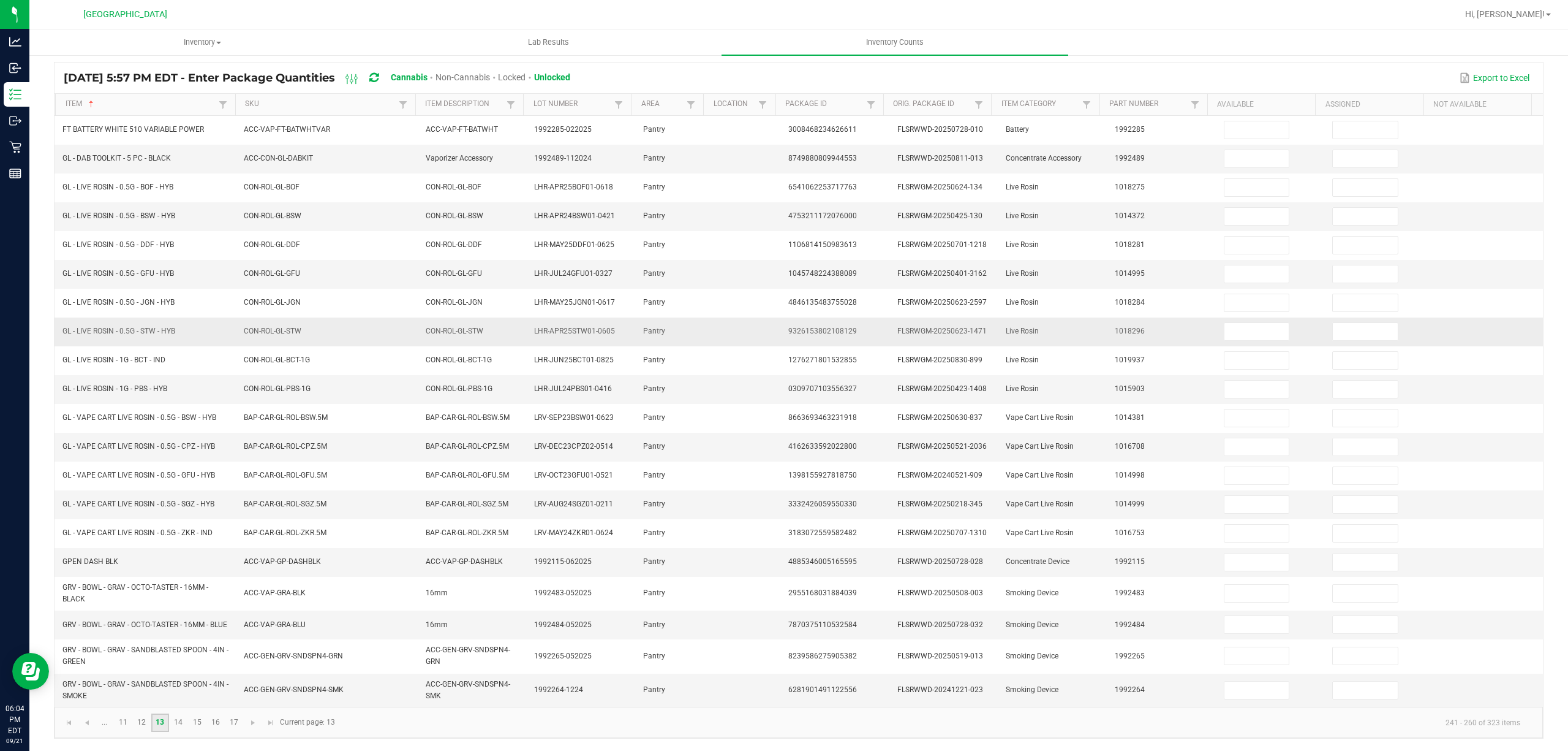
scroll to position [98, 0]
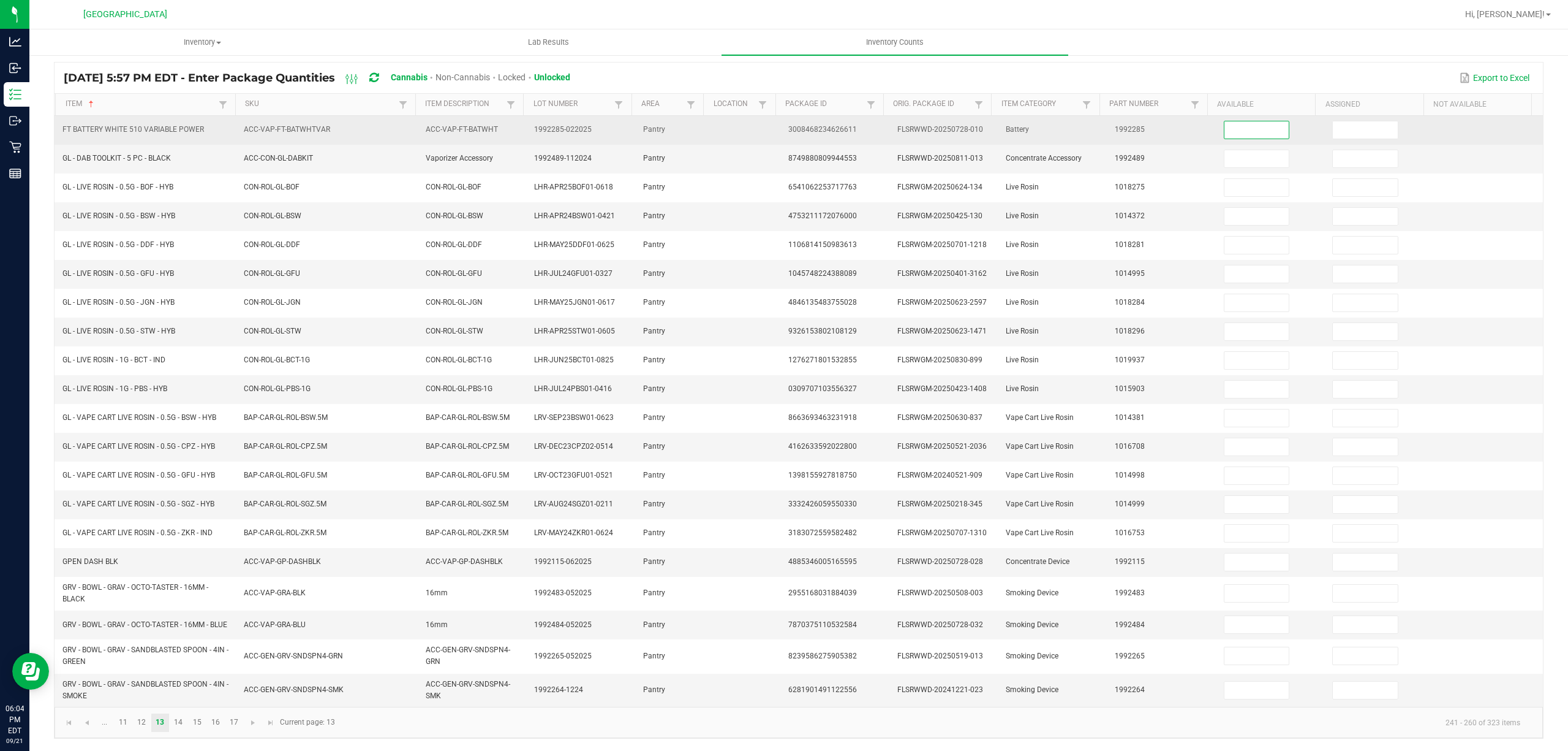
click at [1243, 121] on input at bounding box center [1257, 129] width 65 height 17
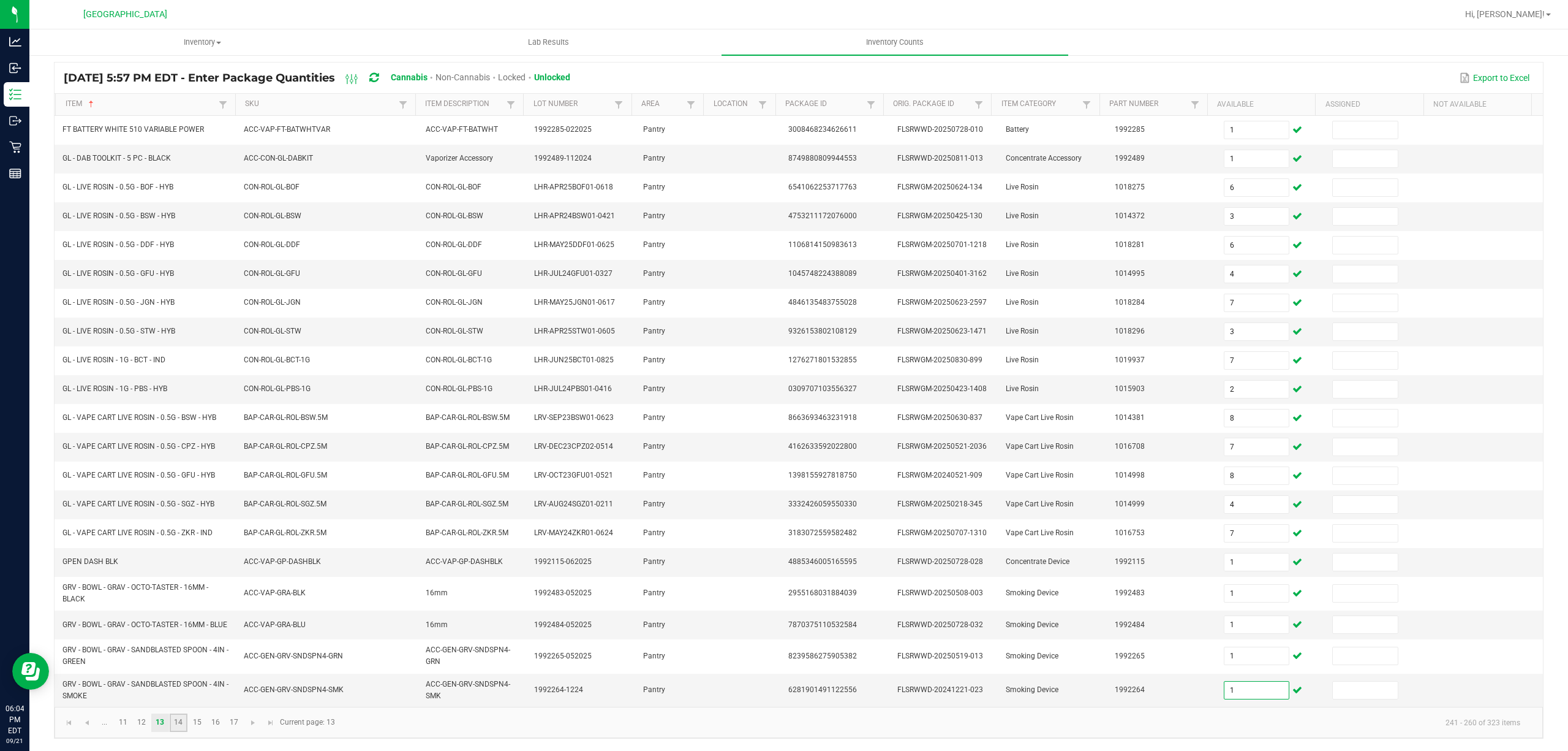
click at [181, 729] on link "14" at bounding box center [178, 722] width 18 height 18
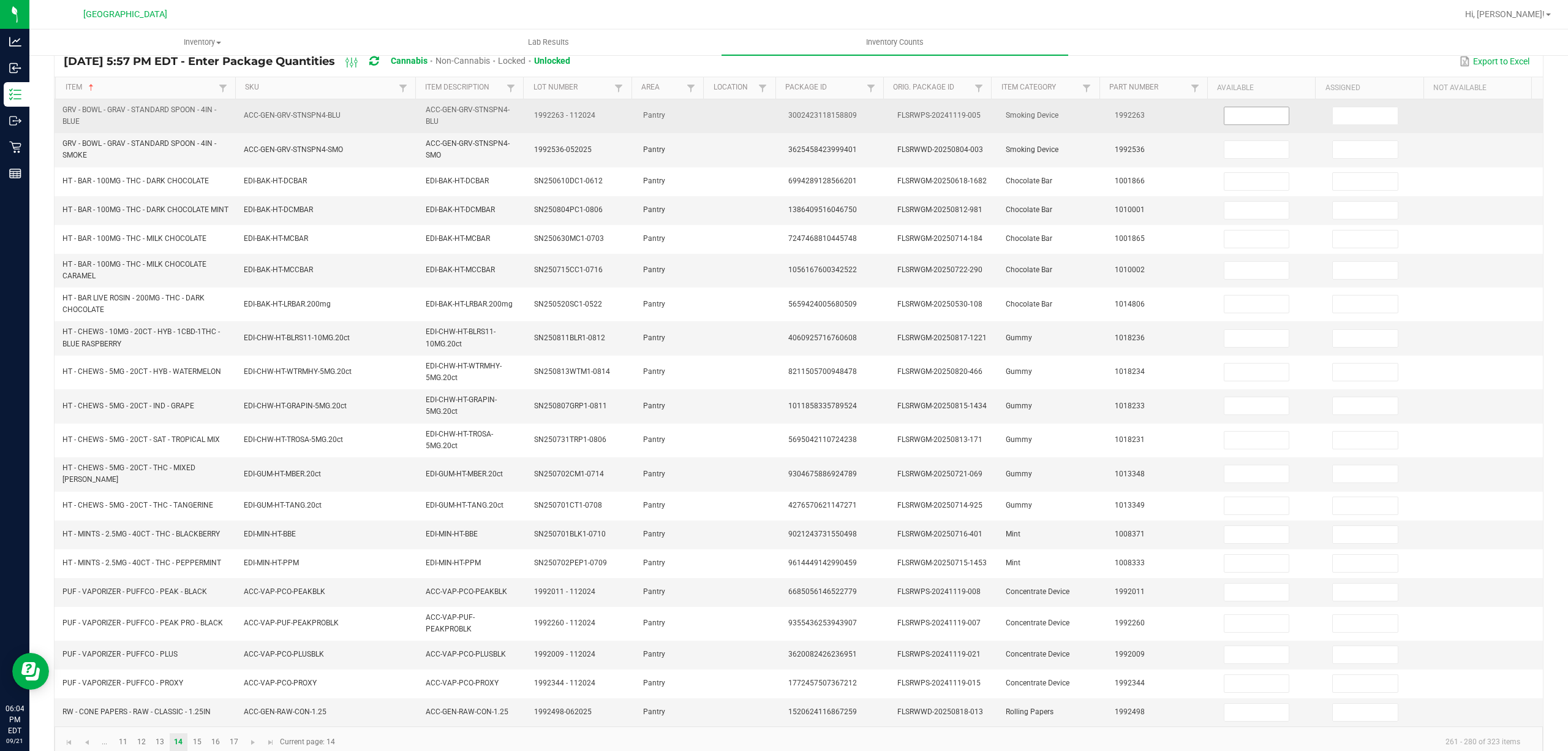
click at [1225, 110] on input at bounding box center [1257, 115] width 65 height 17
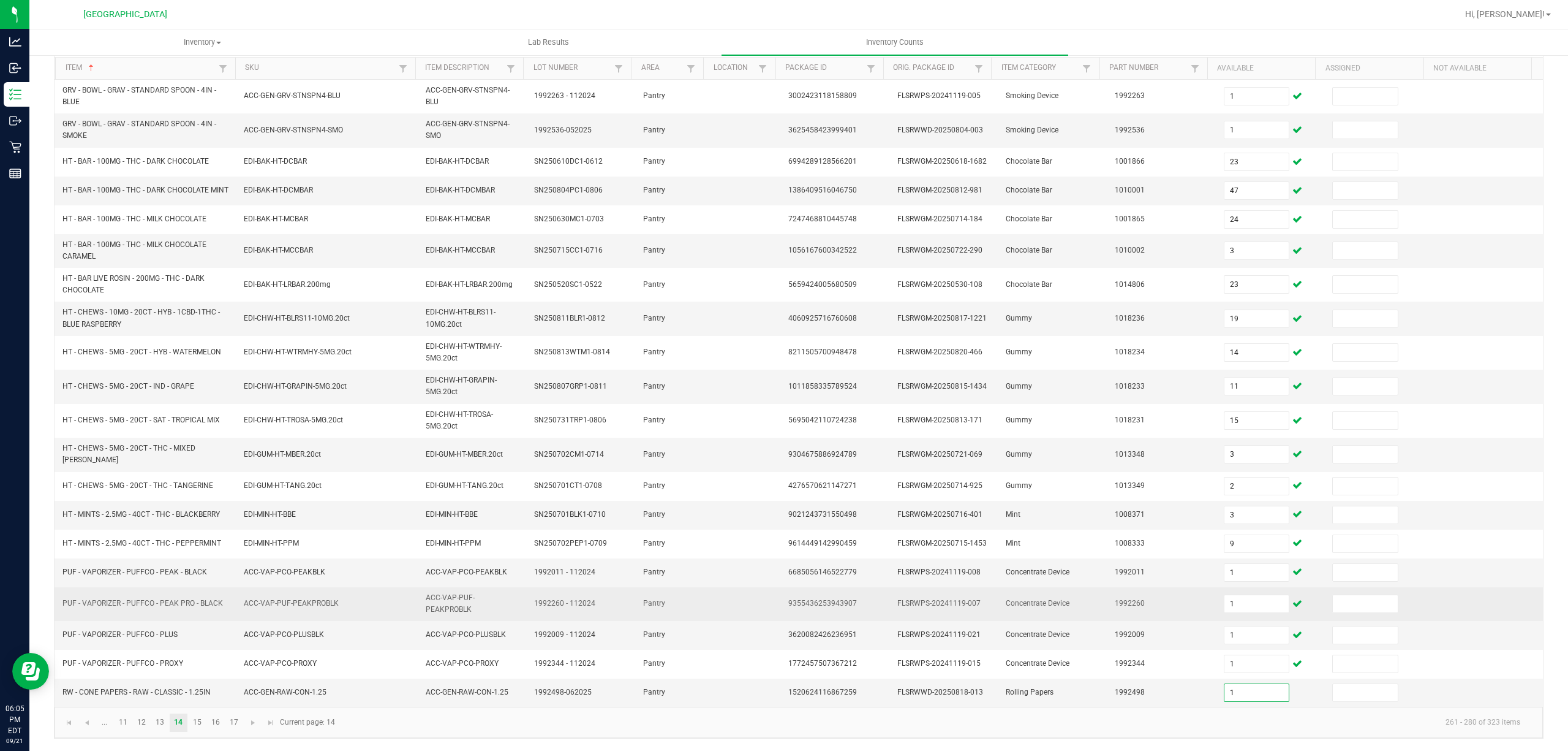
scroll to position [127, 0]
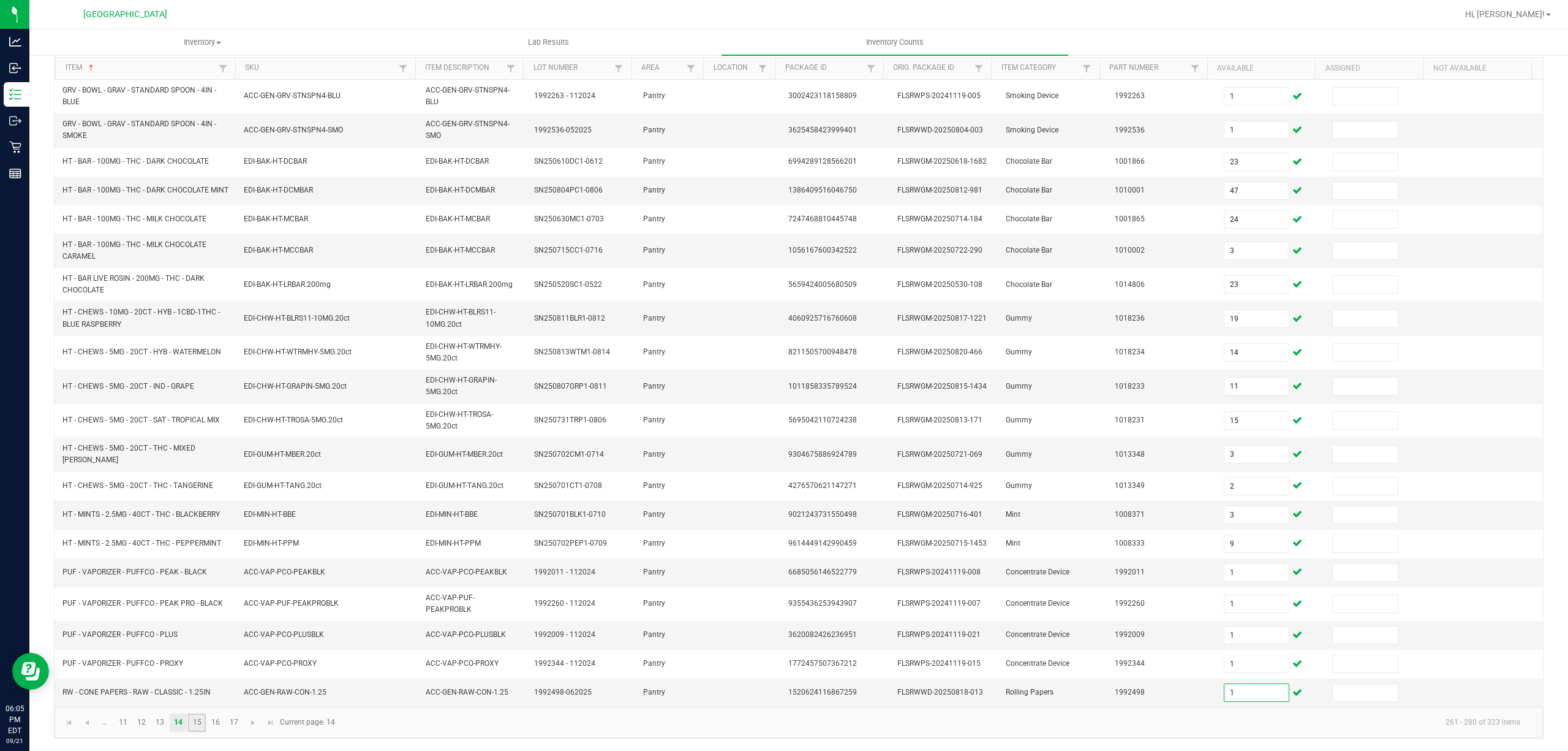
click at [200, 728] on link "15" at bounding box center [197, 722] width 18 height 18
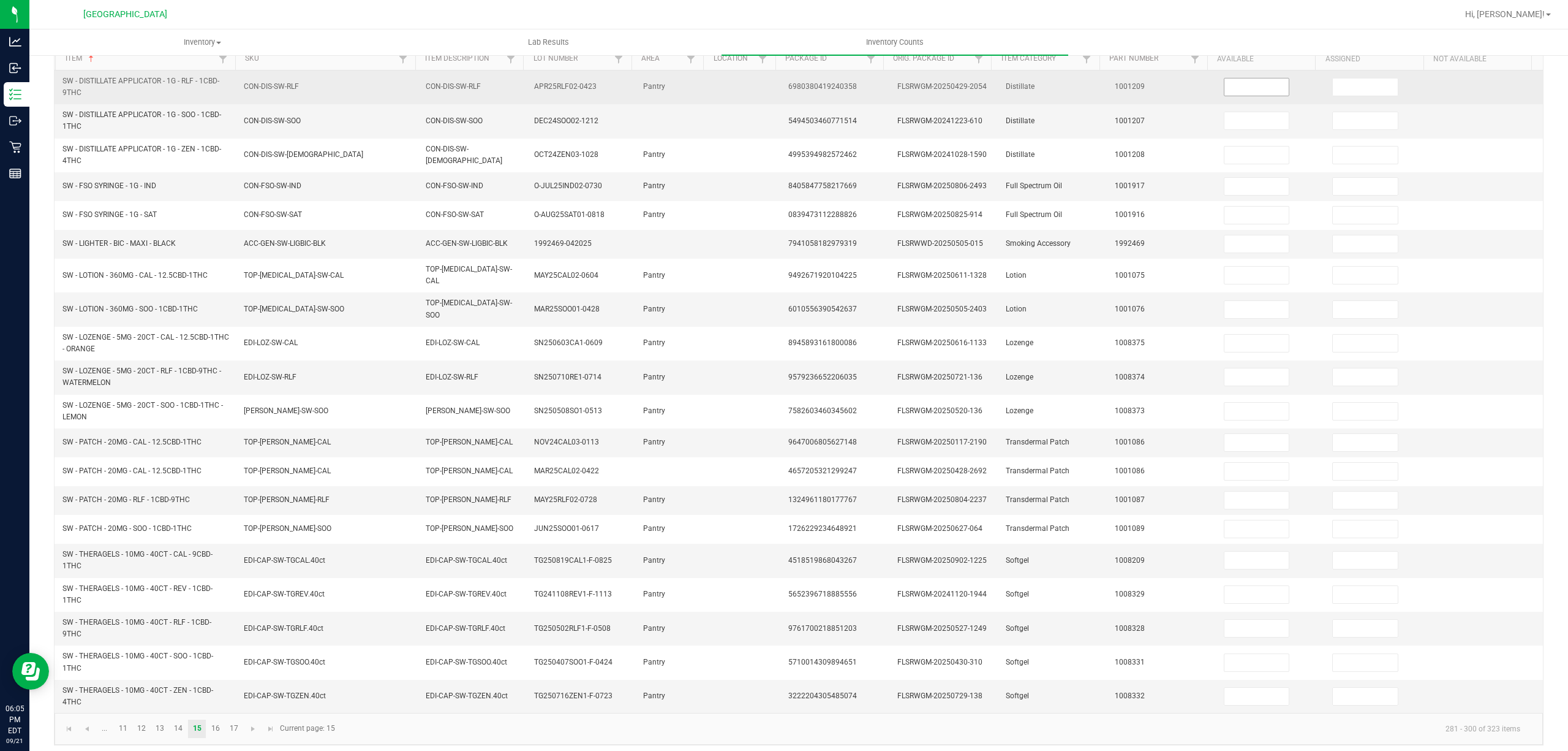
click at [1258, 81] on input at bounding box center [1257, 87] width 65 height 17
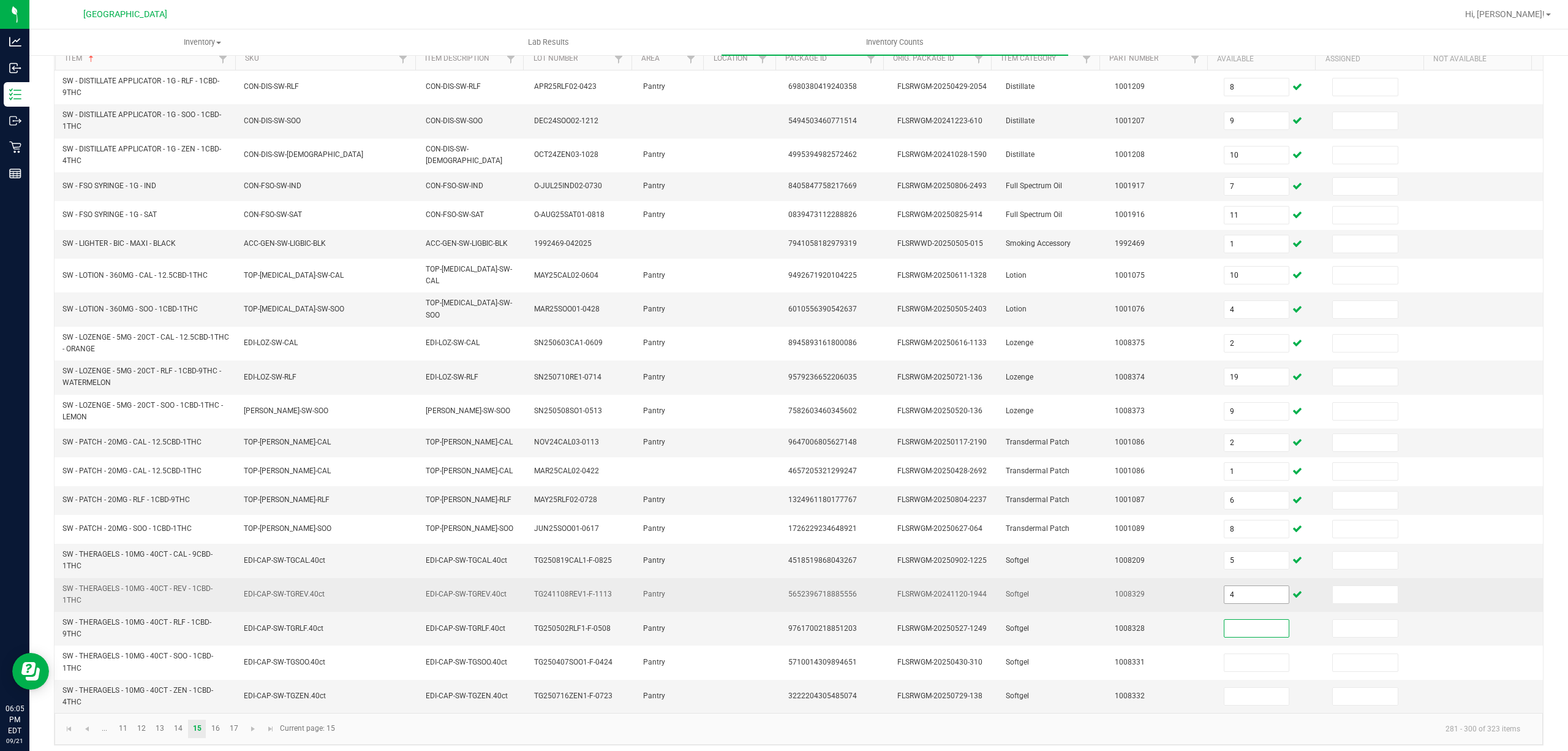
click at [1240, 596] on input "4" at bounding box center [1257, 594] width 65 height 17
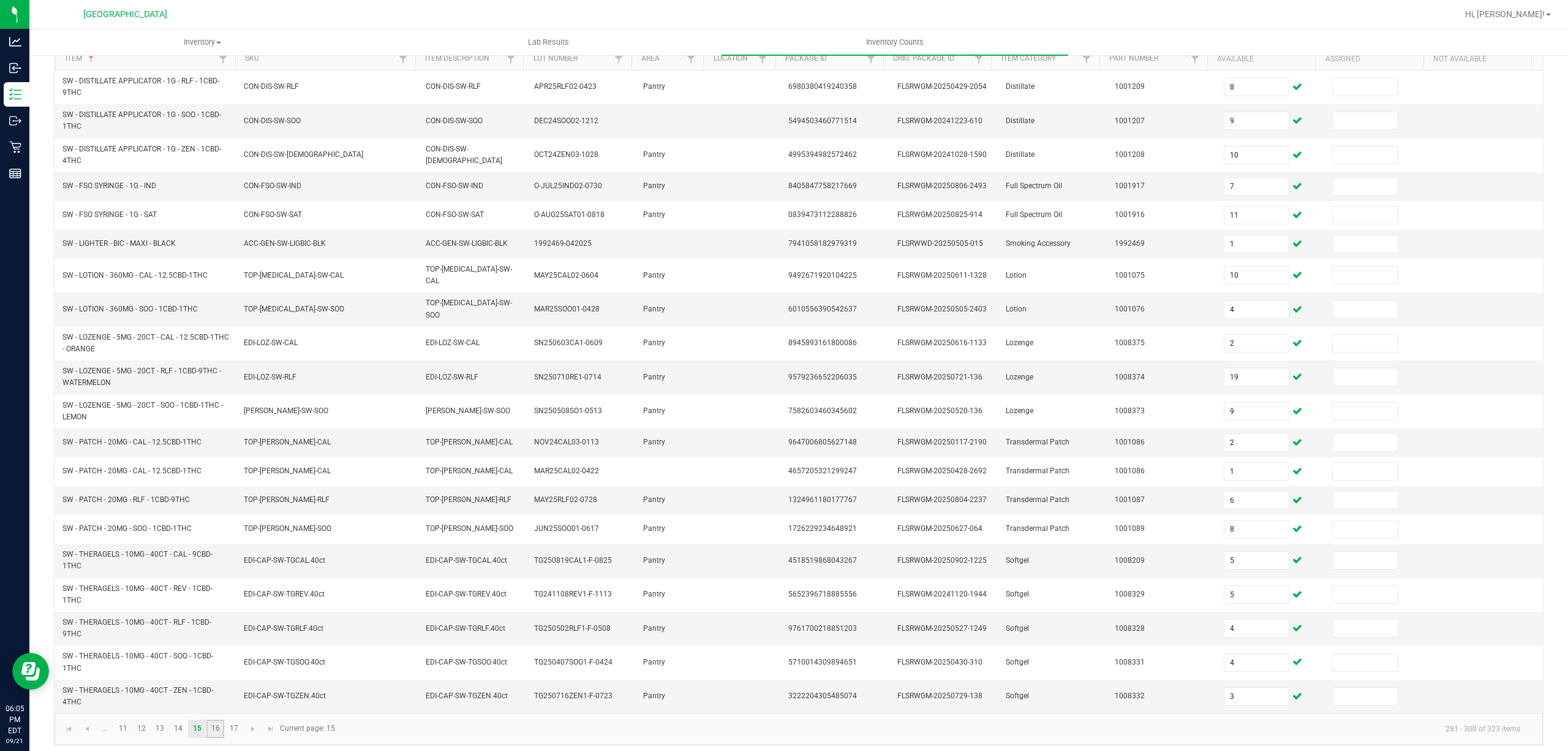
click at [219, 724] on link "16" at bounding box center [215, 728] width 18 height 18
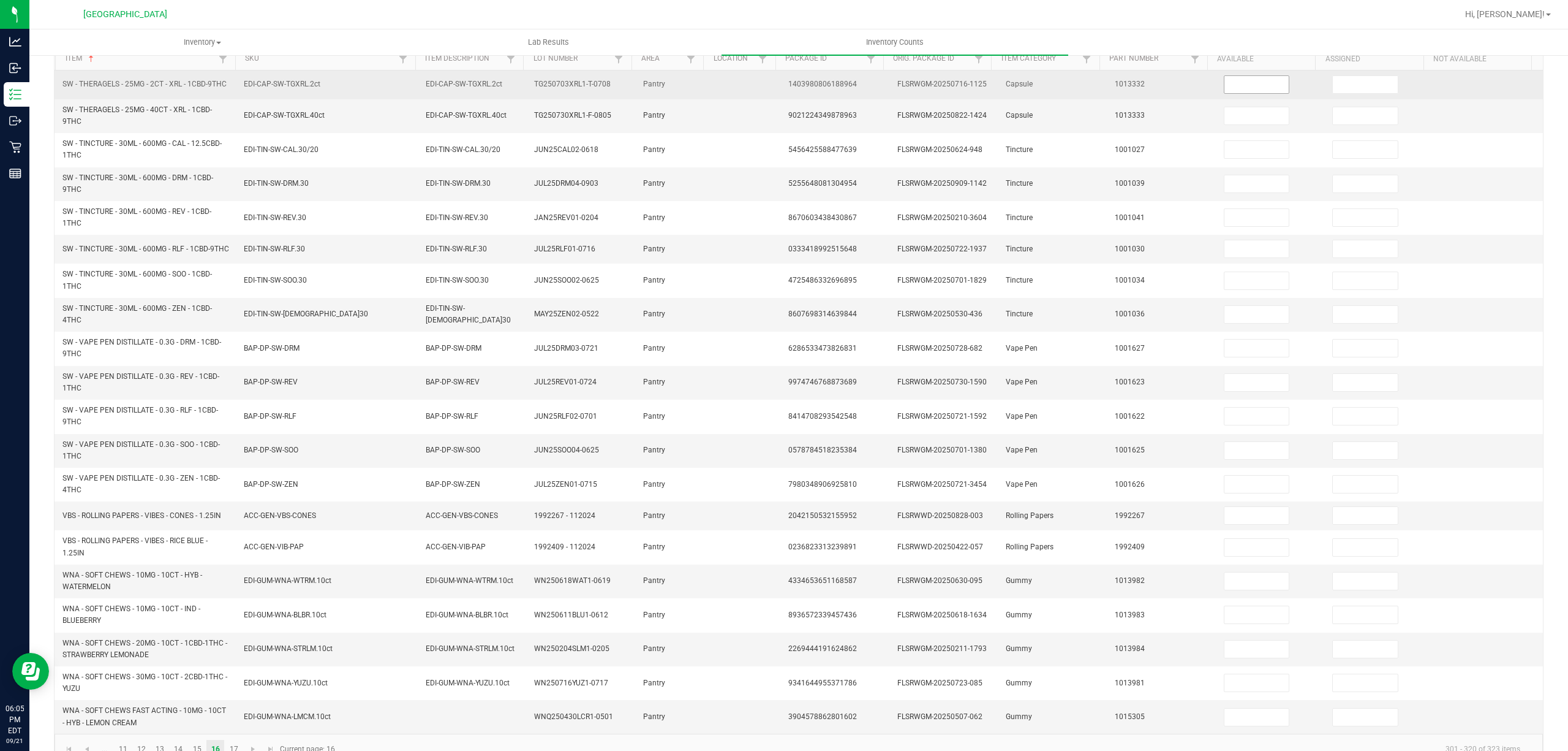
click at [1243, 84] on input at bounding box center [1257, 84] width 65 height 17
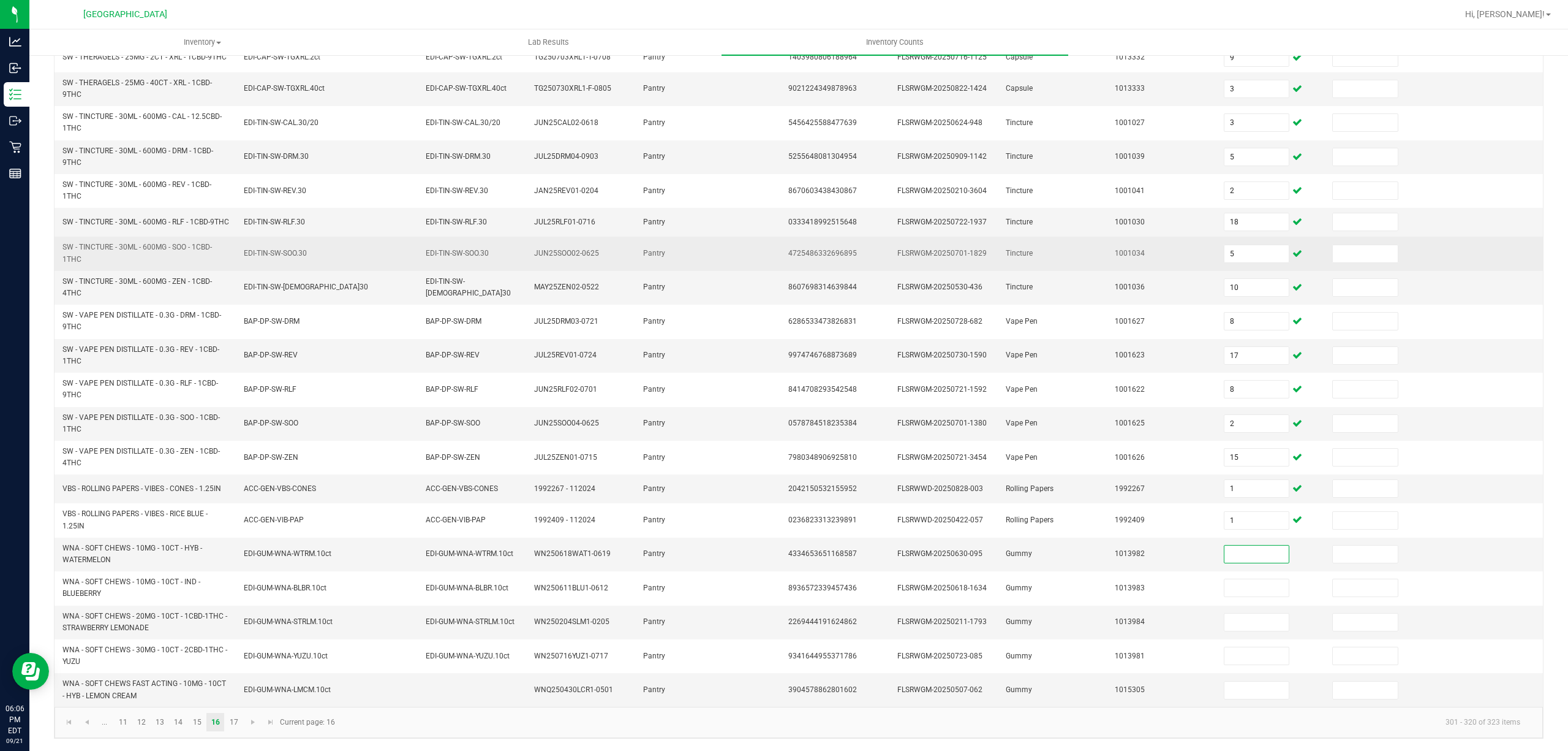
scroll to position [170, 0]
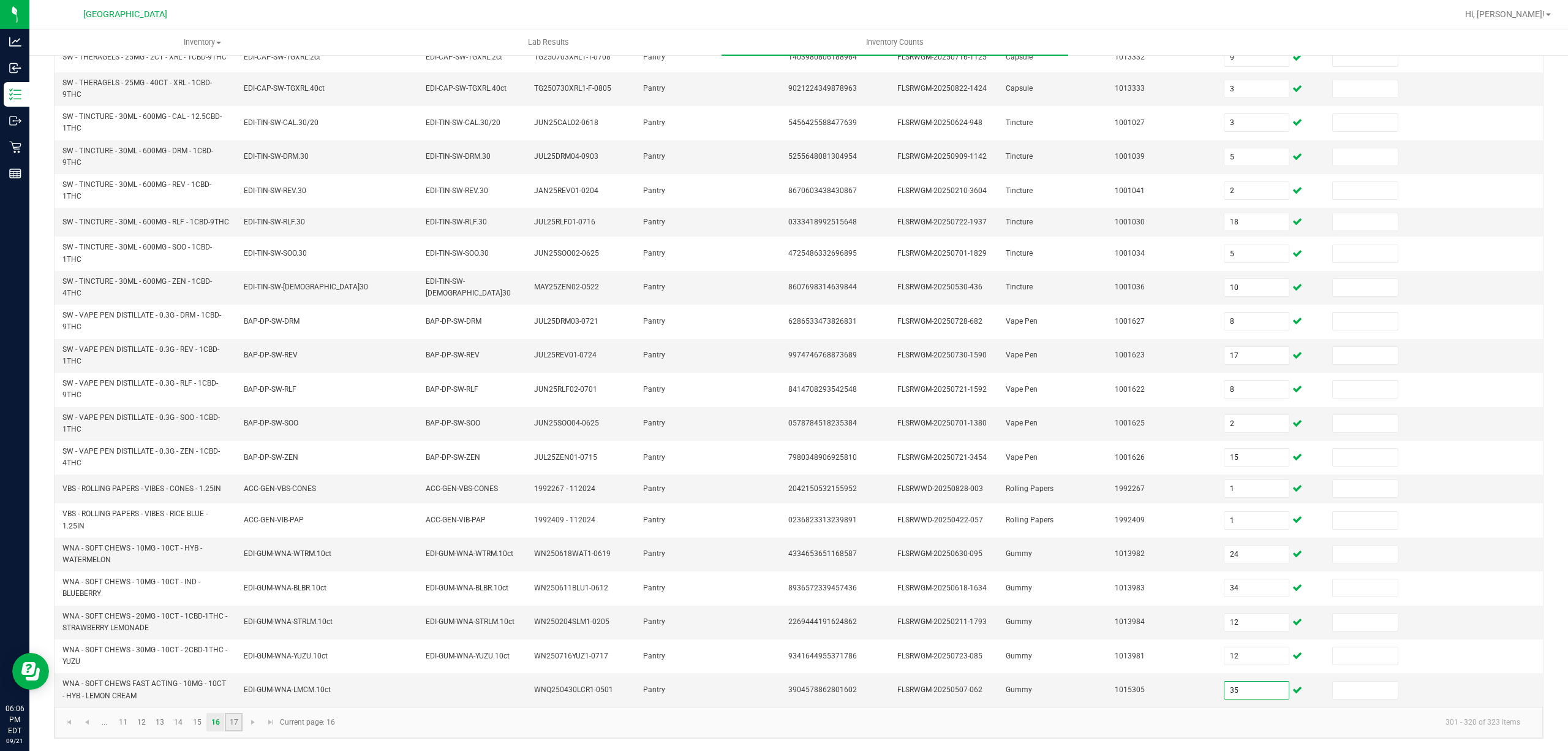
click at [233, 729] on link "17" at bounding box center [234, 721] width 18 height 18
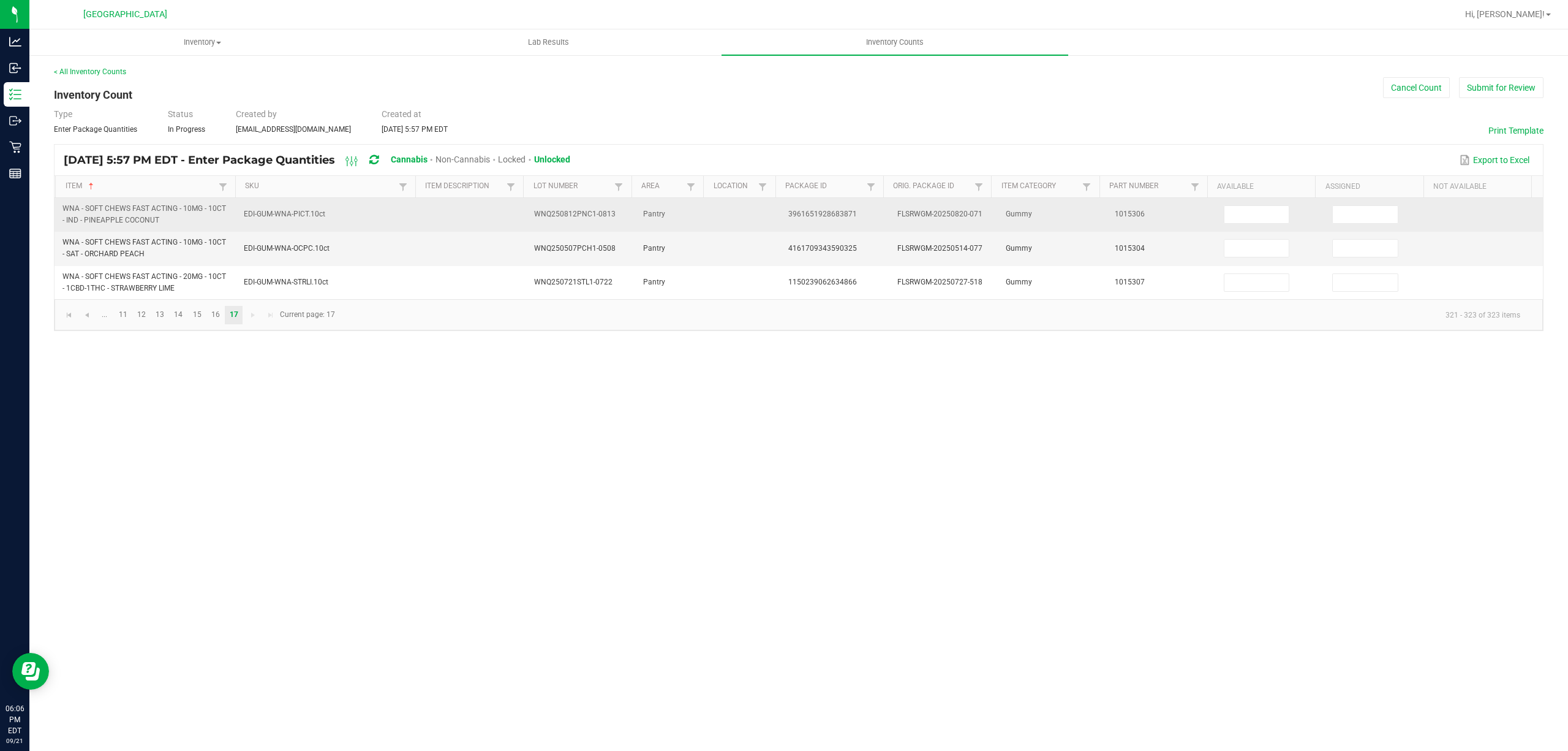
click at [1254, 204] on td at bounding box center [1271, 215] width 109 height 34
click at [1251, 216] on input at bounding box center [1257, 214] width 65 height 17
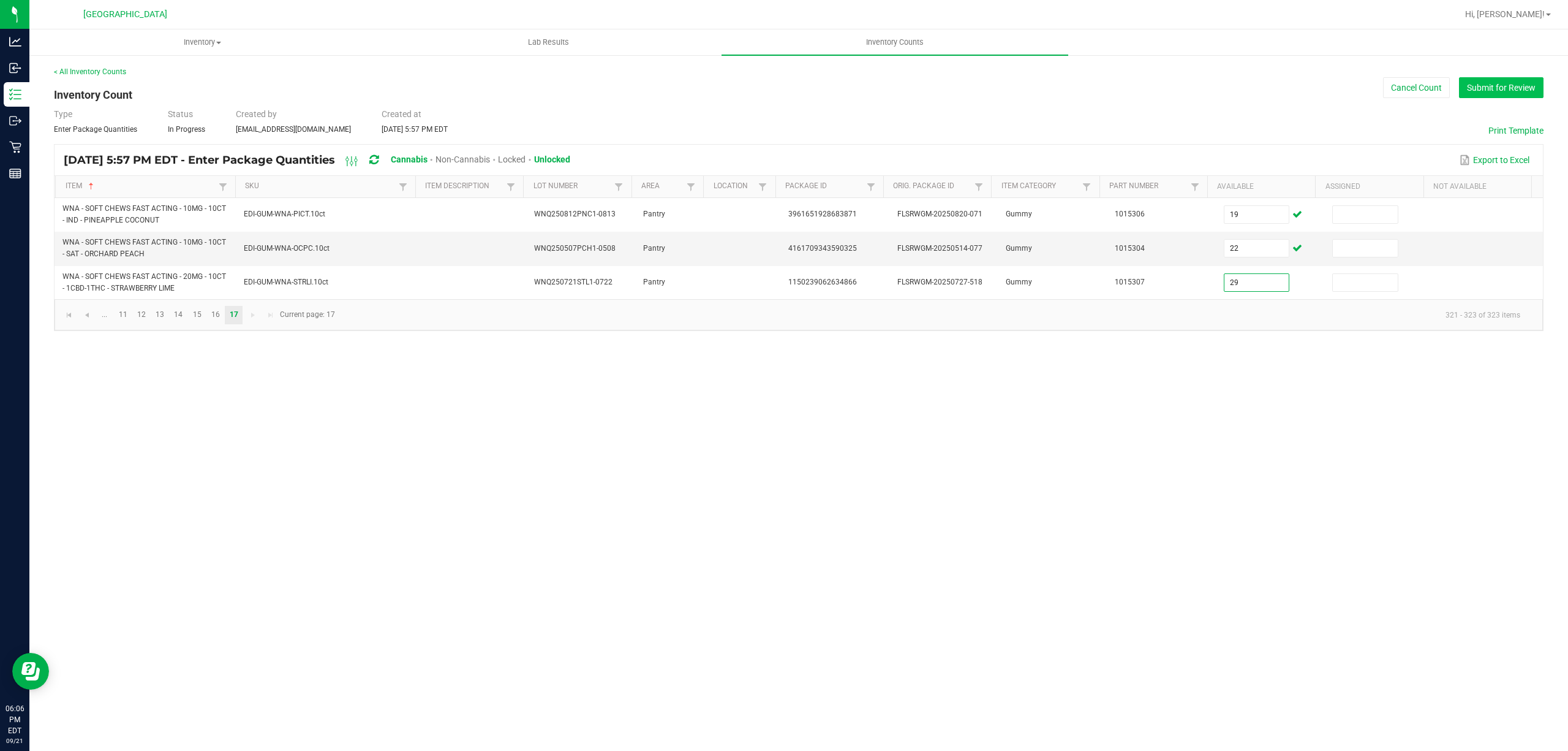
click at [1483, 91] on button "Submit for Review" at bounding box center [1501, 87] width 84 height 21
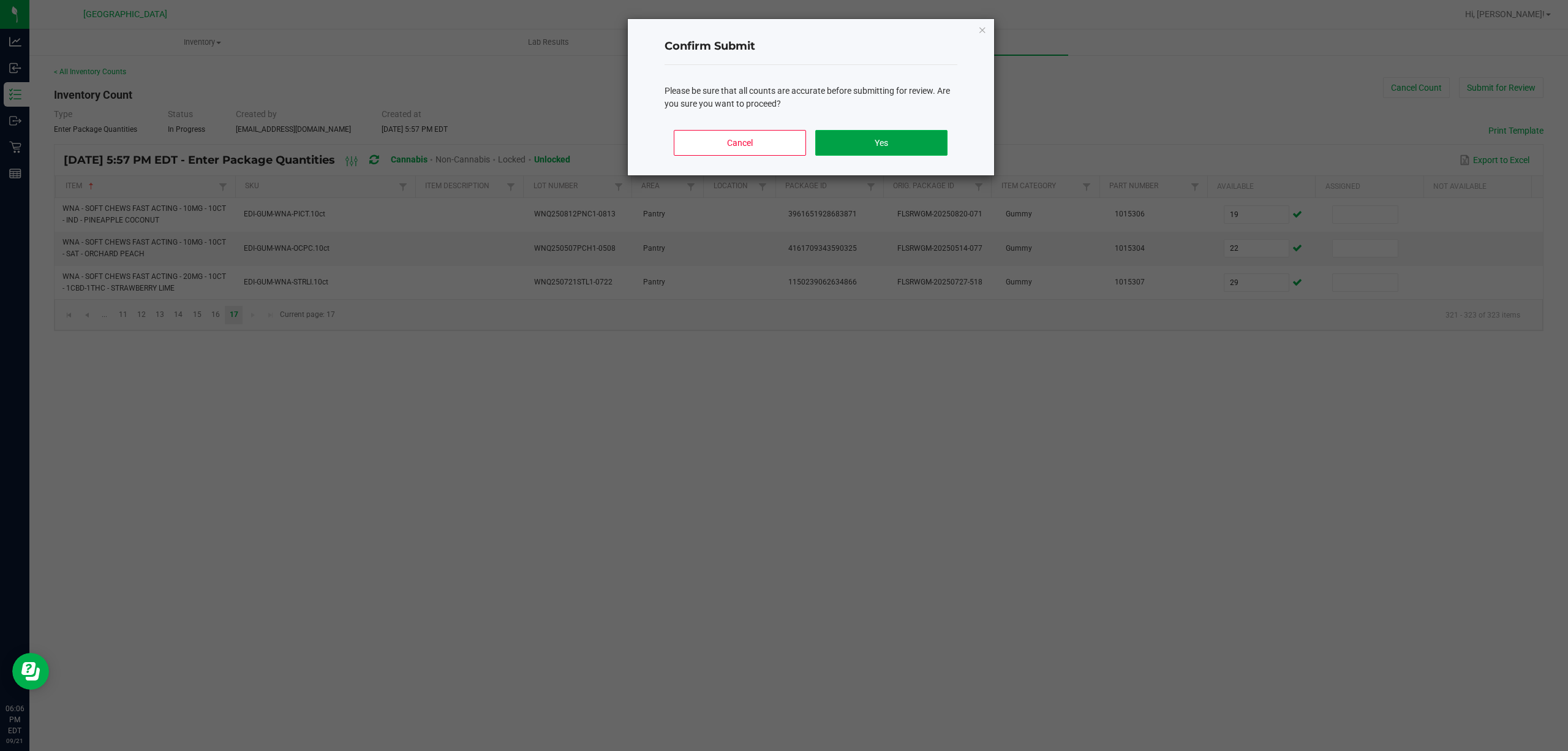
click at [843, 145] on button "Yes" at bounding box center [881, 143] width 132 height 26
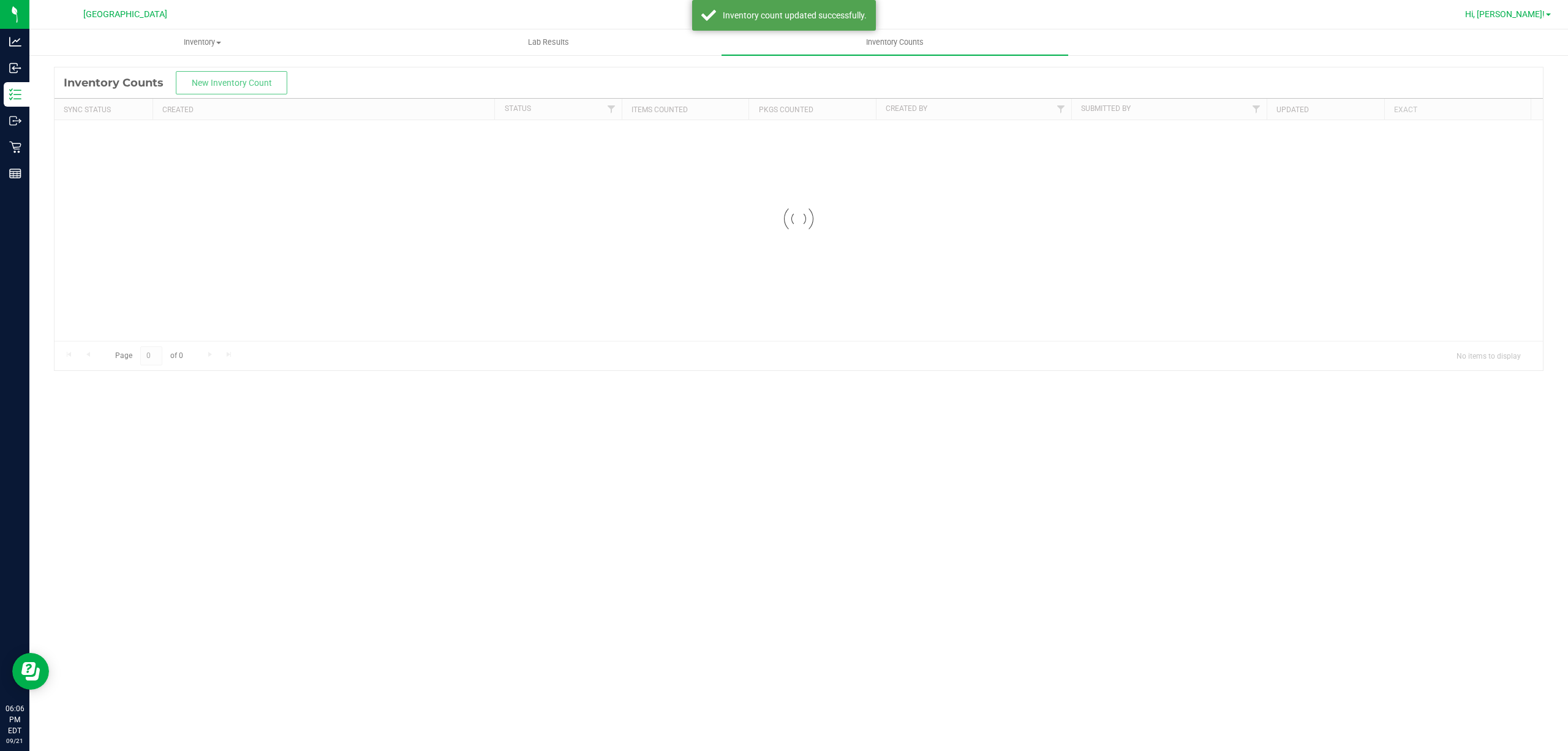
click at [1521, 16] on span "Hi, [PERSON_NAME]!" at bounding box center [1505, 13] width 80 height 10
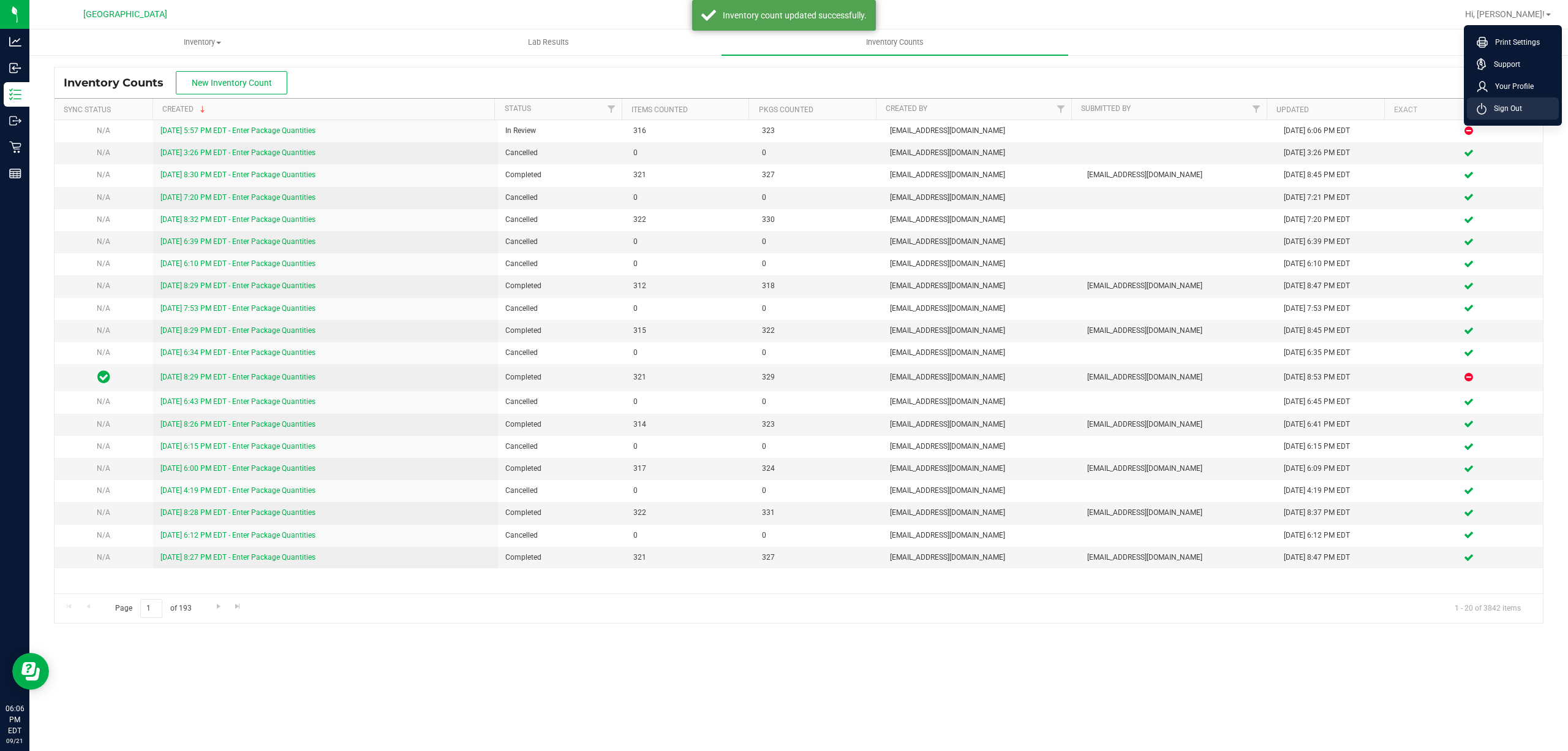
click at [1510, 103] on span "Sign Out" at bounding box center [1504, 108] width 36 height 13
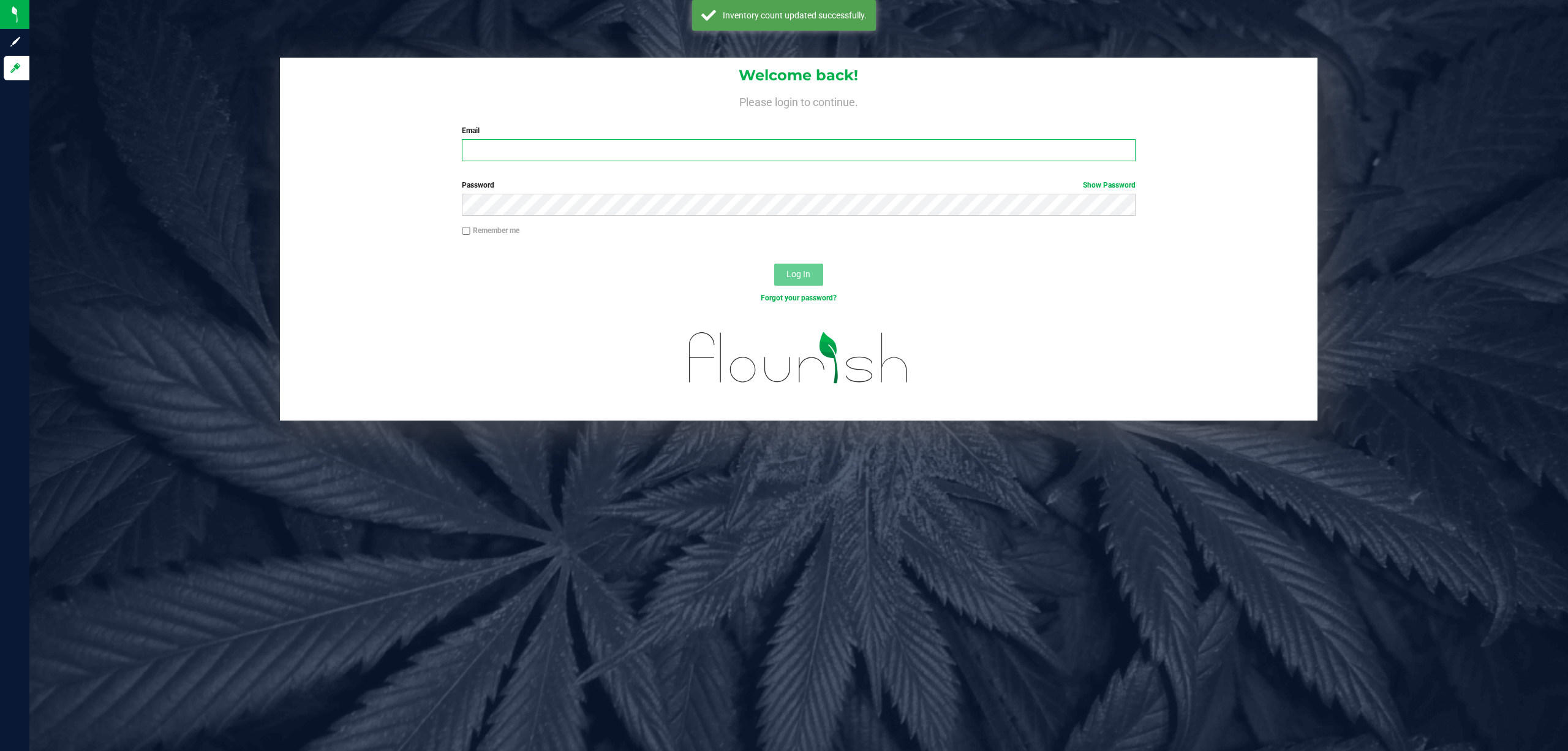
click at [653, 155] on input "Email" at bounding box center [798, 150] width 674 height 22
click at [774, 263] on button "Log In" at bounding box center [799, 275] width 49 height 22
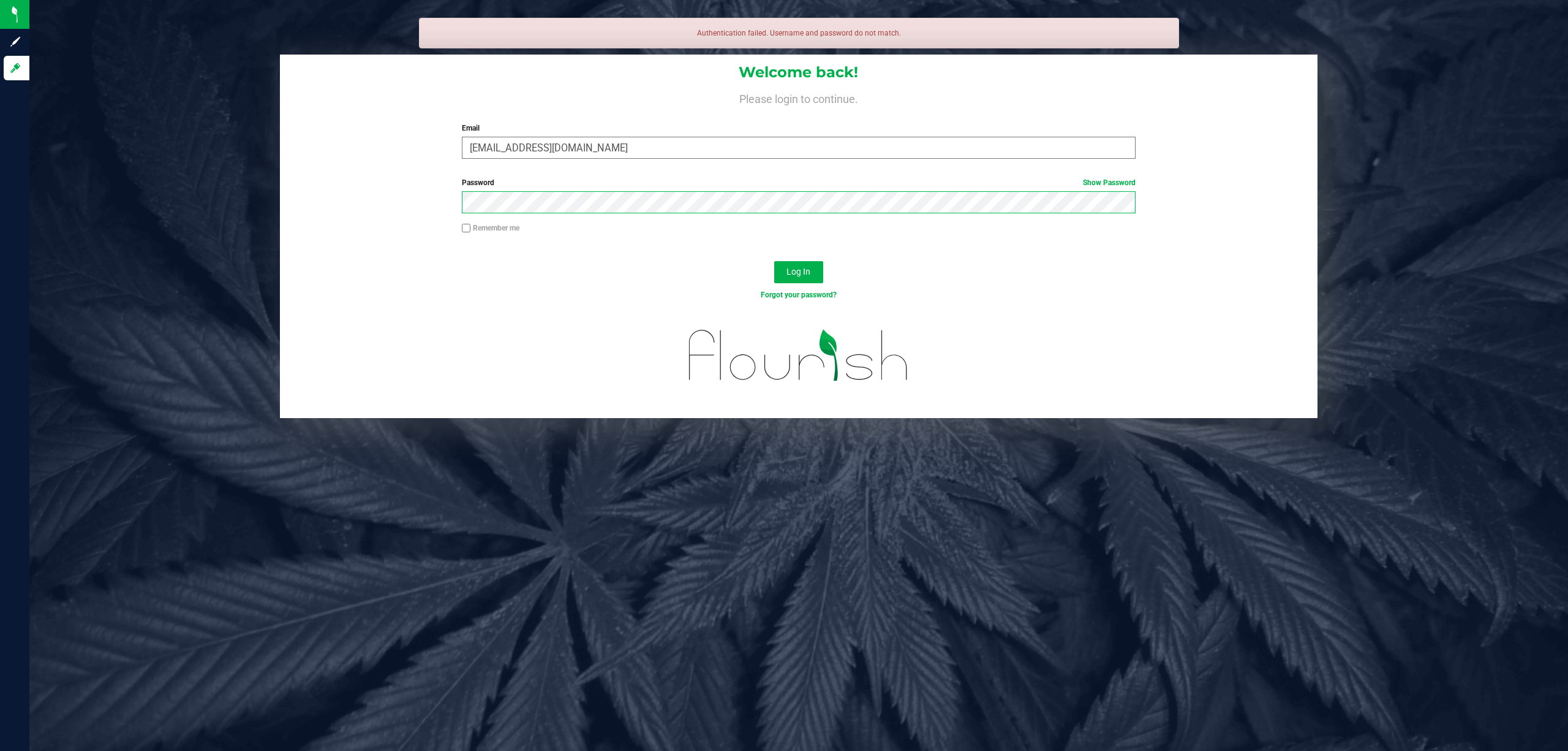
click at [774, 261] on button "Log In" at bounding box center [799, 272] width 49 height 22
